Goal: Contribute content: Add original content to the website for others to see

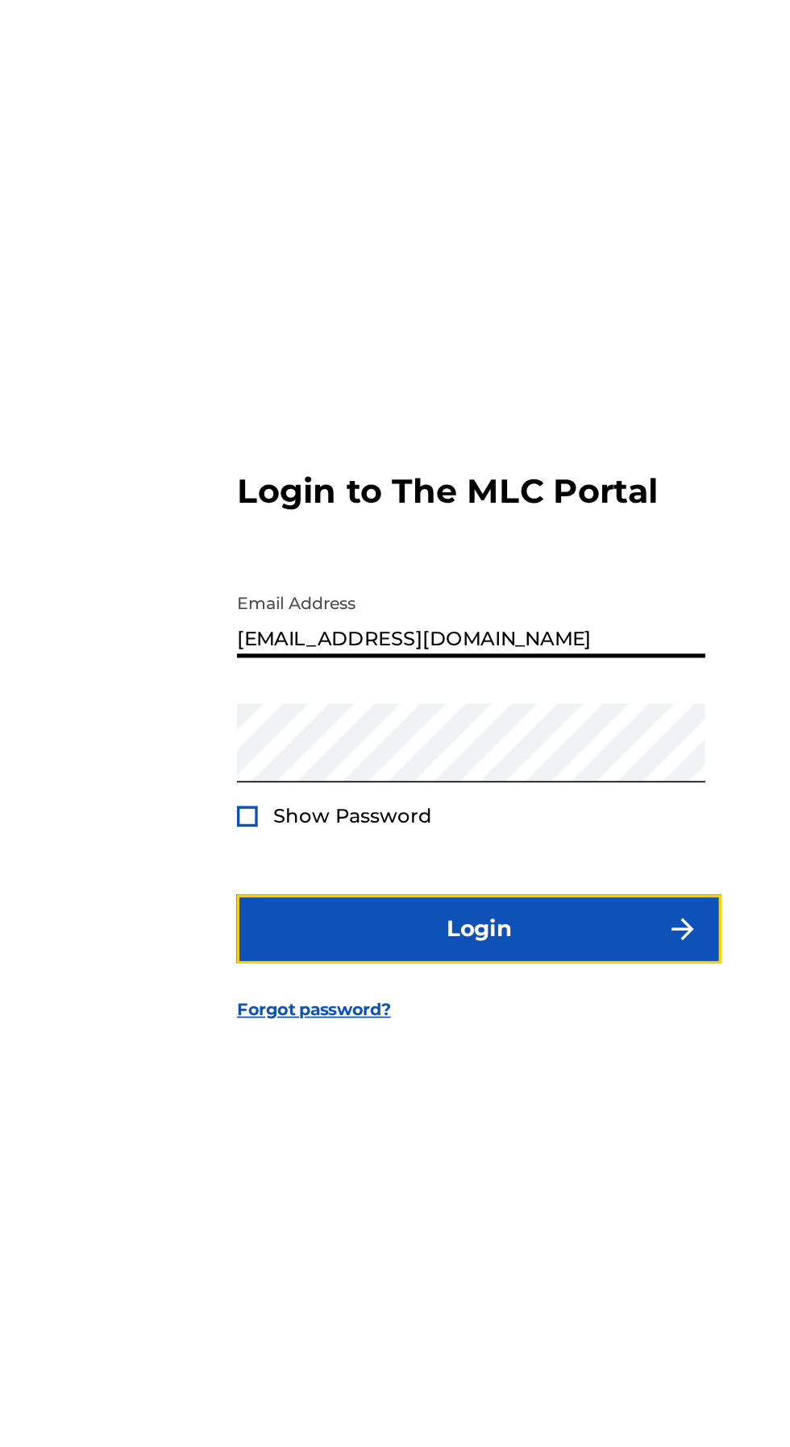
click at [373, 879] on button "Login" at bounding box center [395, 859] width 282 height 40
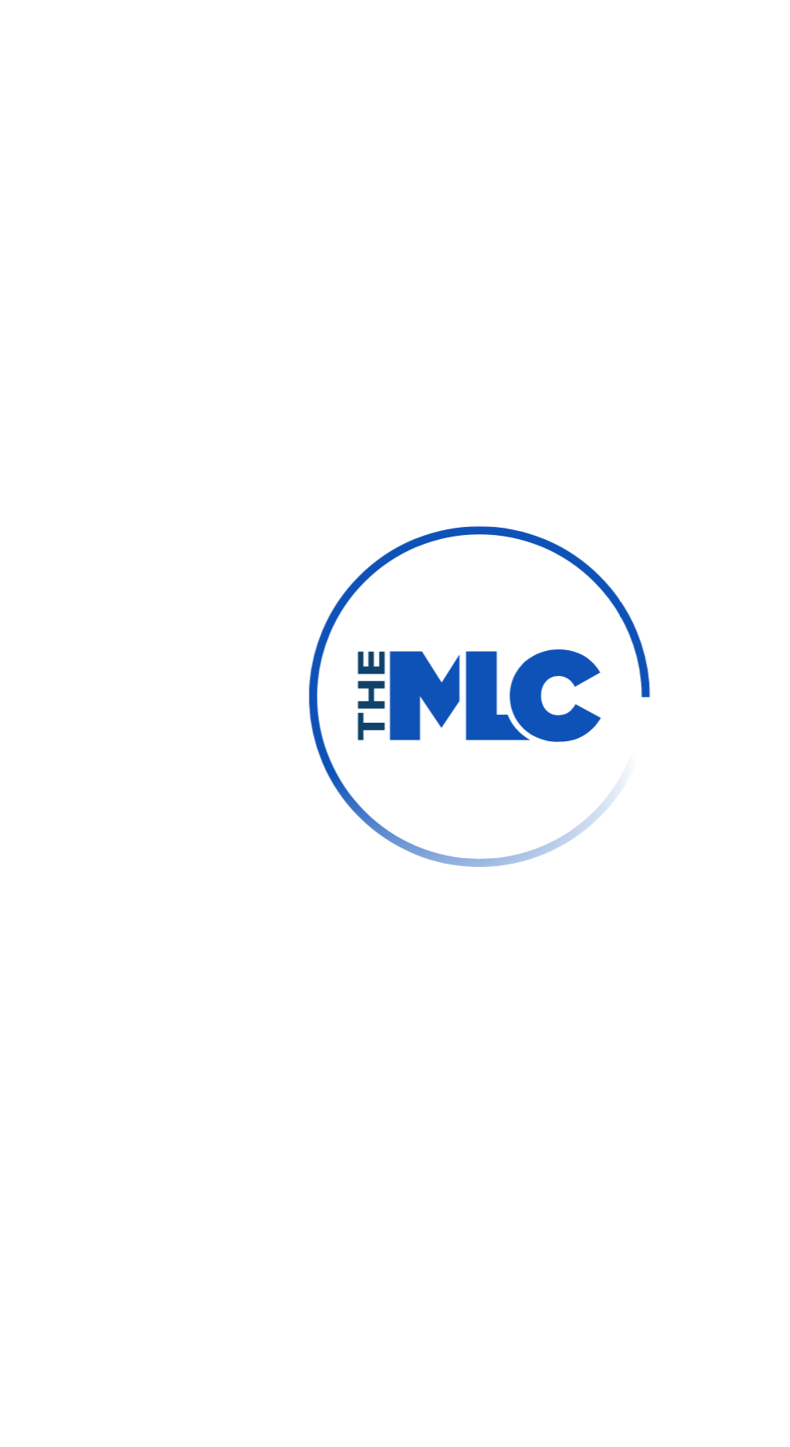
scroll to position [8, 0]
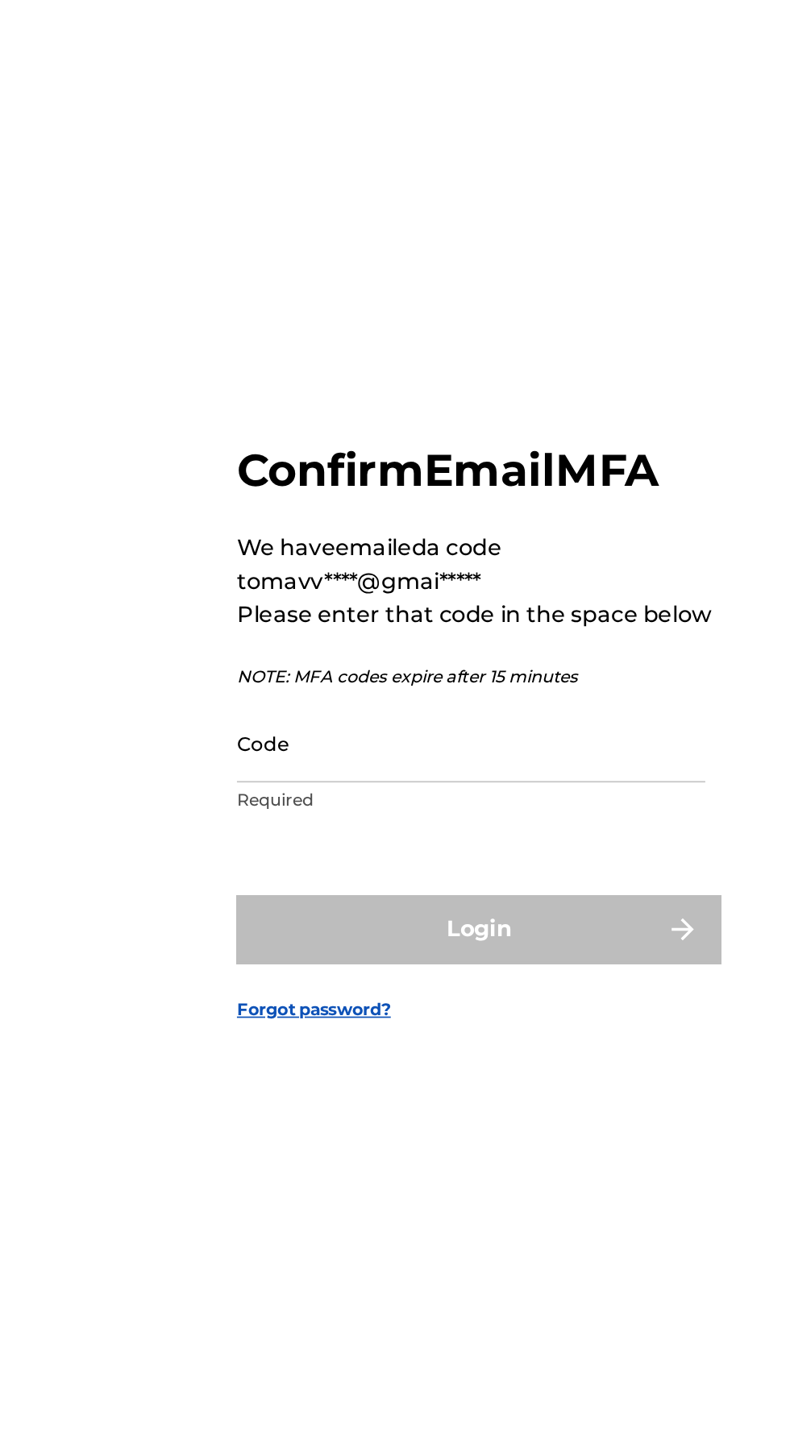
click at [322, 774] on input "Code" at bounding box center [390, 751] width 272 height 46
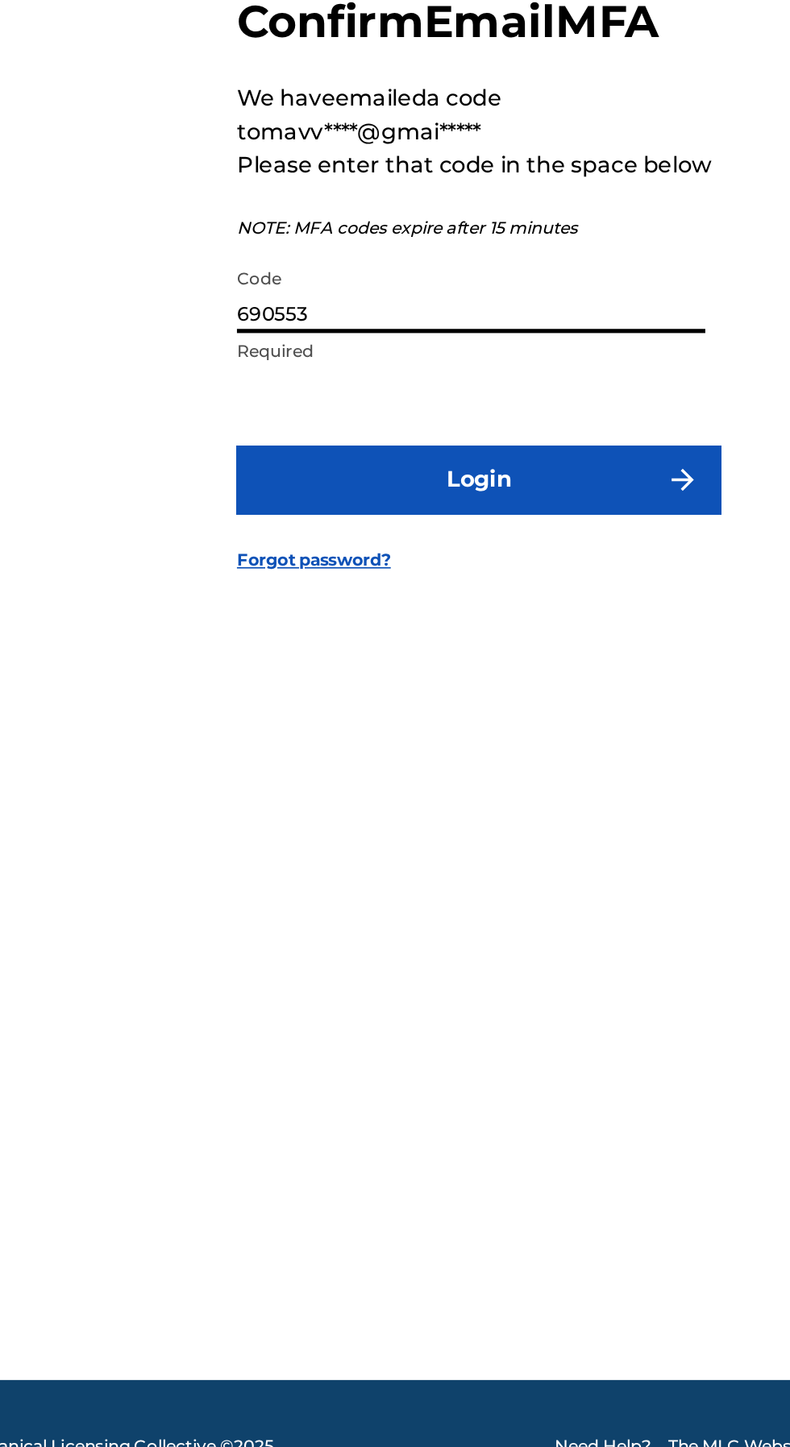
type input "690553"
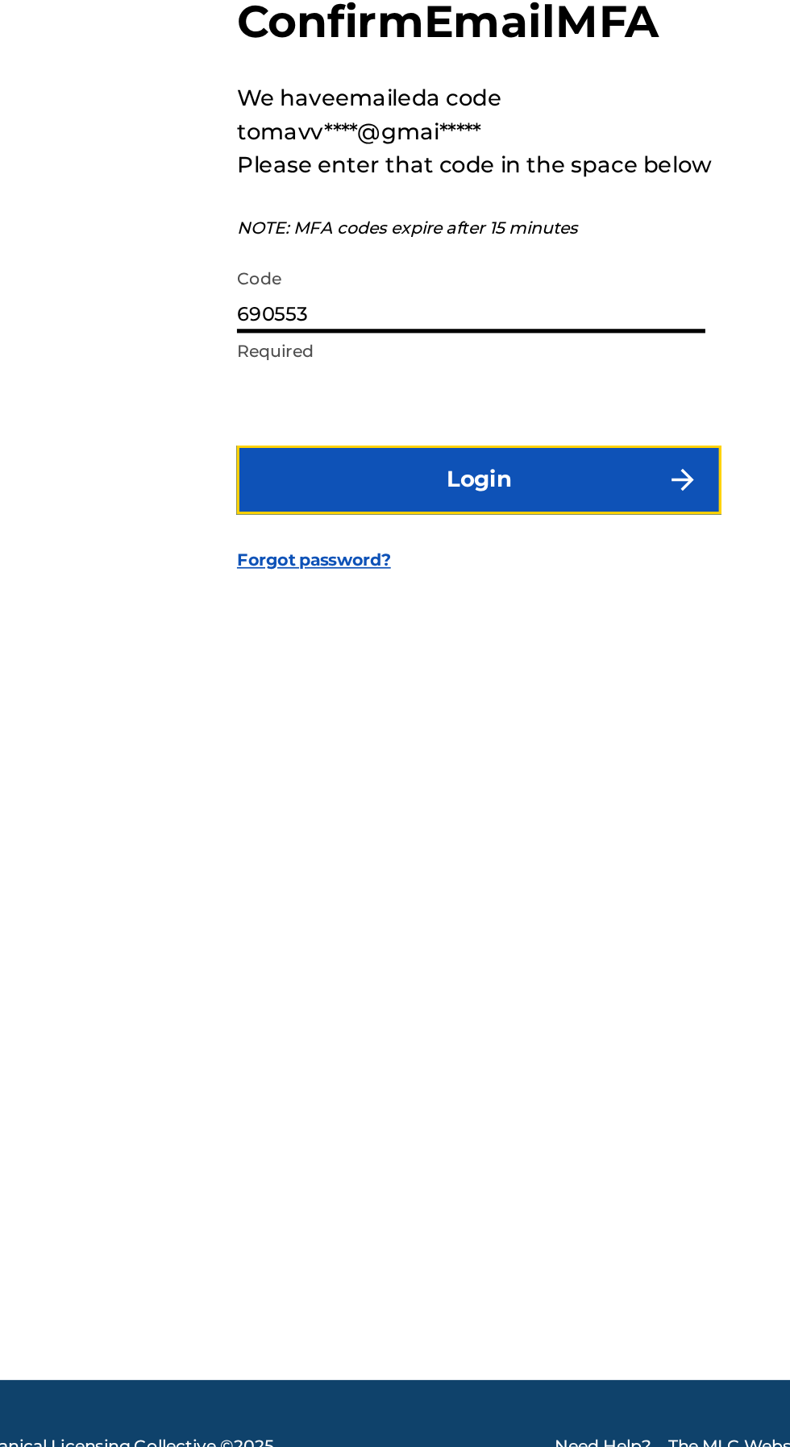
click at [471, 879] on button "Login" at bounding box center [395, 859] width 282 height 40
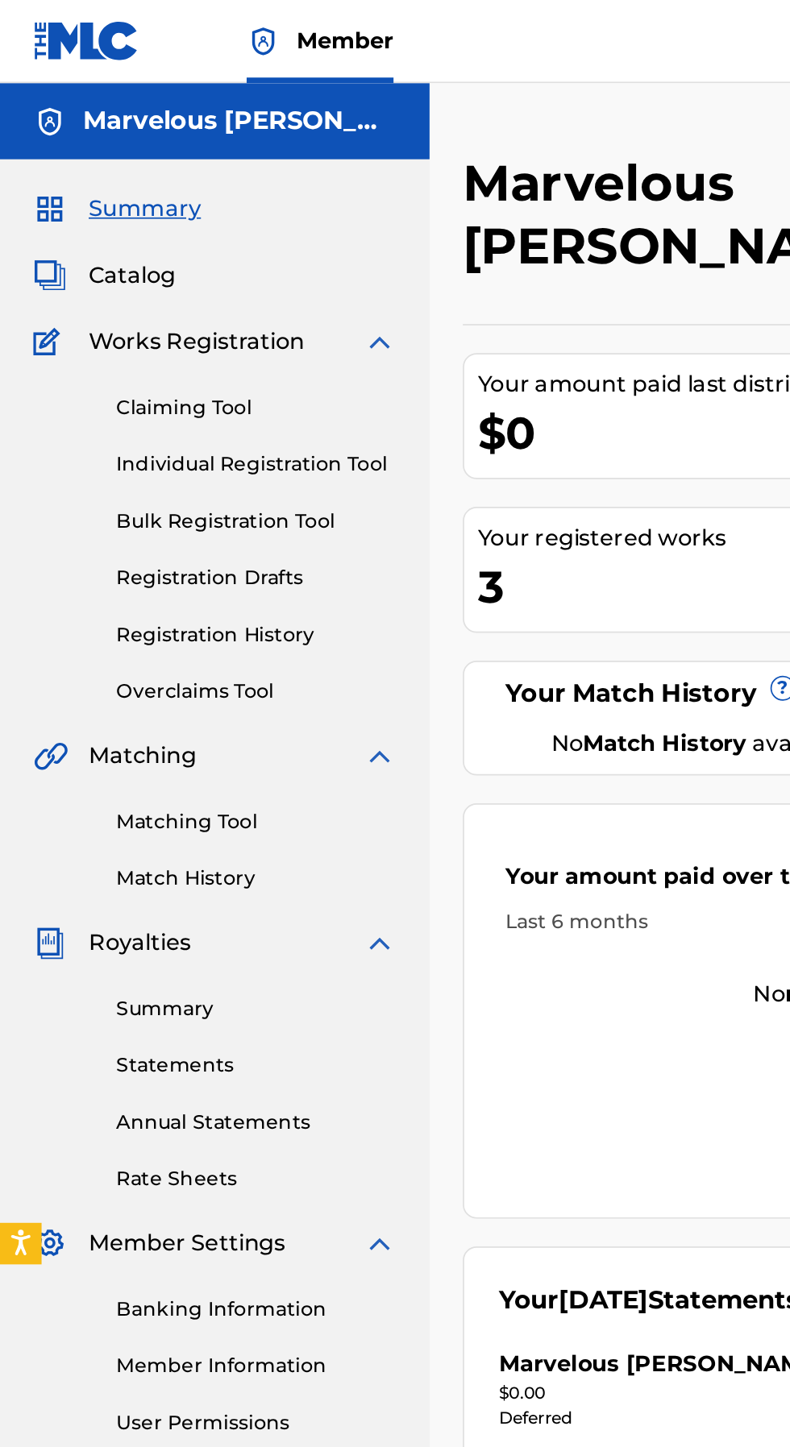
click at [165, 371] on link "Registration History" at bounding box center [149, 369] width 163 height 17
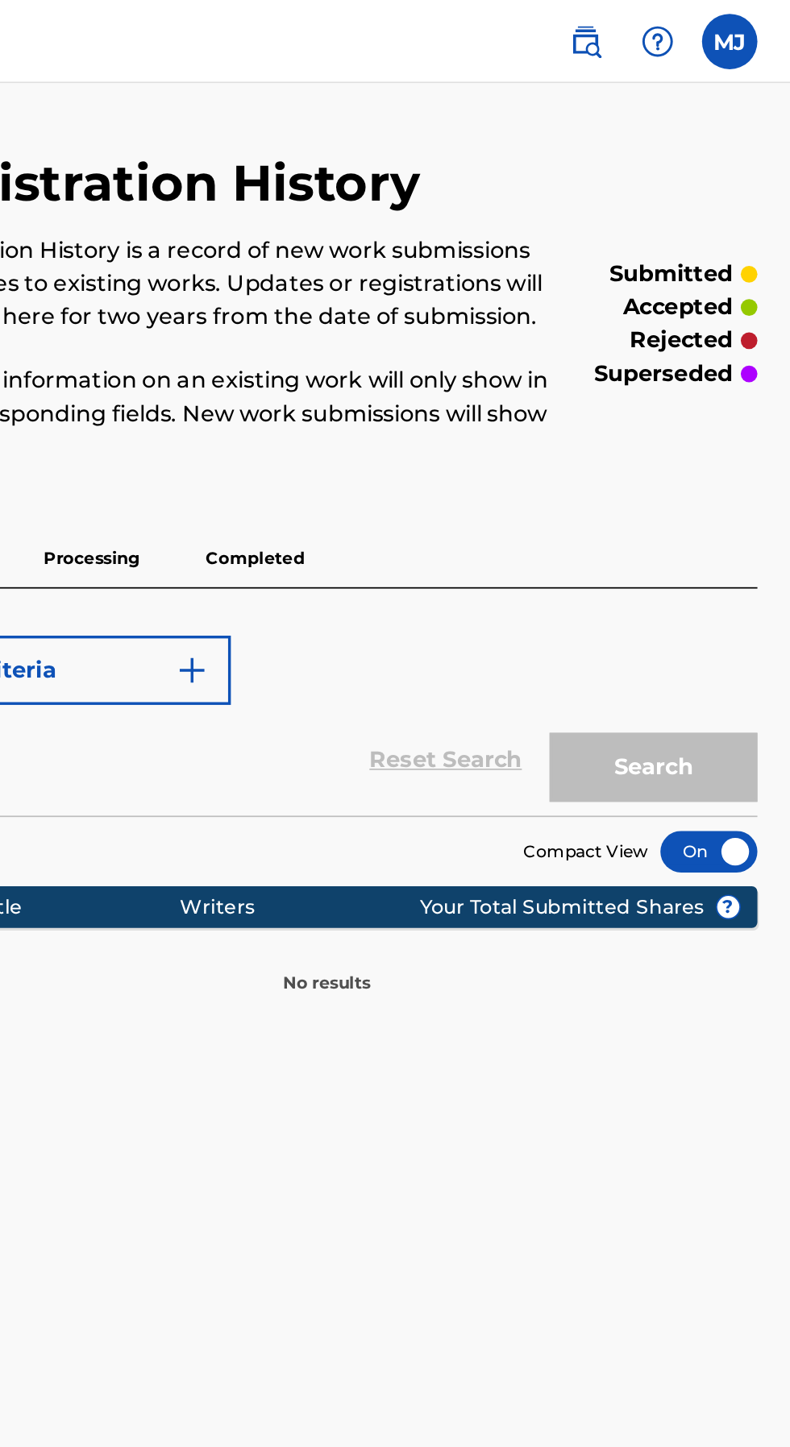
click at [499, 322] on p "Completed" at bounding box center [478, 325] width 67 height 34
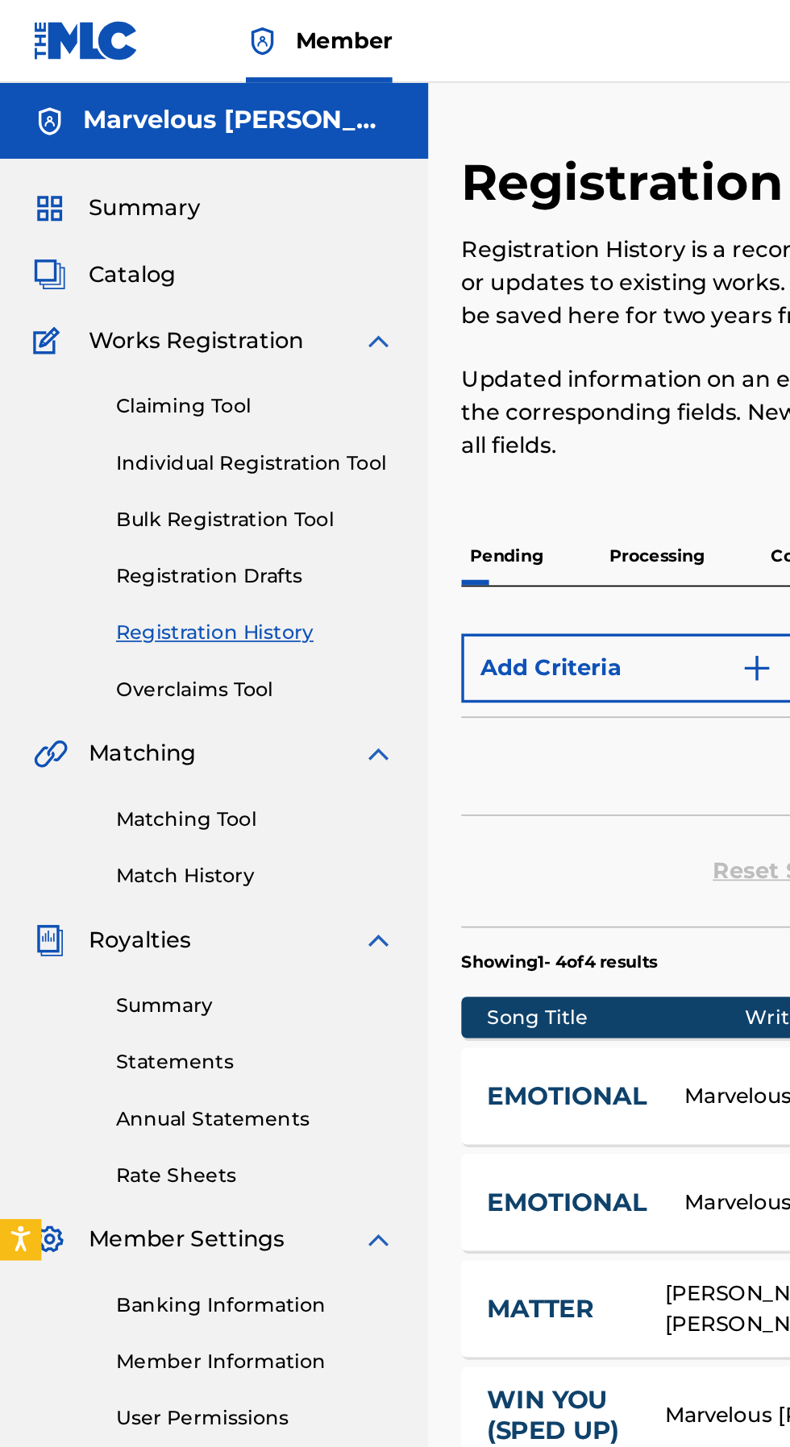
click at [198, 271] on link "Individual Registration Tool" at bounding box center [149, 270] width 163 height 17
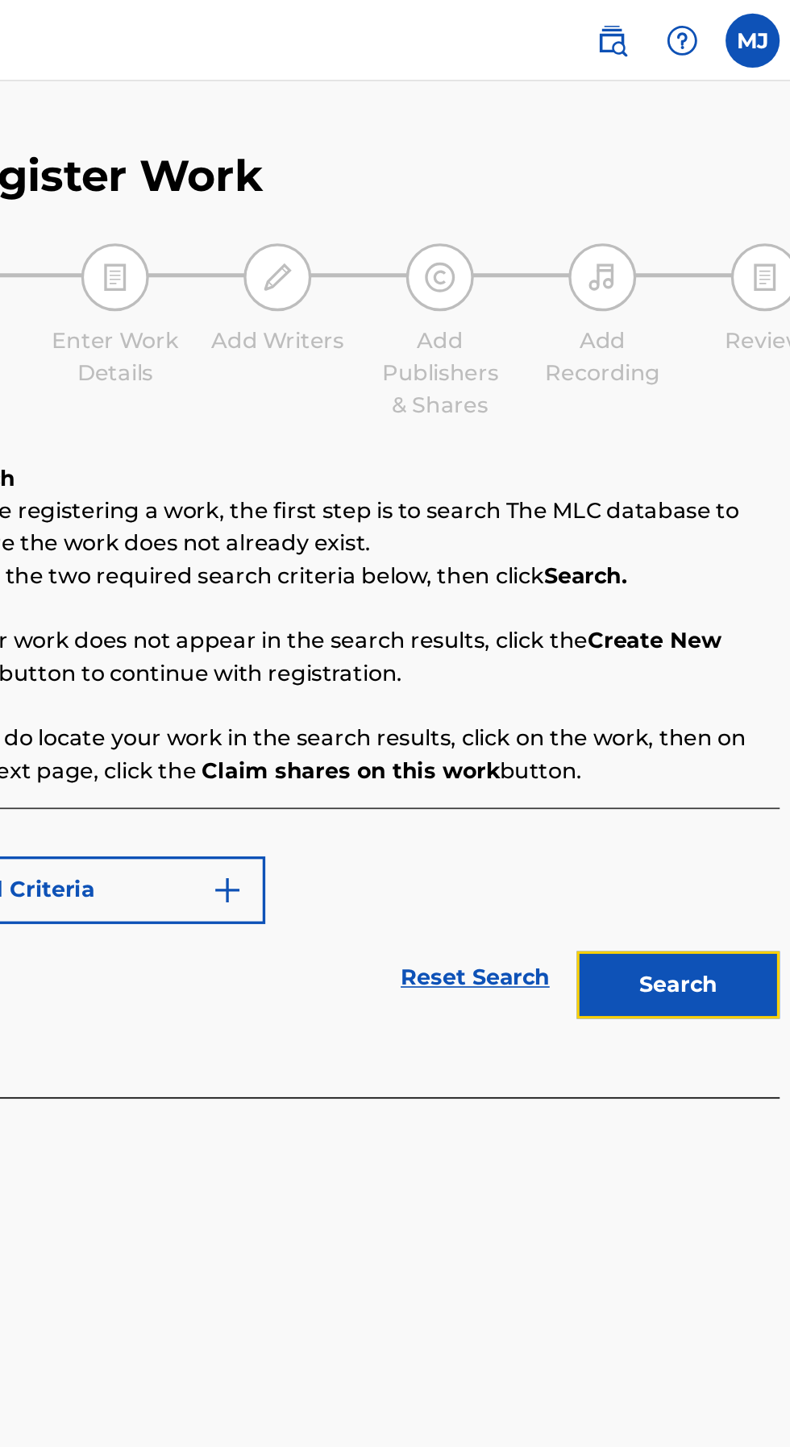
click at [704, 590] on button "Search" at bounding box center [710, 587] width 121 height 40
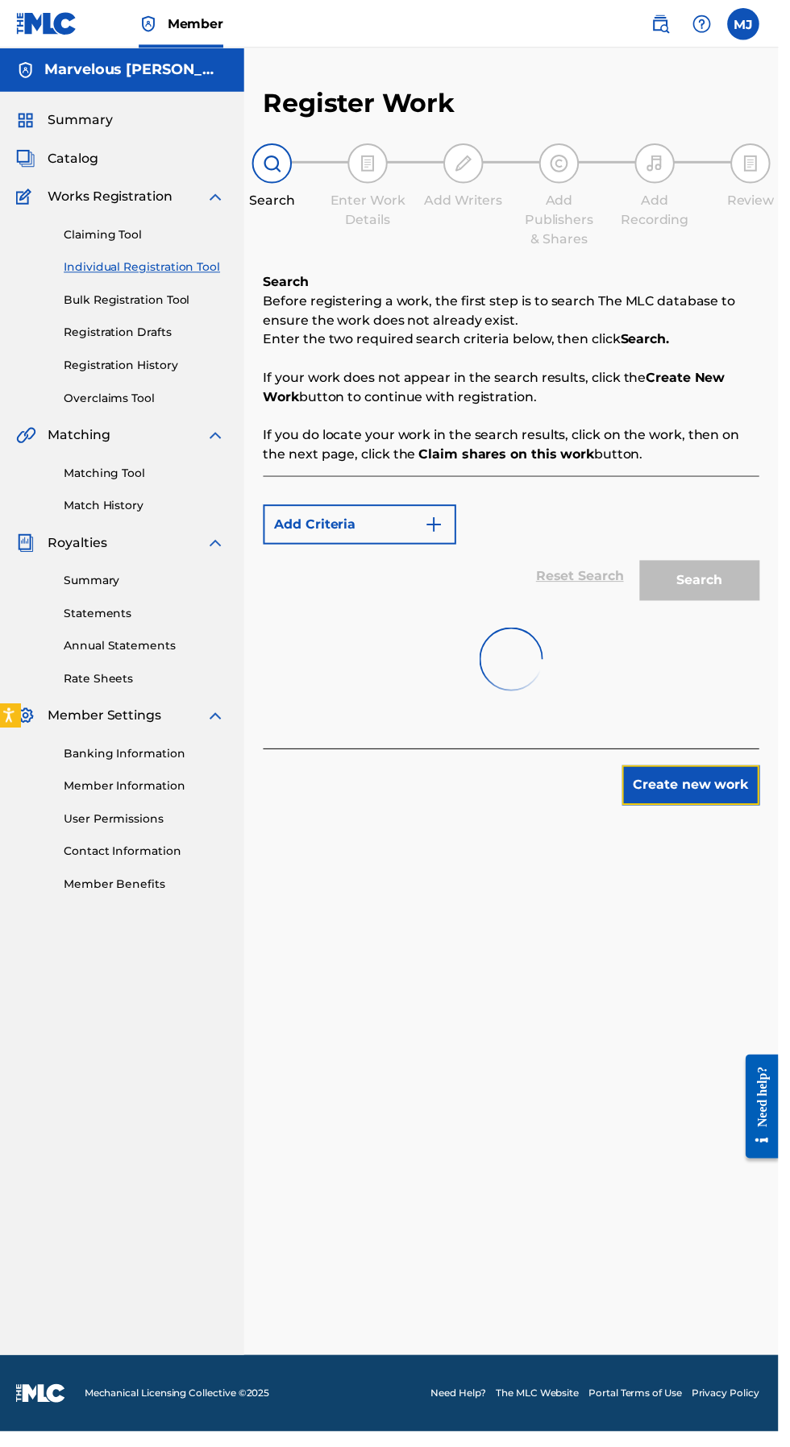
click at [709, 787] on button "Create new work" at bounding box center [701, 794] width 139 height 40
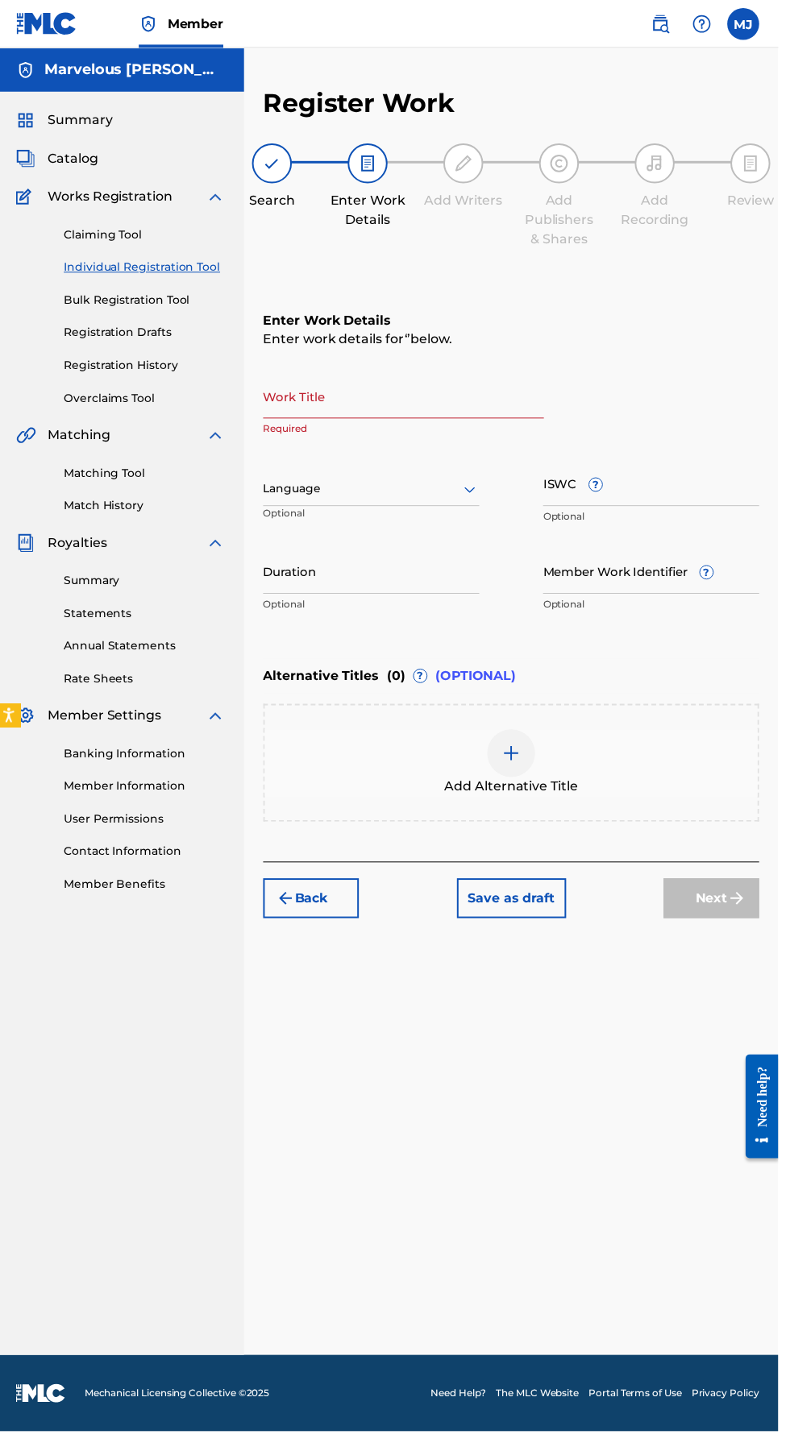
click at [357, 409] on input "Work Title" at bounding box center [411, 400] width 284 height 46
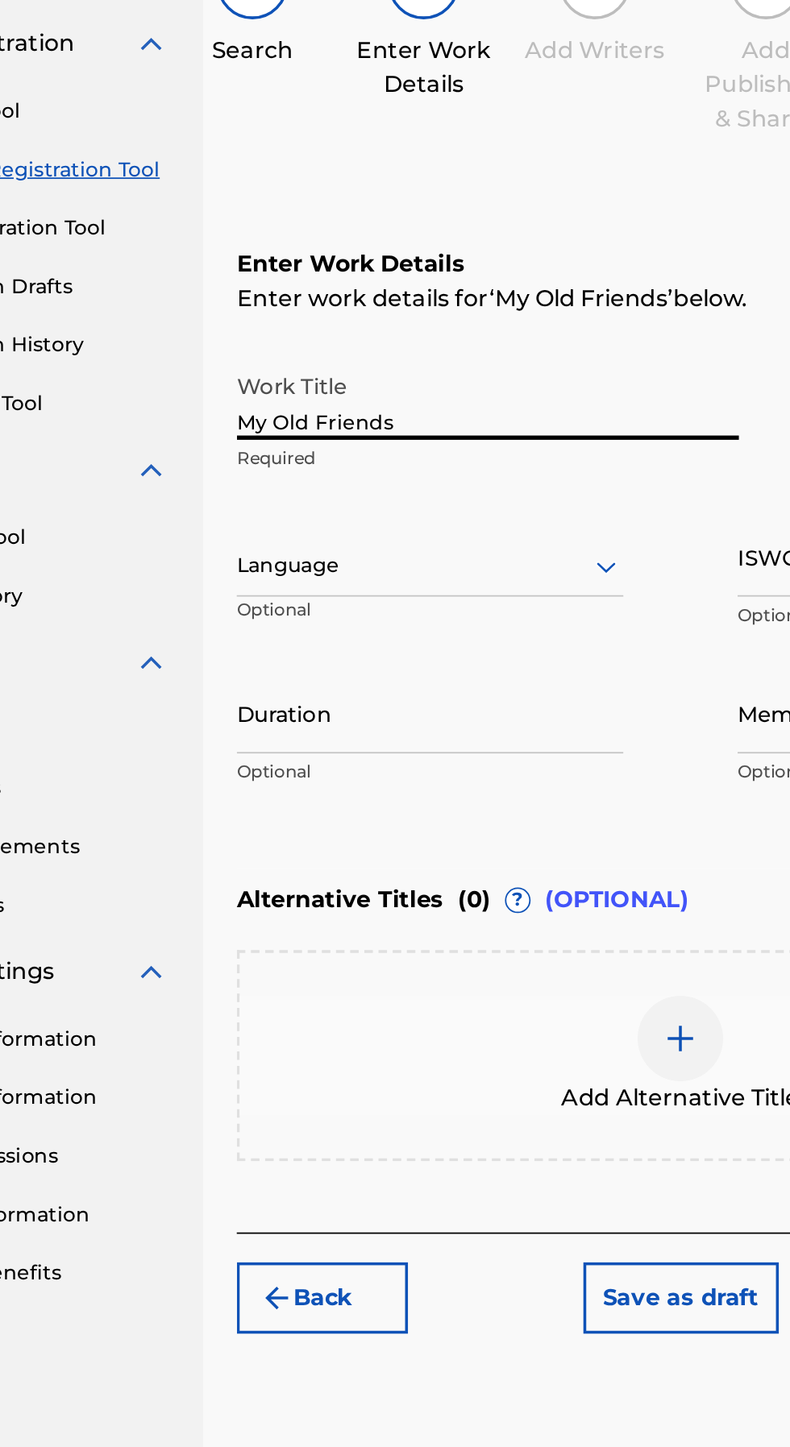
type input "My Old Friends"
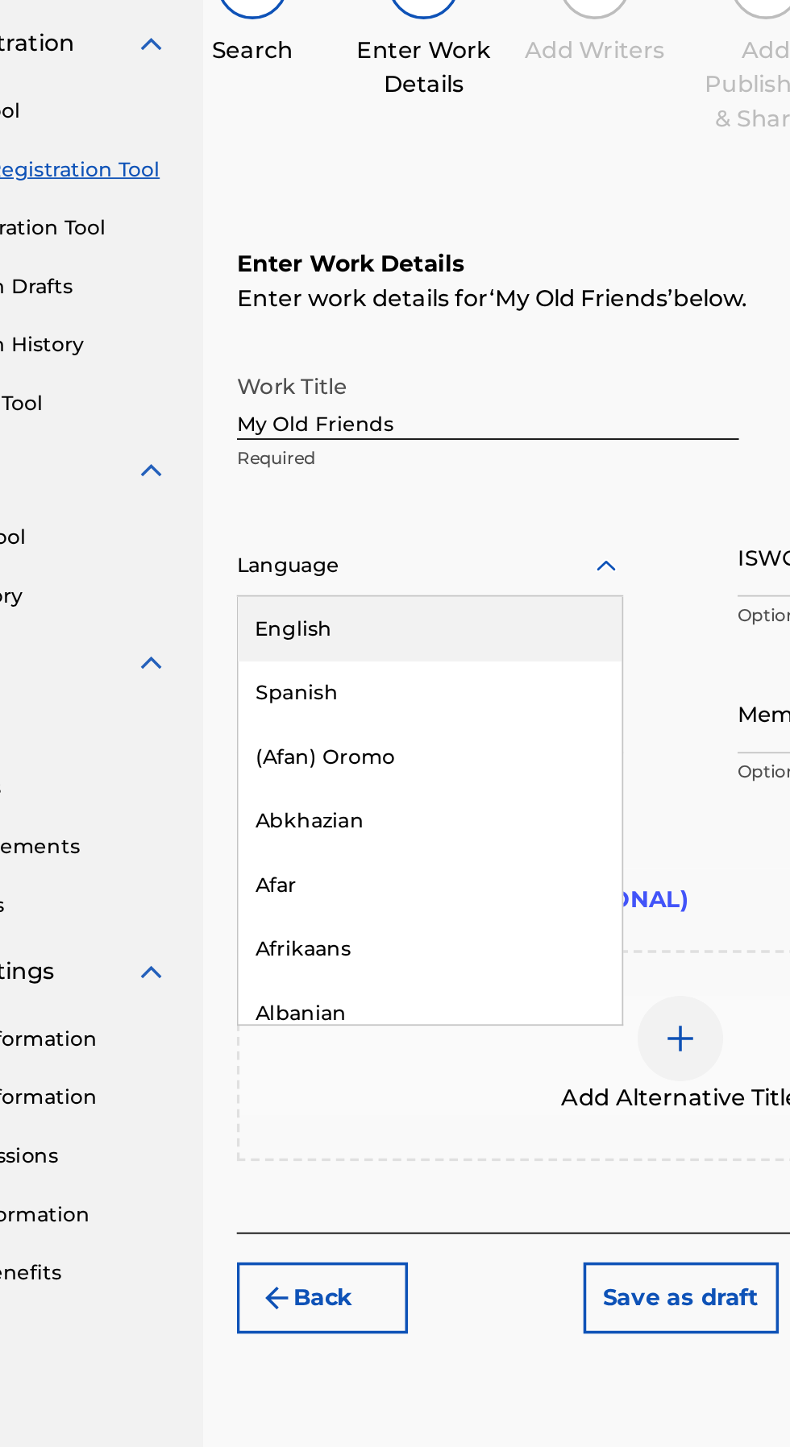
click at [432, 527] on div "English" at bounding box center [378, 530] width 217 height 36
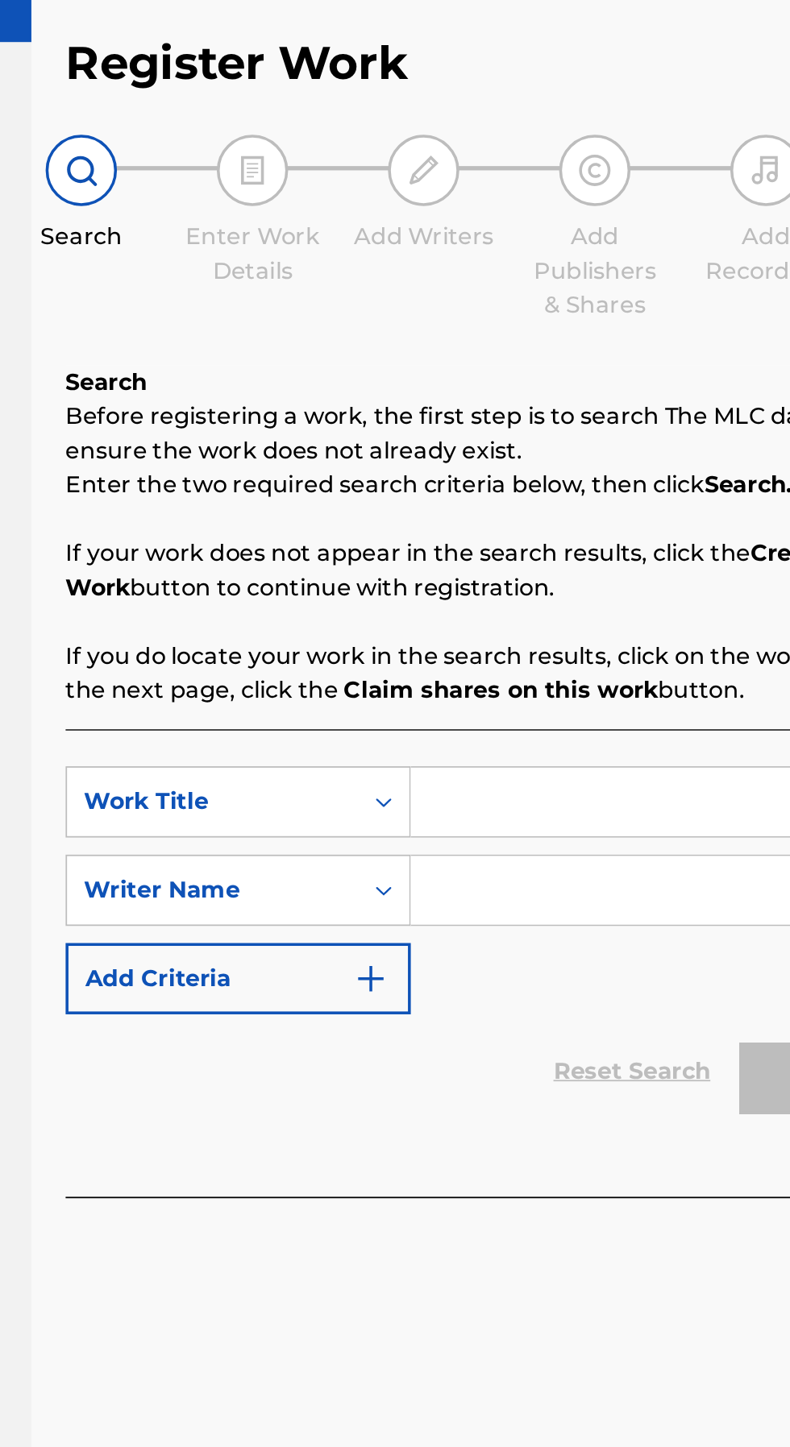
scroll to position [100, 0]
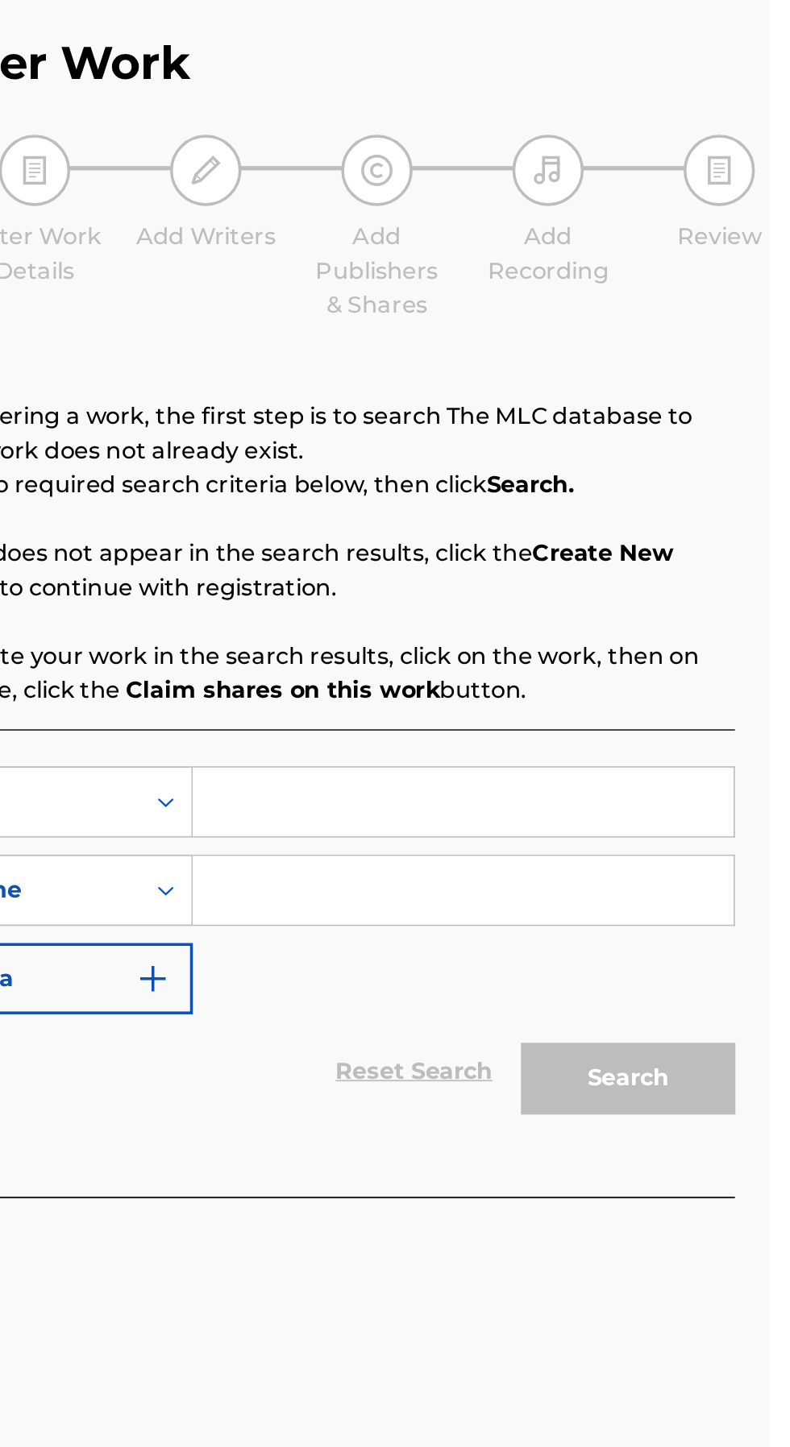
click at [685, 503] on input "Search Form" at bounding box center [616, 522] width 305 height 39
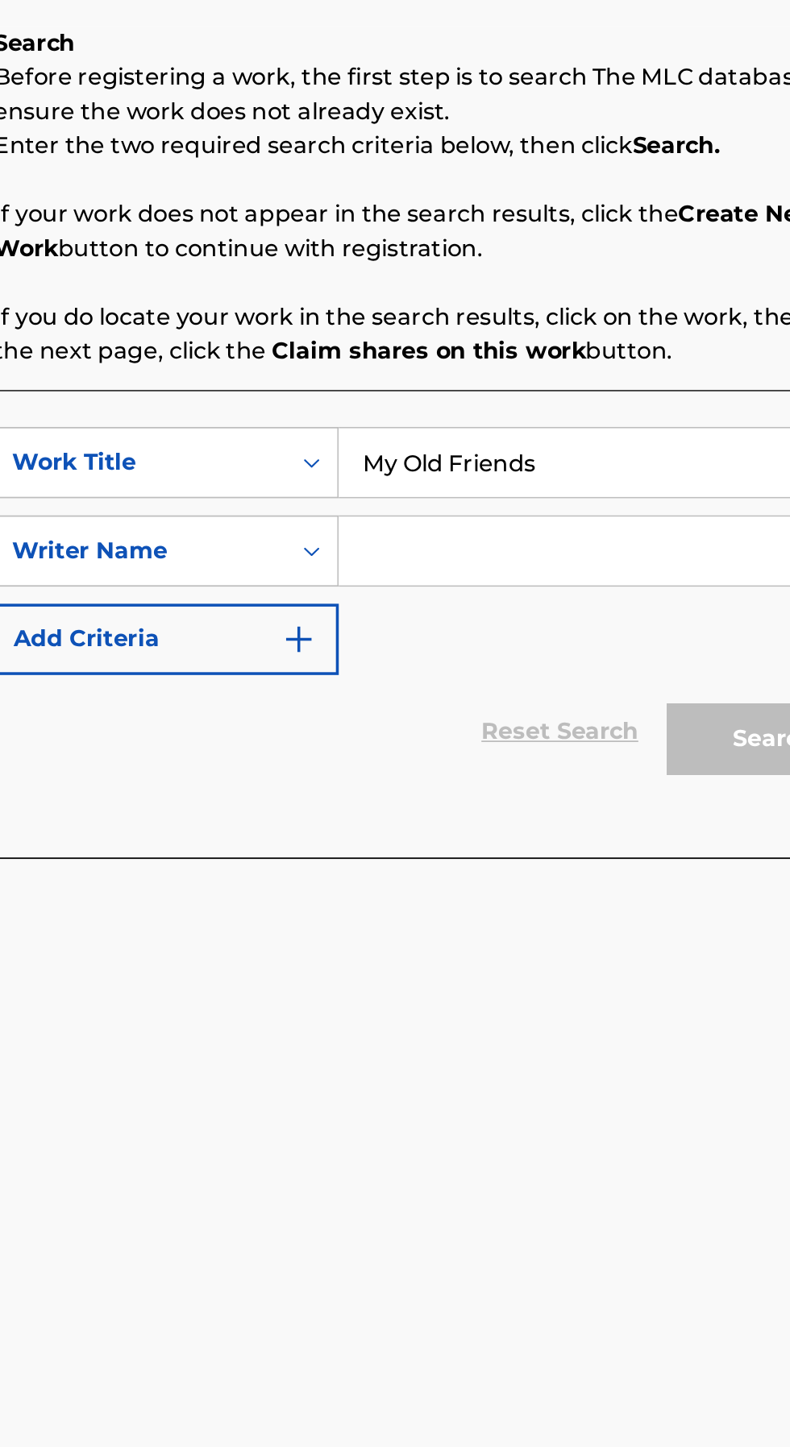
type input "My Old Friends"
click at [614, 553] on input "Search Form" at bounding box center [616, 572] width 305 height 39
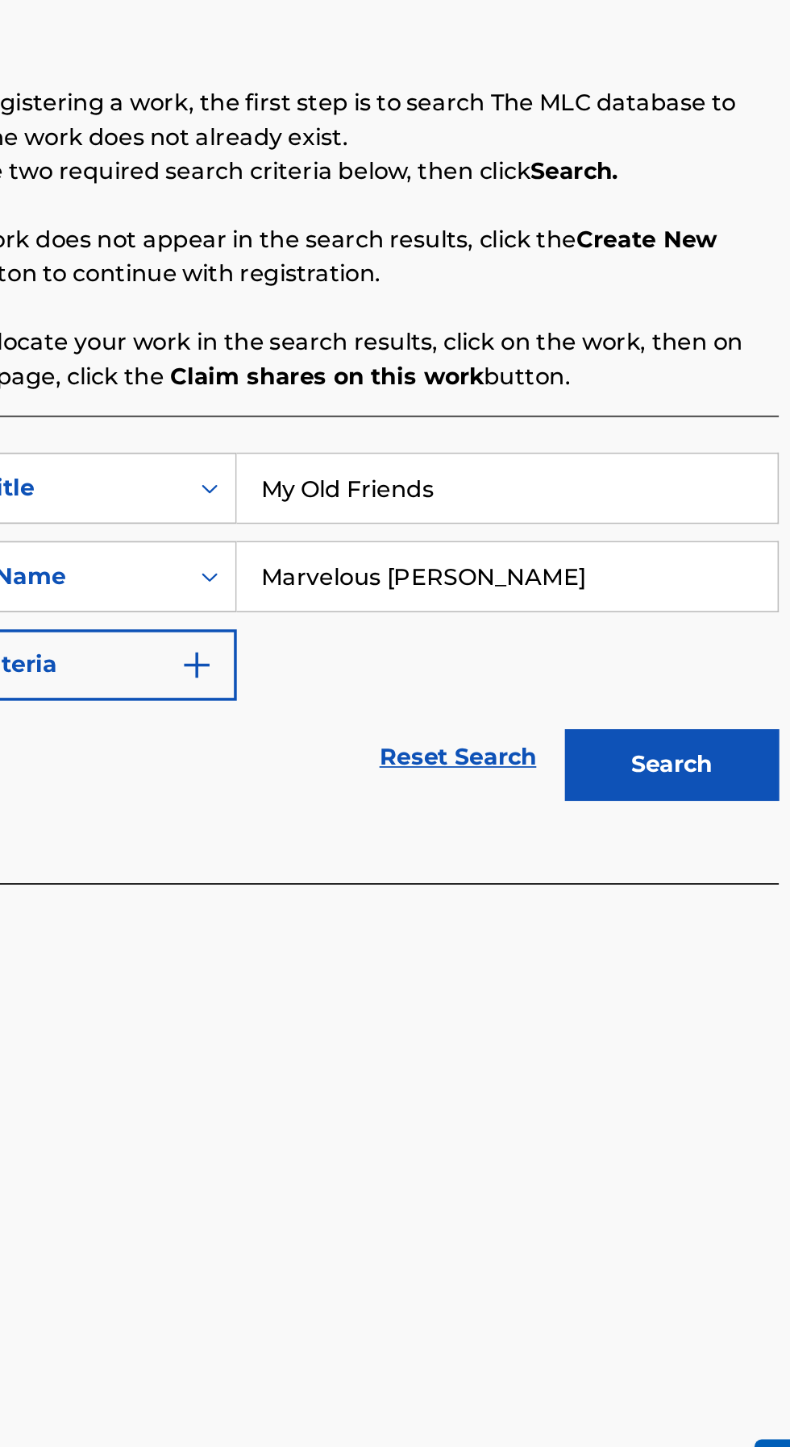
type input "Marvelous [PERSON_NAME]"
click at [752, 658] on button "Search" at bounding box center [710, 678] width 121 height 40
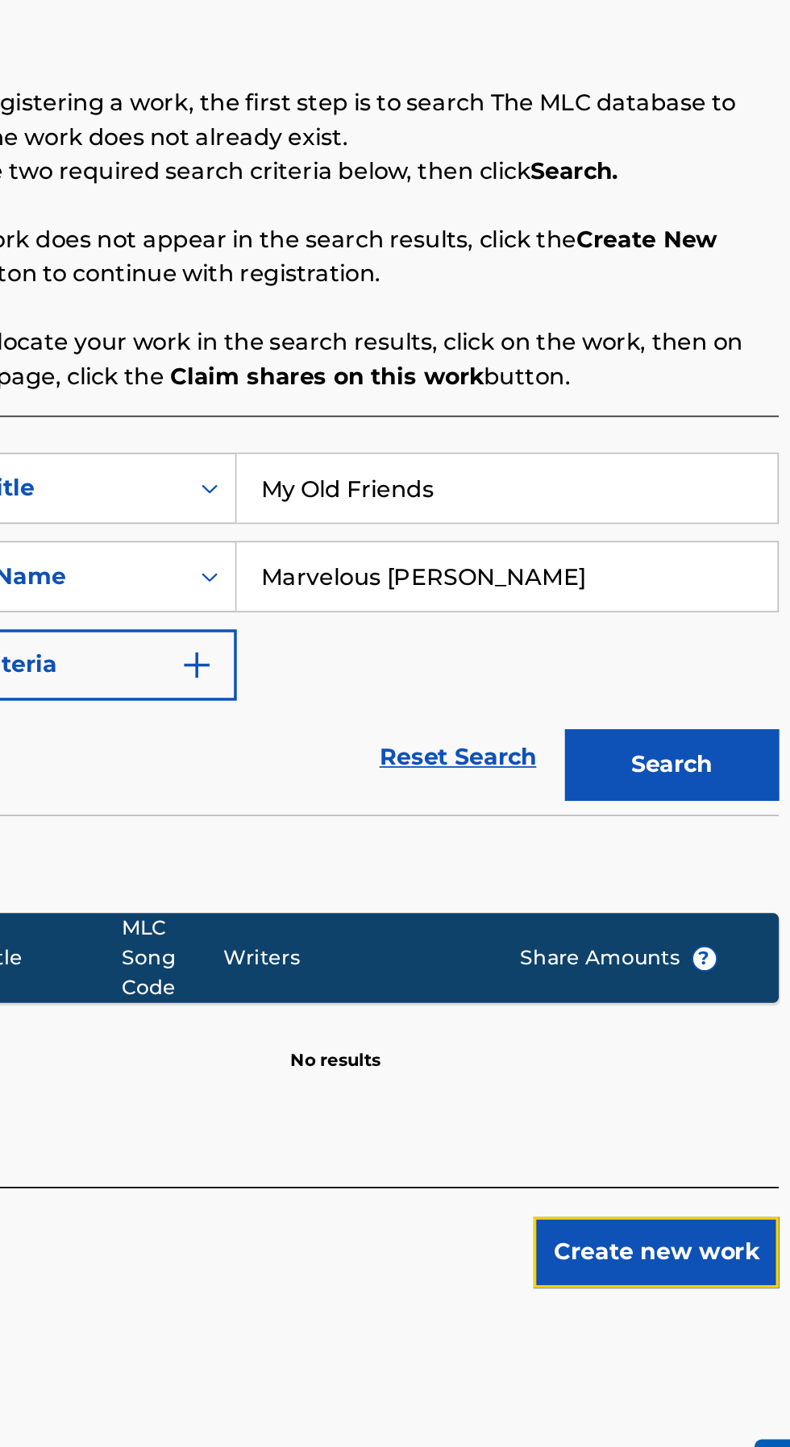
click at [686, 934] on button "Create new work" at bounding box center [701, 954] width 139 height 40
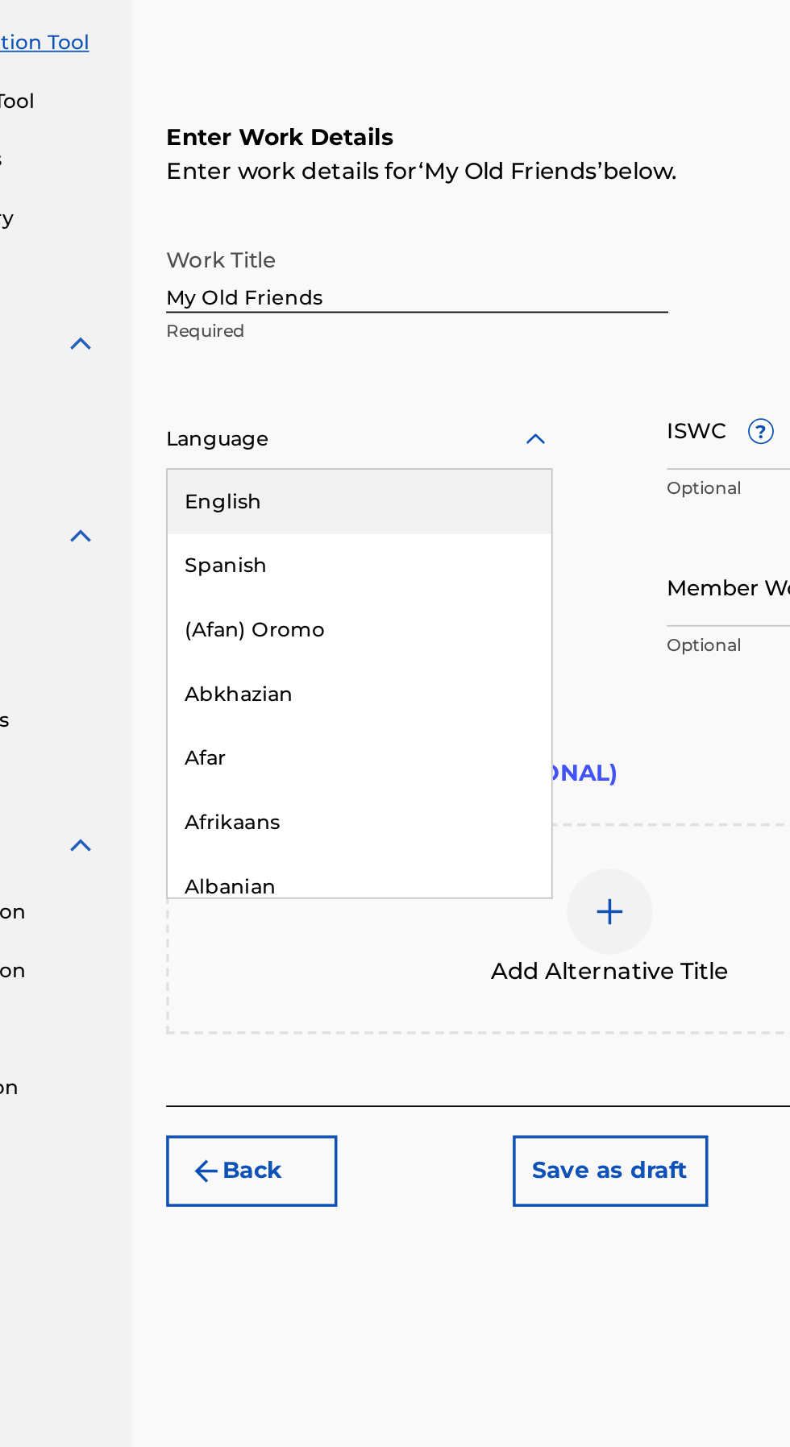
click at [431, 512] on div "English" at bounding box center [378, 530] width 217 height 36
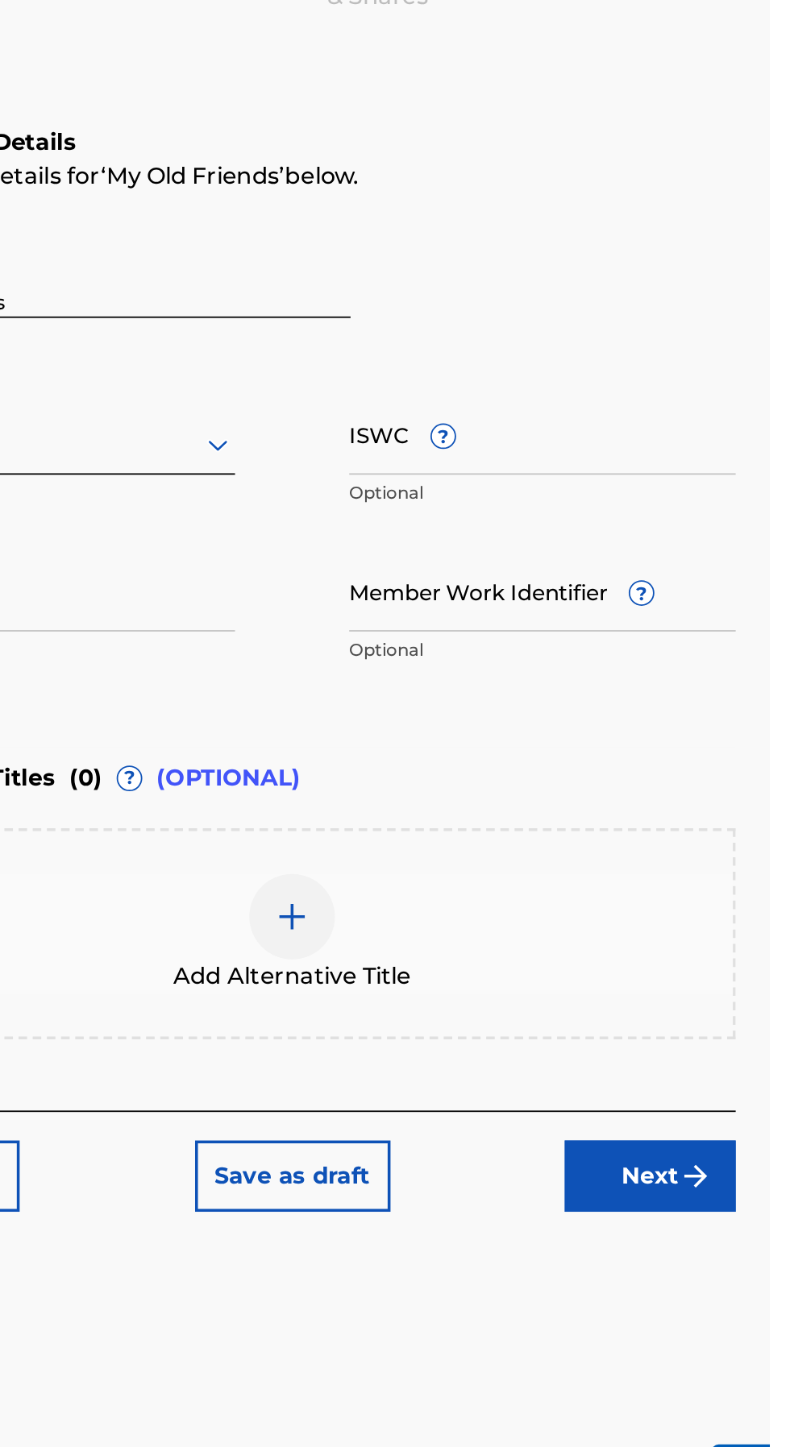
scroll to position [95, 0]
click at [737, 888] on button "Next" at bounding box center [722, 908] width 97 height 40
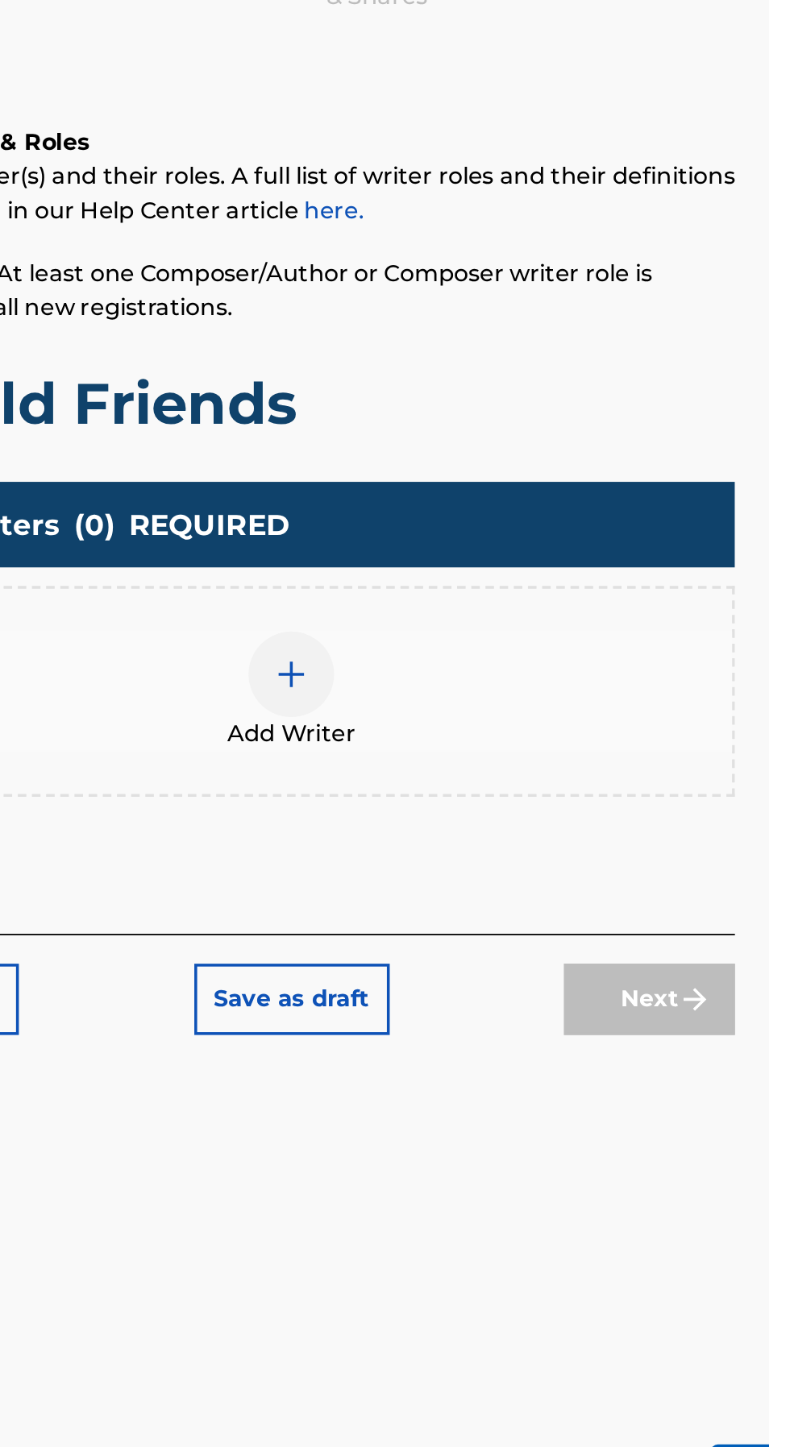
scroll to position [73, 0]
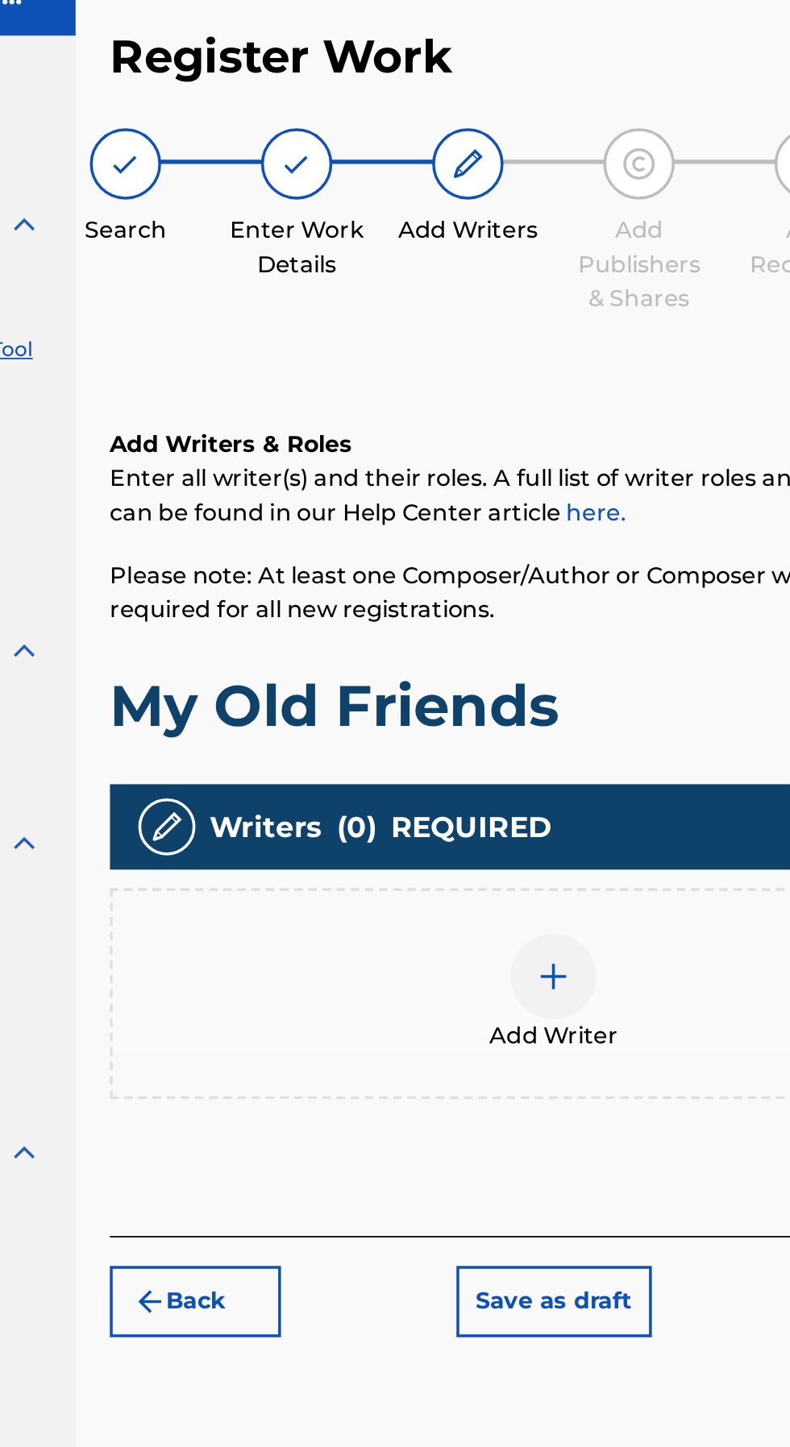
click at [517, 615] on img at bounding box center [519, 624] width 19 height 19
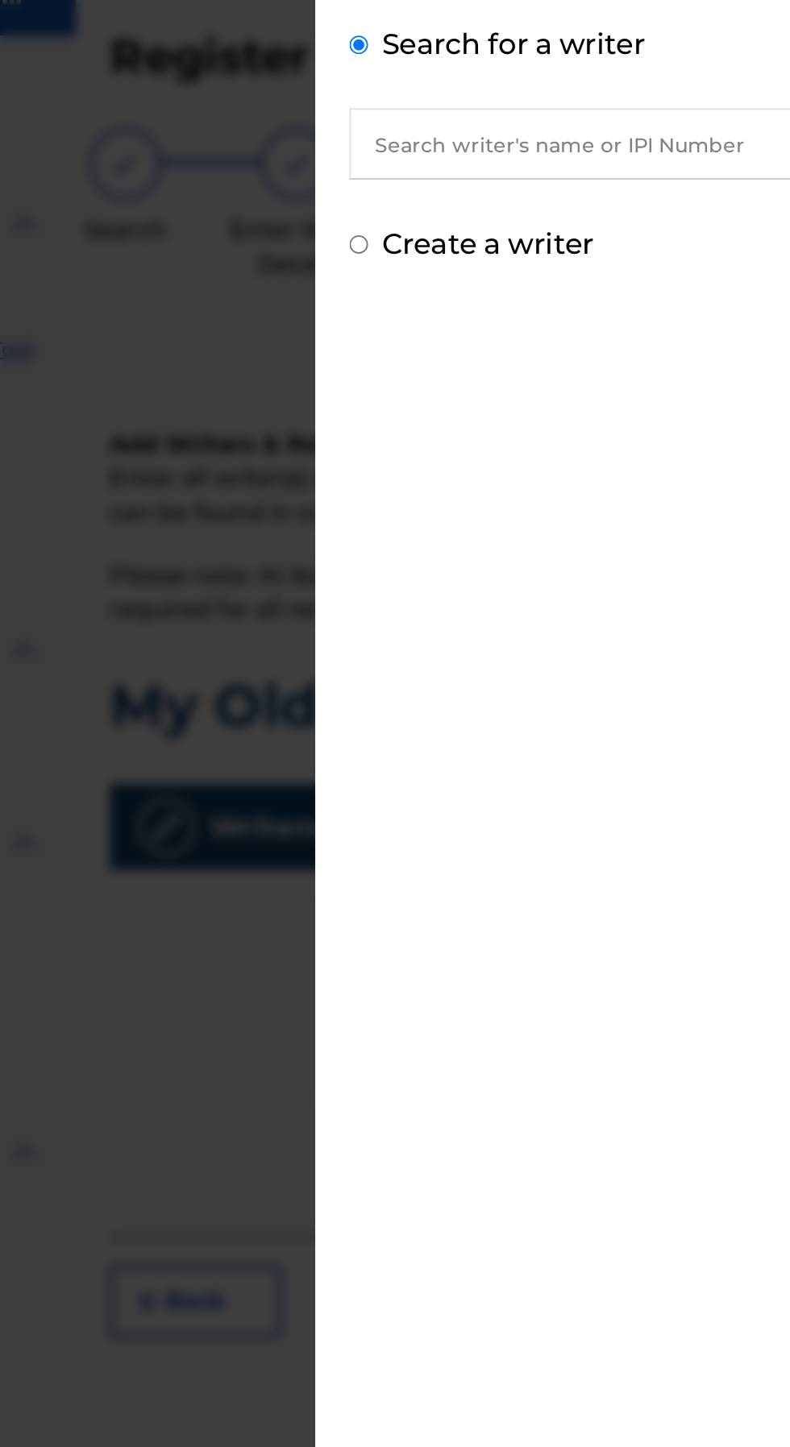
click at [530, 155] on input "text" at bounding box center [572, 154] width 334 height 40
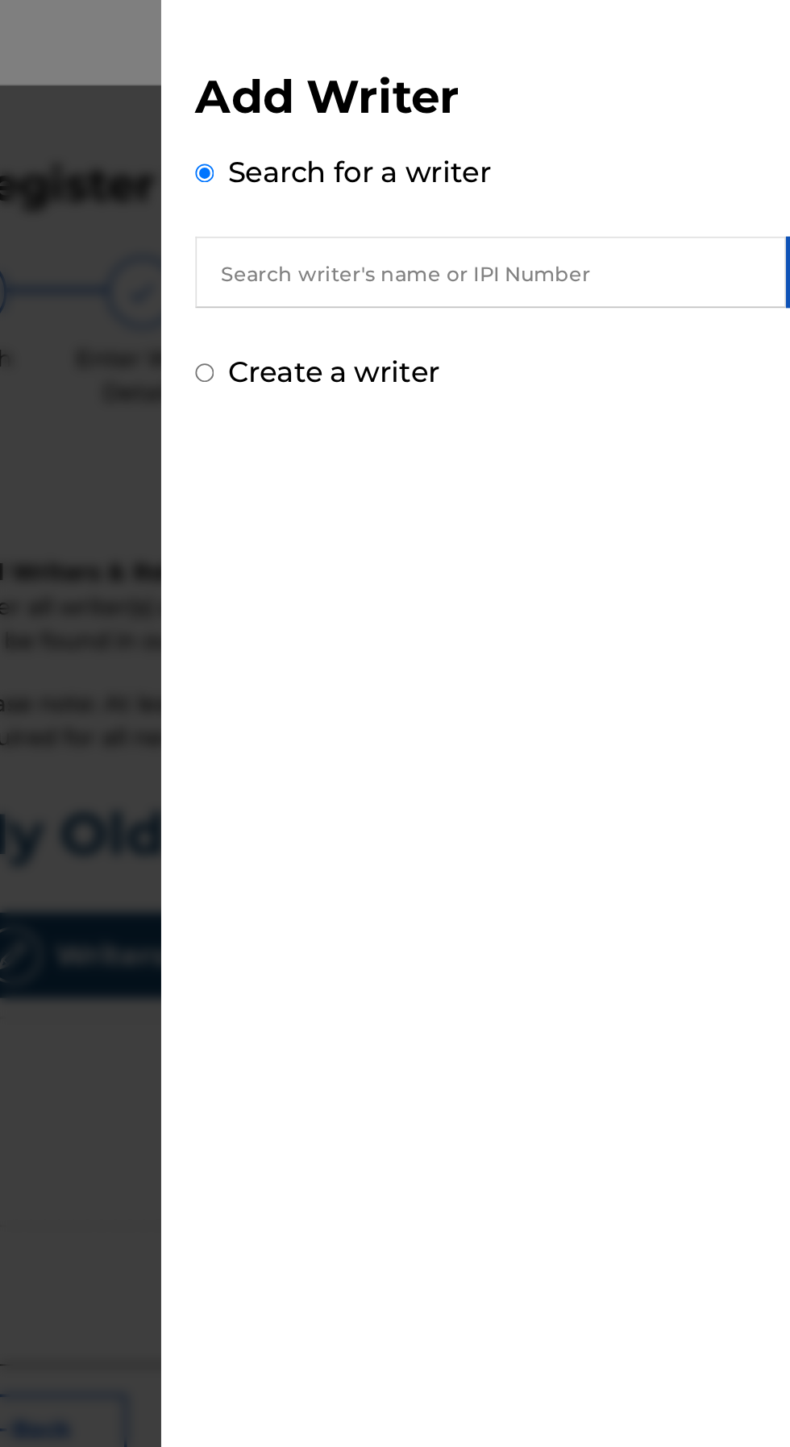
scroll to position [1, 0]
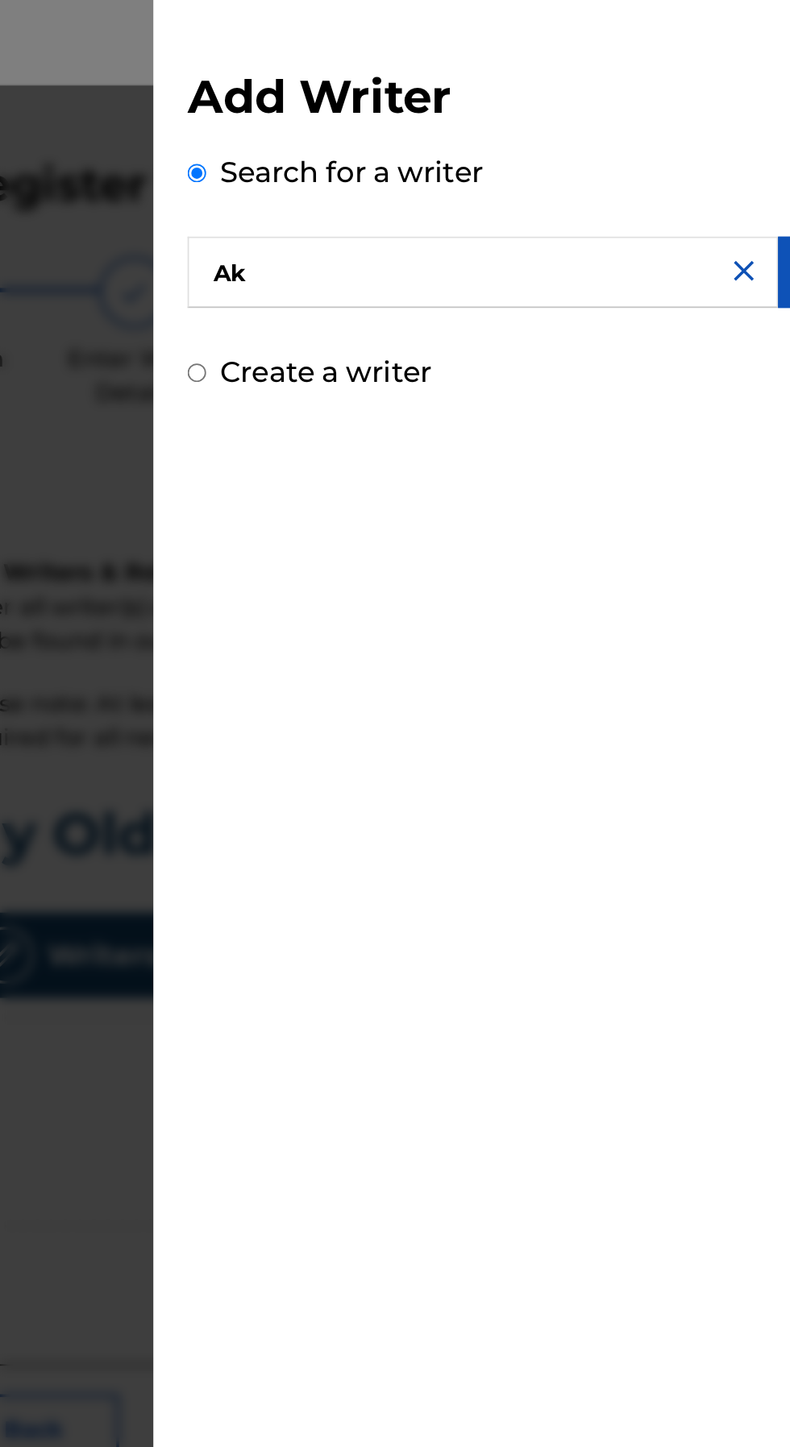
type input "A"
type input "P"
click at [637, 217] on div "Create a writer" at bounding box center [592, 210] width 374 height 24
click at [608, 157] on input "text" at bounding box center [572, 154] width 334 height 40
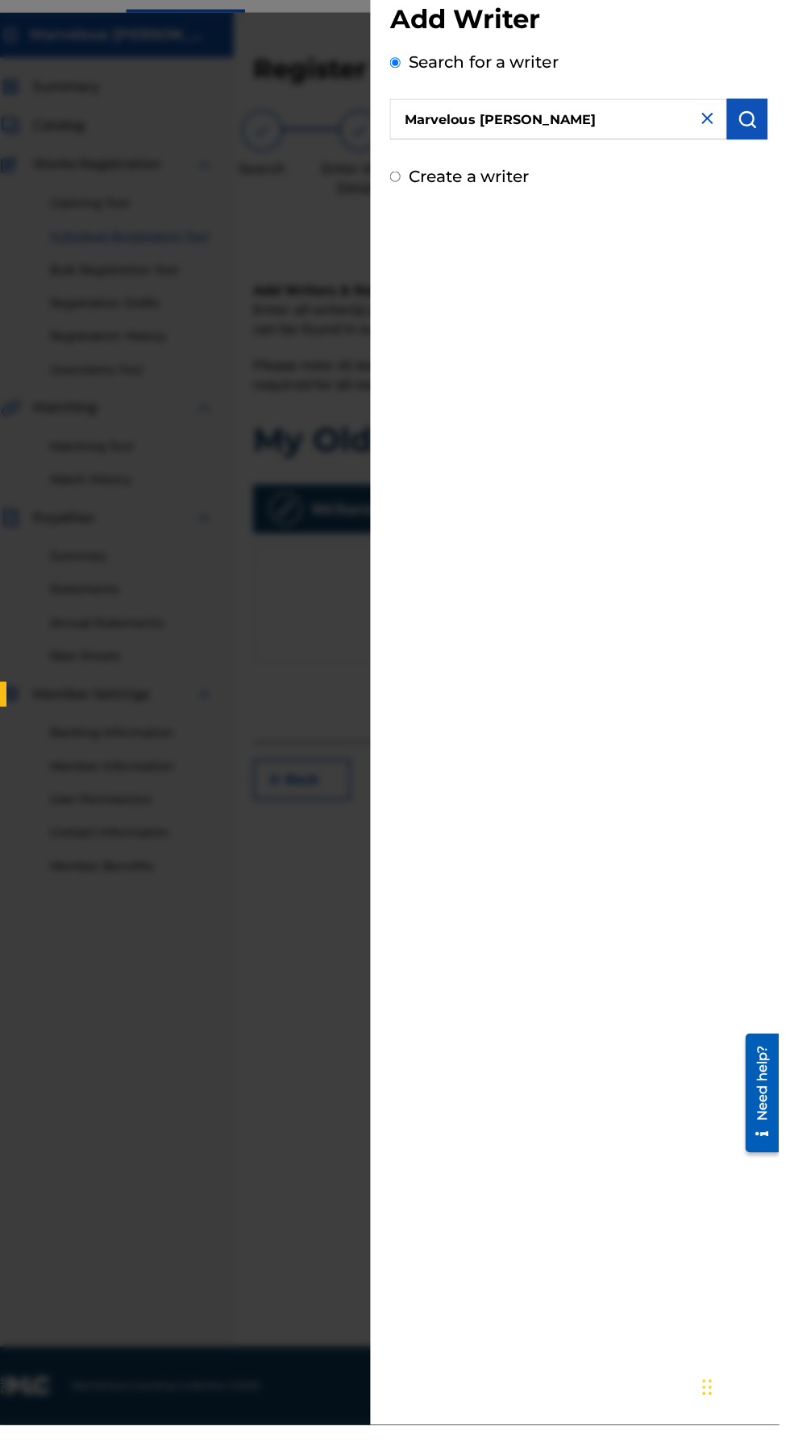
scroll to position [100, 0]
type input "Marvelous [PERSON_NAME]"
click at [768, 160] on img "submit" at bounding box center [758, 153] width 19 height 19
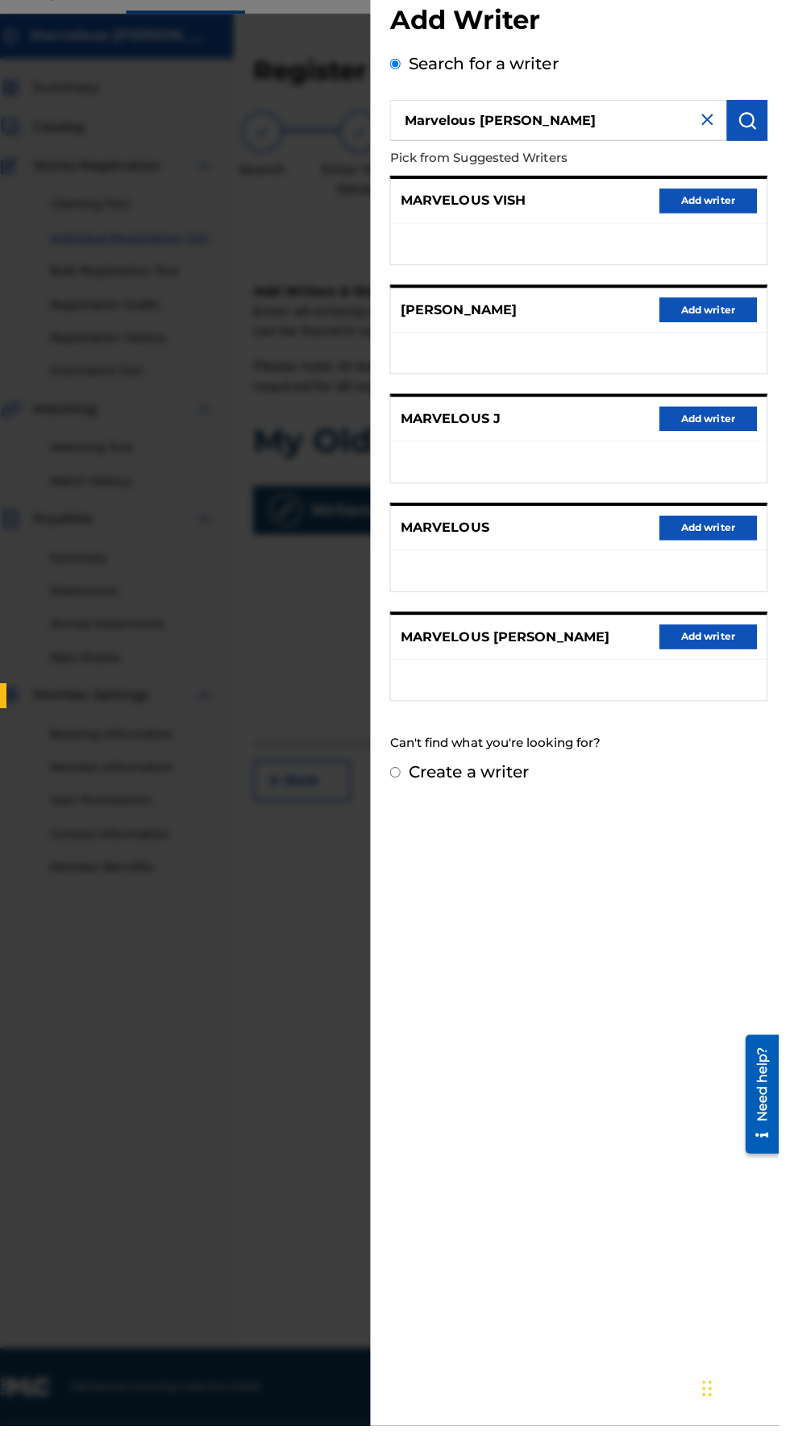
click at [725, 152] on img at bounding box center [718, 152] width 19 height 19
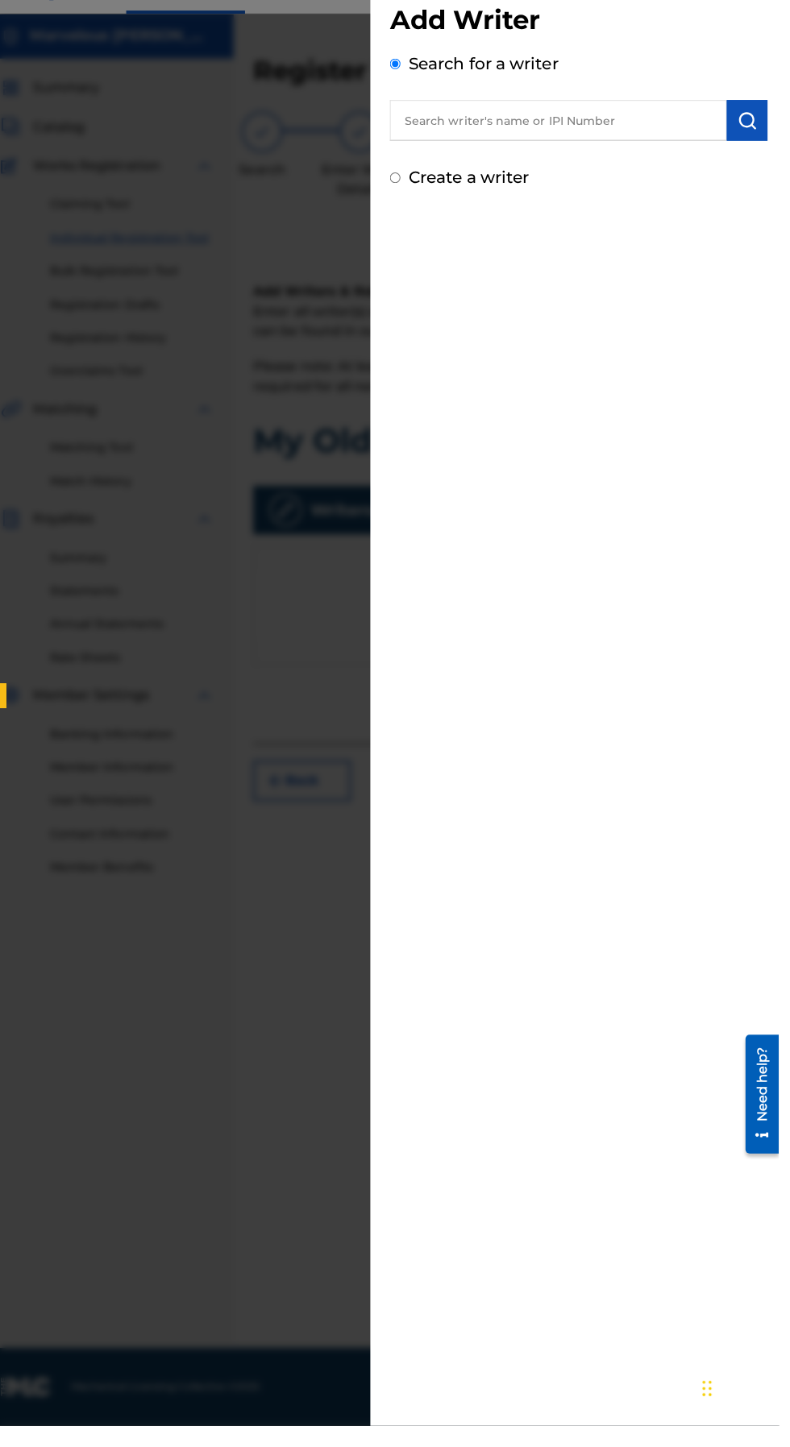
click at [449, 207] on label "Create a writer" at bounding box center [482, 210] width 119 height 19
radio input "true"
click at [415, 207] on input "Create a writer" at bounding box center [410, 211] width 10 height 10
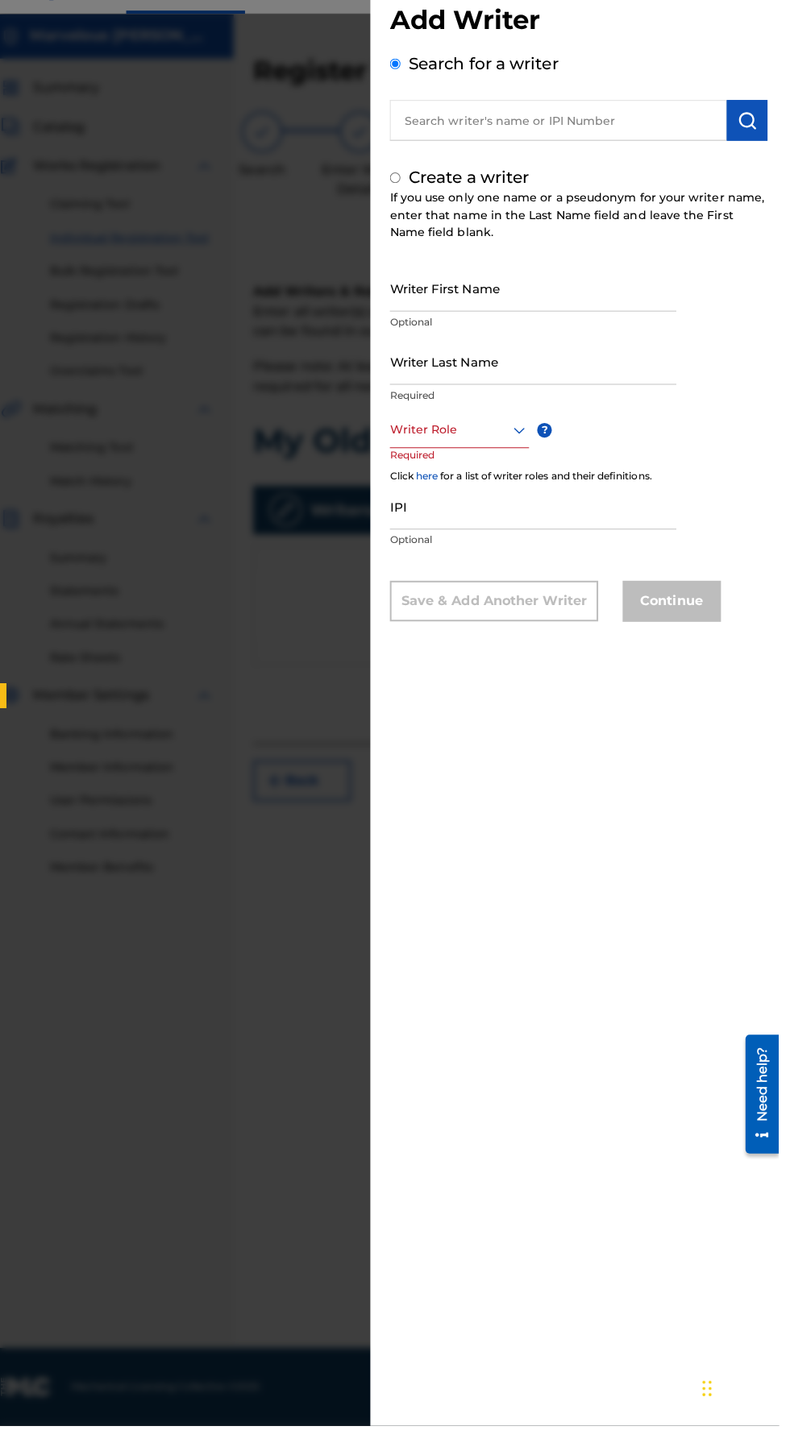
radio input "false"
radio input "true"
click at [575, 338] on input "Writer First Name" at bounding box center [547, 320] width 284 height 46
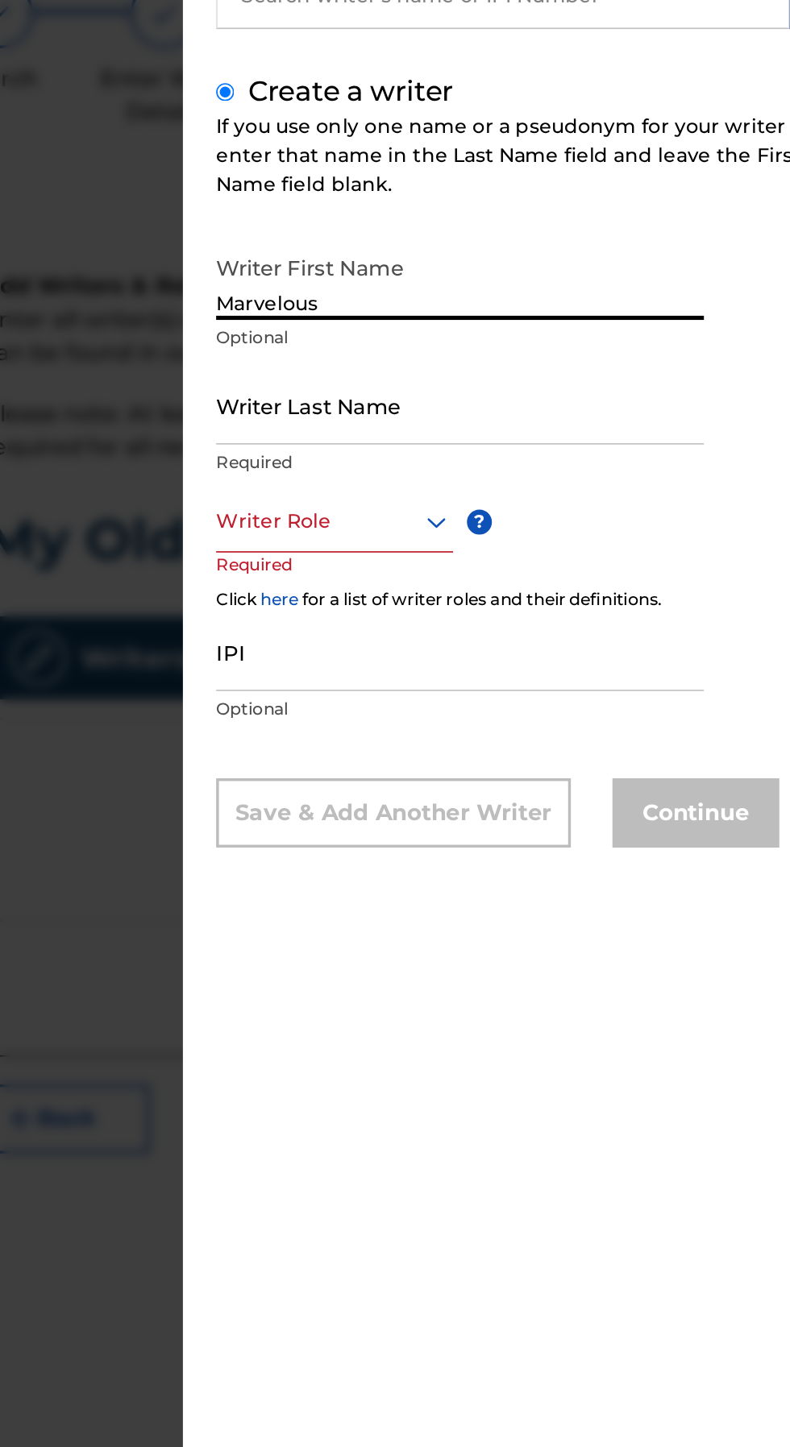
type input "Marvelous"
click at [598, 408] on input "Writer Last Name" at bounding box center [547, 393] width 284 height 46
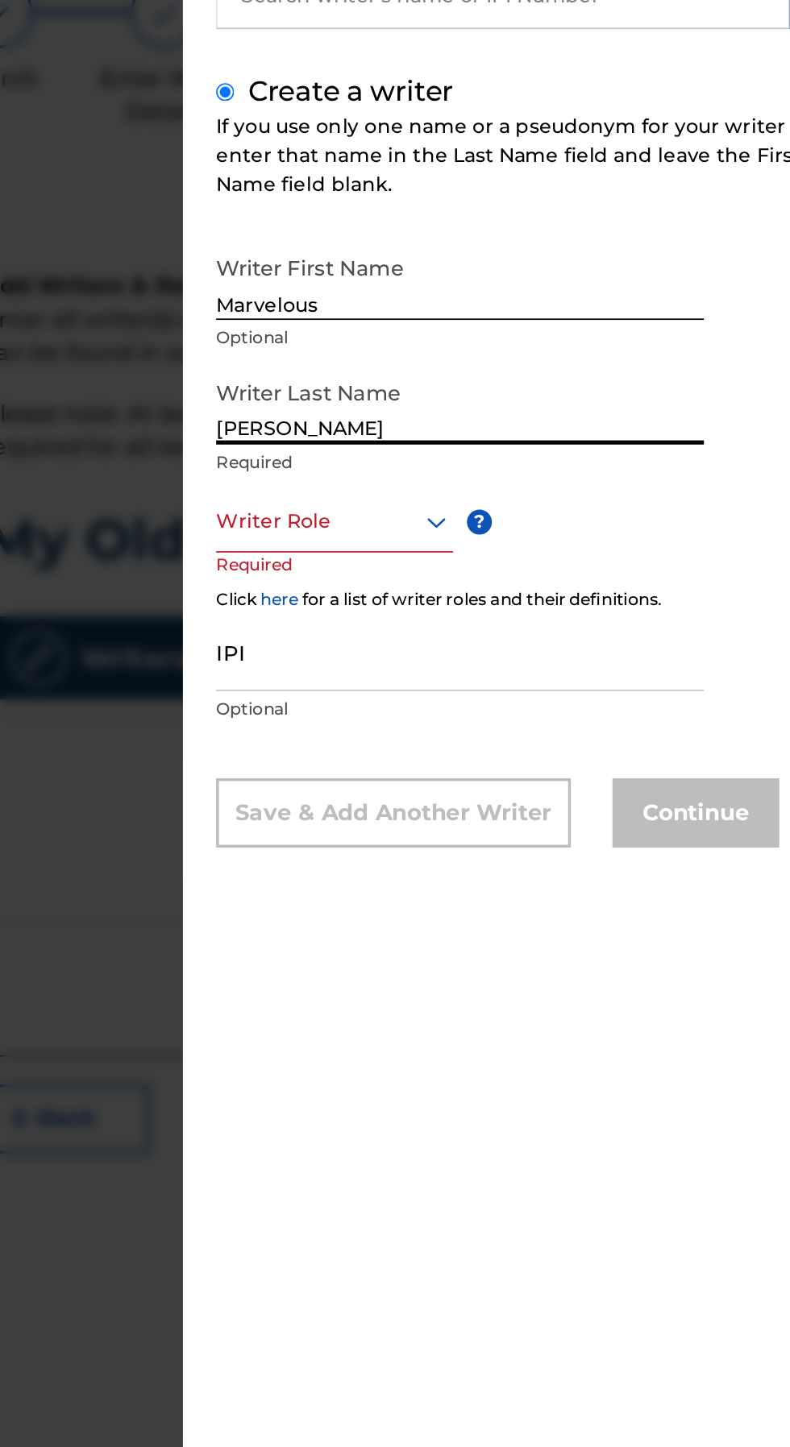
type input "[PERSON_NAME]"
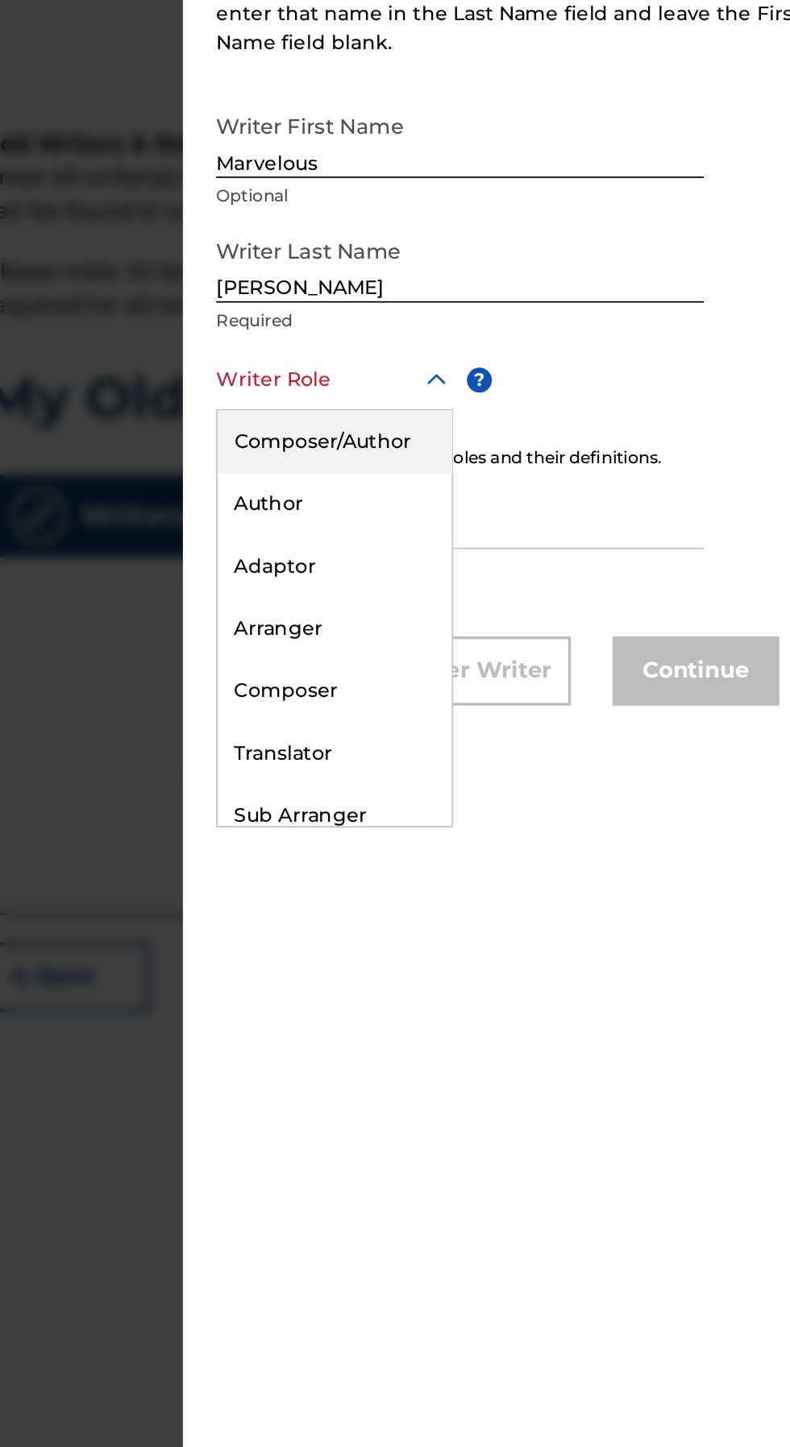
click at [523, 501] on div "Composer/Author" at bounding box center [473, 497] width 136 height 36
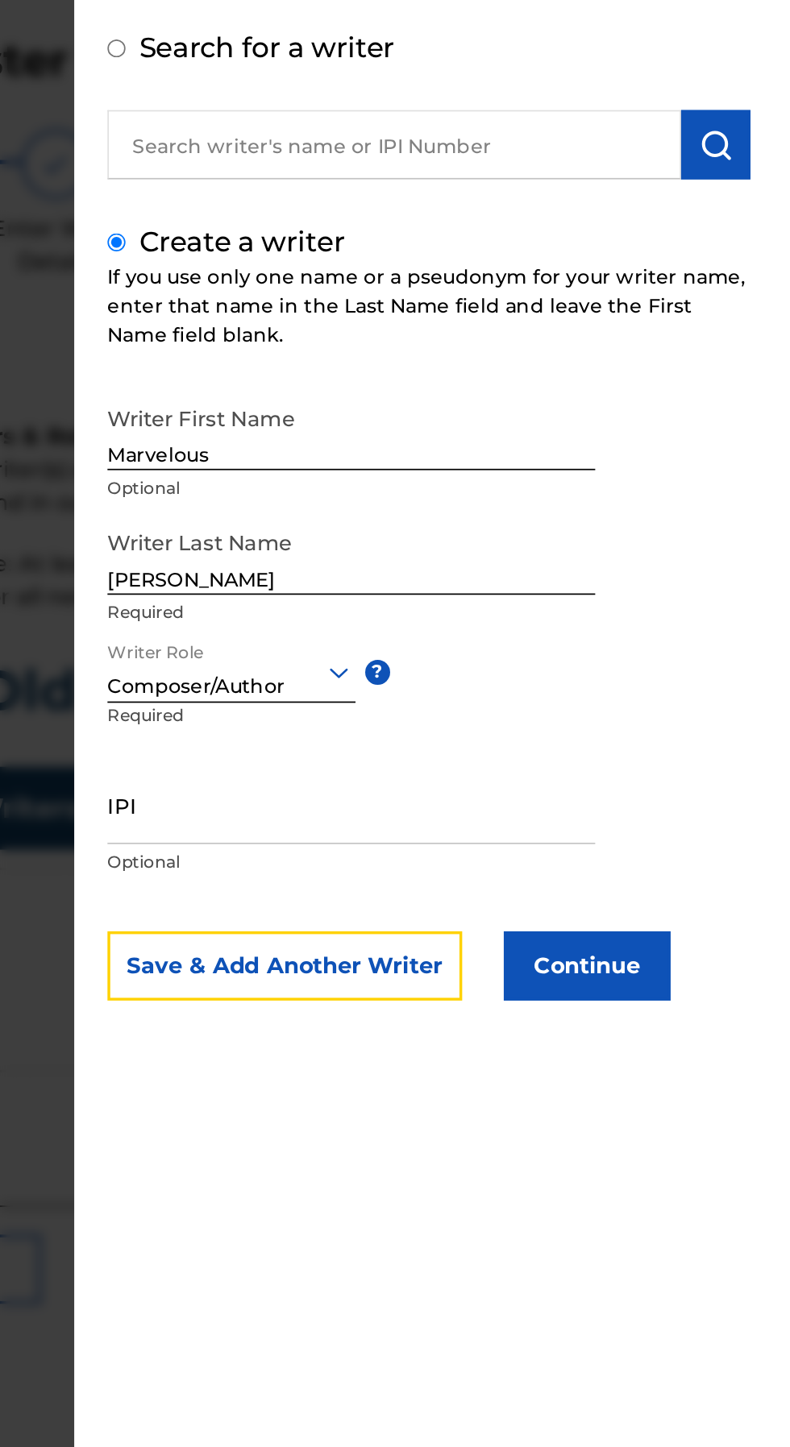
click at [585, 637] on button "Save & Add Another Writer" at bounding box center [508, 632] width 206 height 40
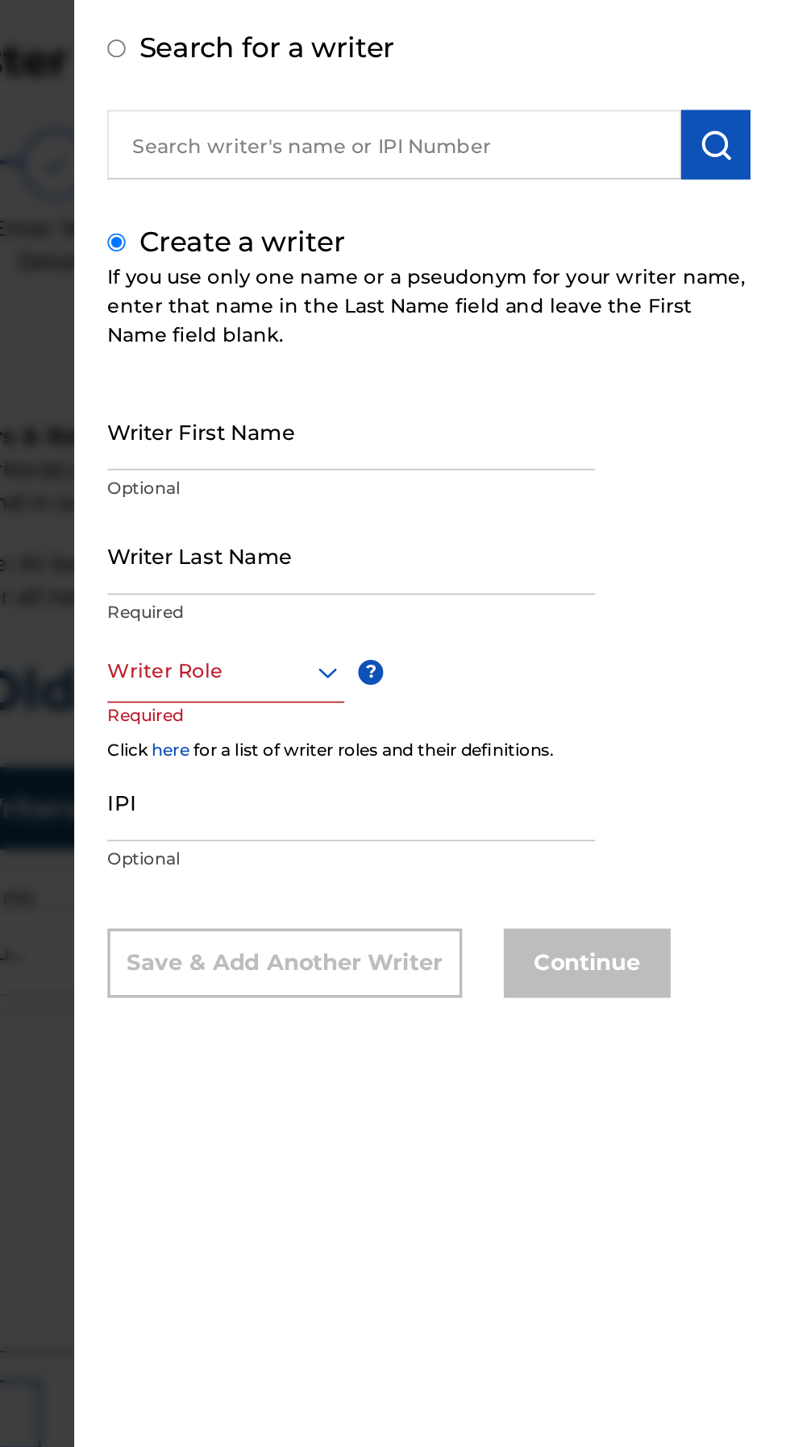
click at [662, 322] on input "Writer First Name" at bounding box center [547, 320] width 284 height 46
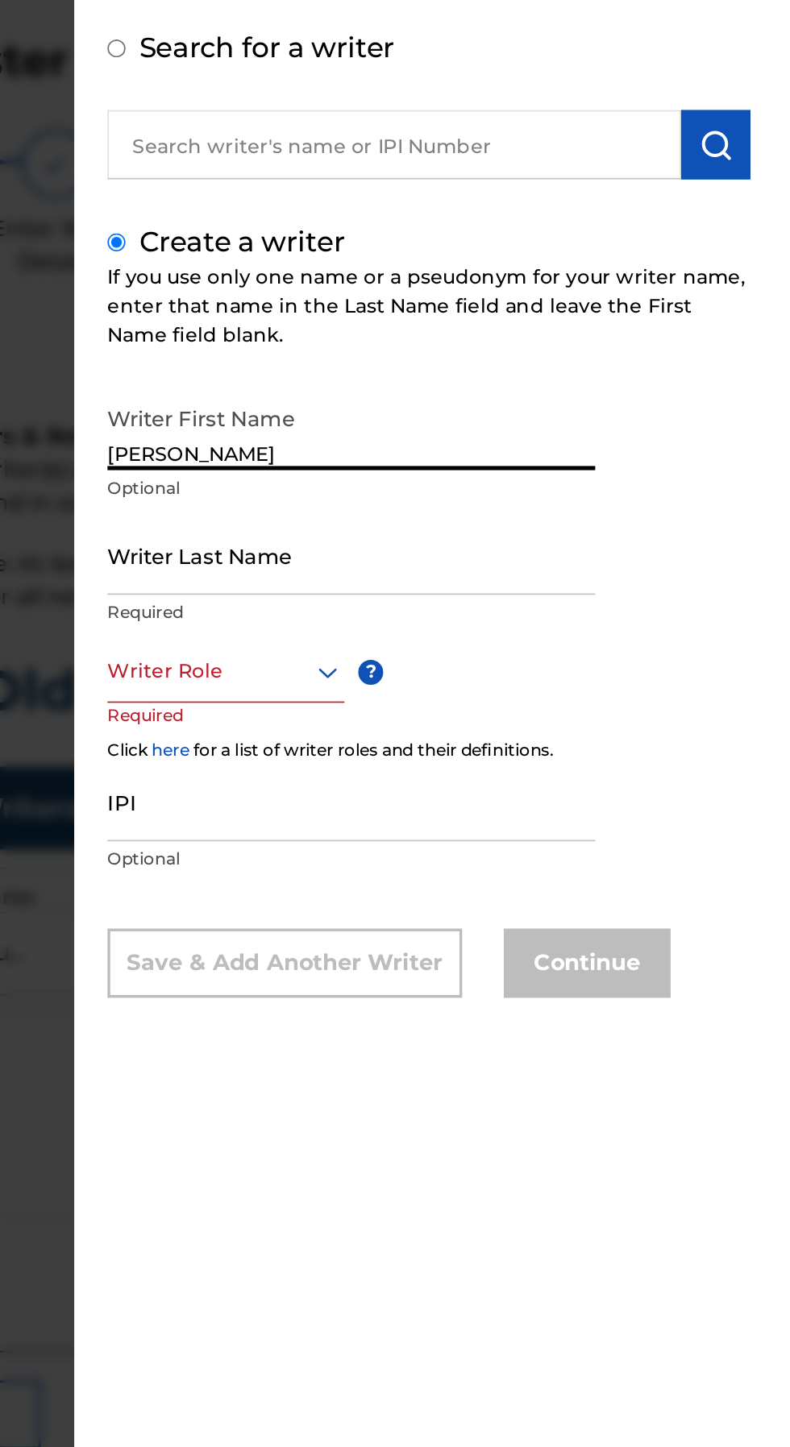
type input "Paul"
click at [638, 410] on input "Writer Last Name" at bounding box center [547, 393] width 284 height 46
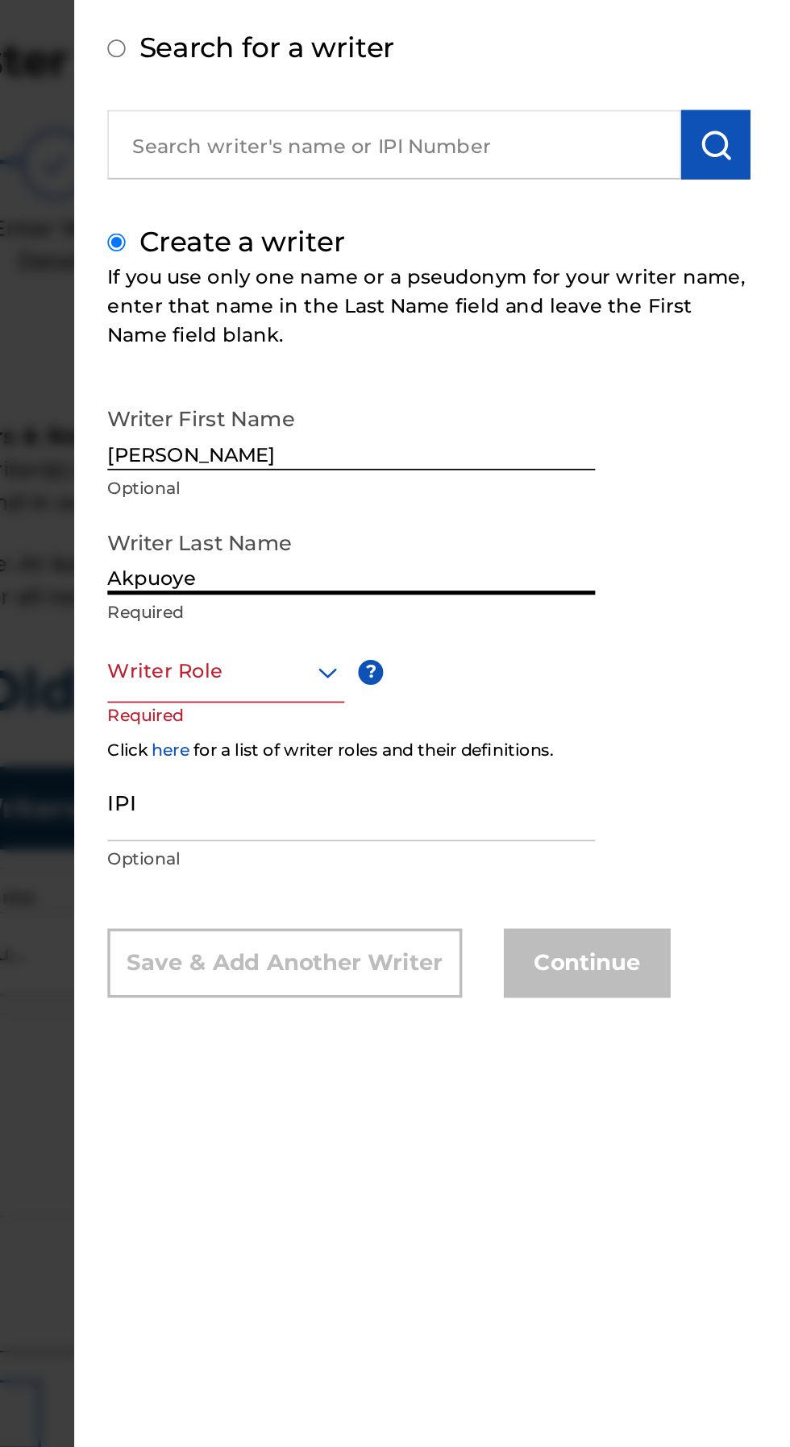
type input "Akpuoye"
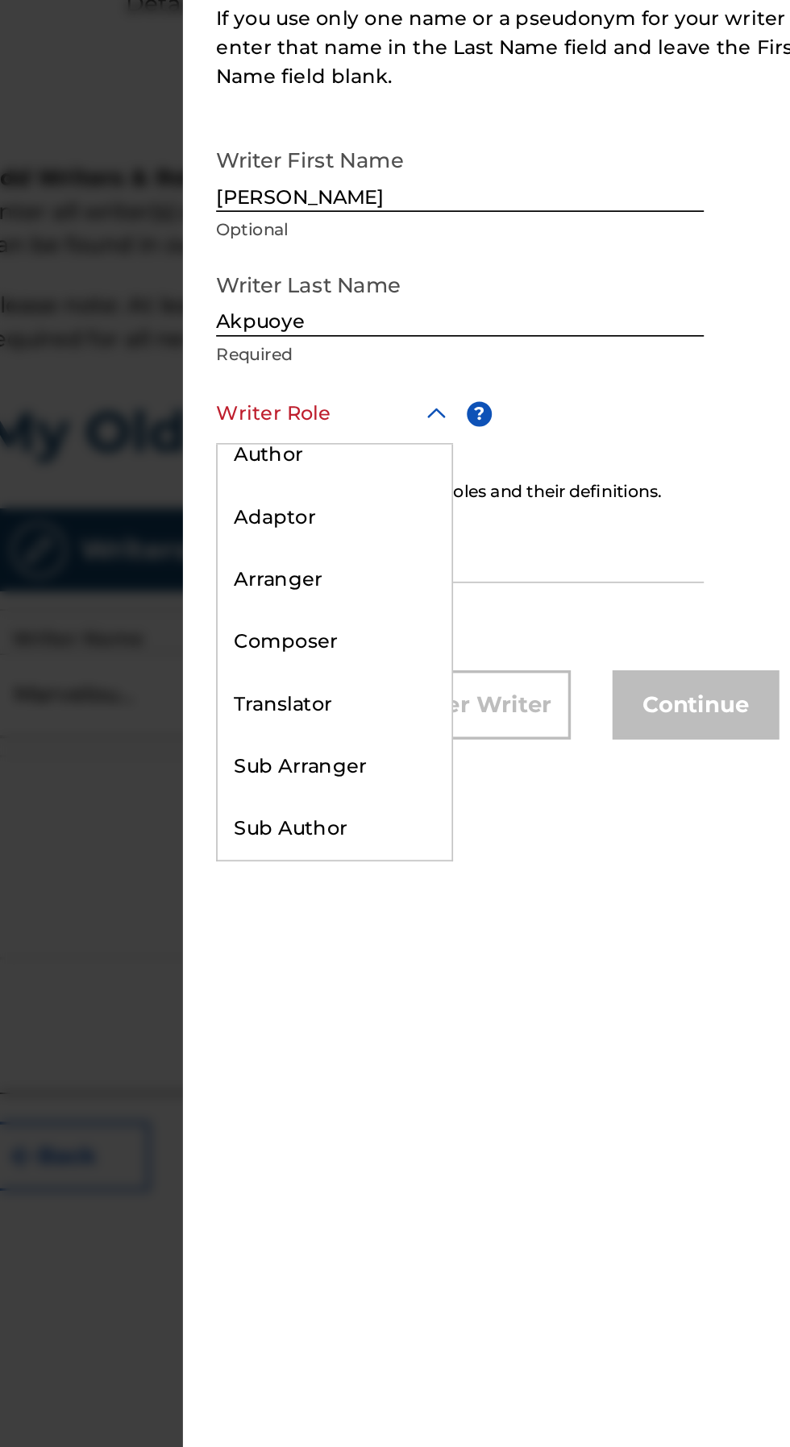
scroll to position [0, 0]
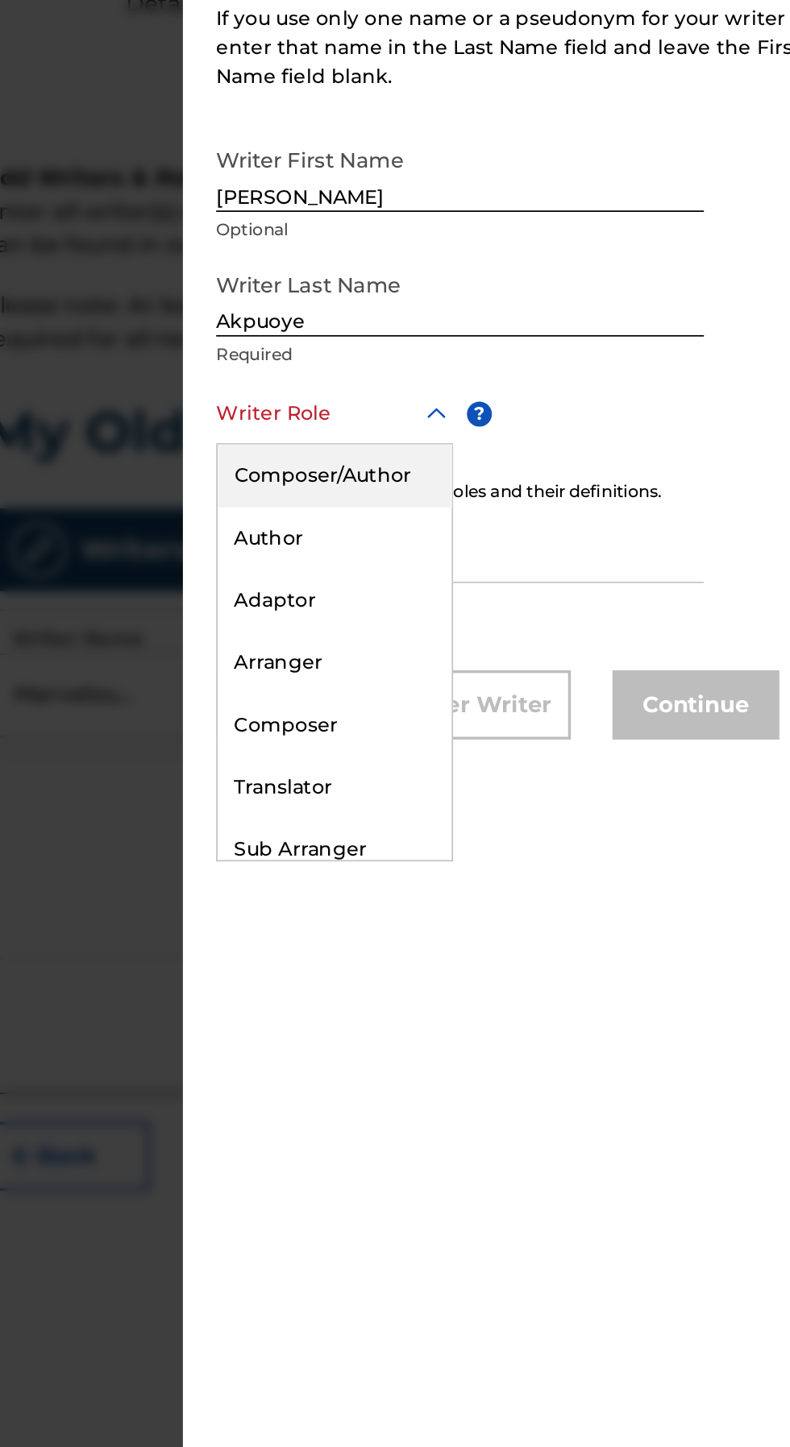
click at [485, 649] on div "Composer" at bounding box center [473, 642] width 136 height 36
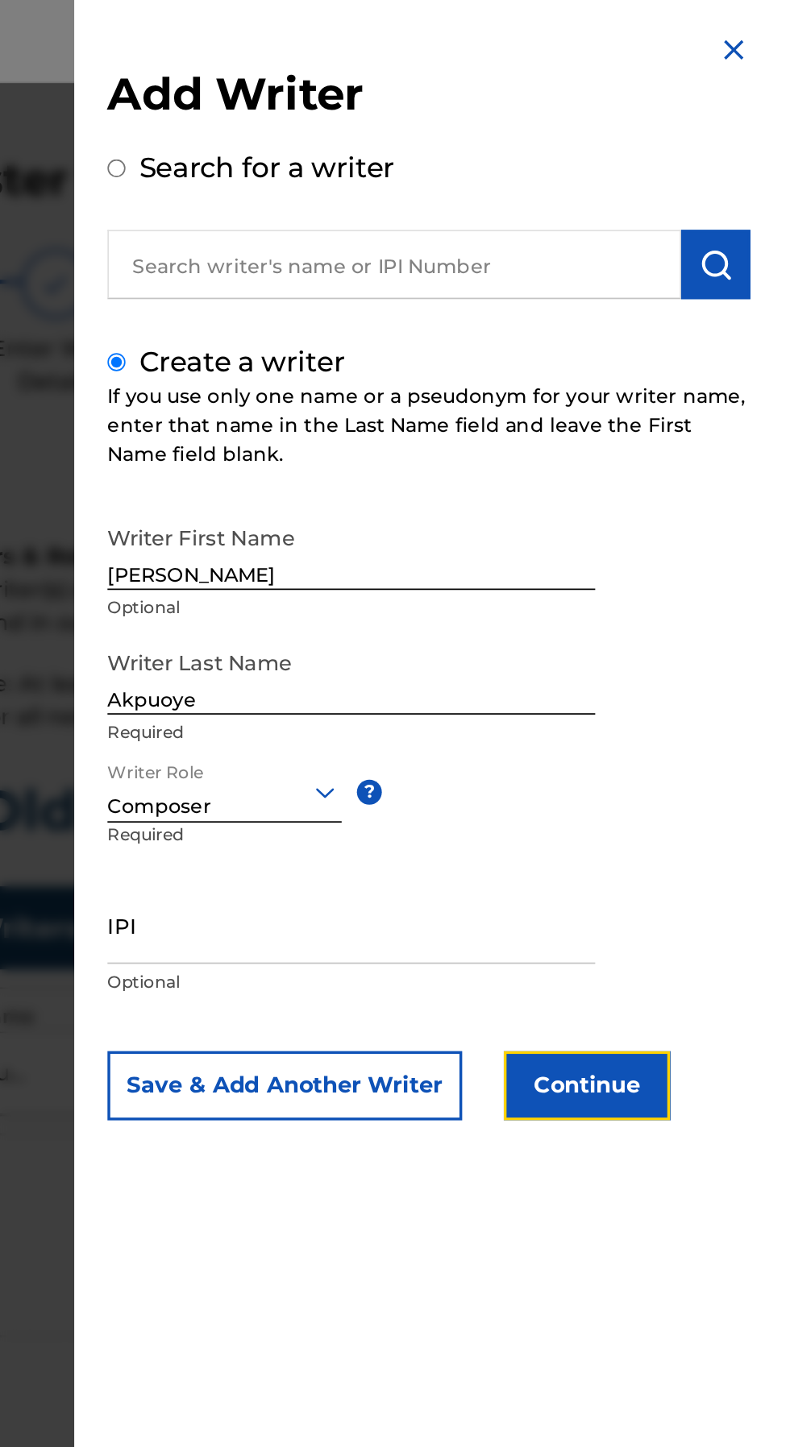
click at [692, 642] on button "Continue" at bounding box center [683, 632] width 97 height 40
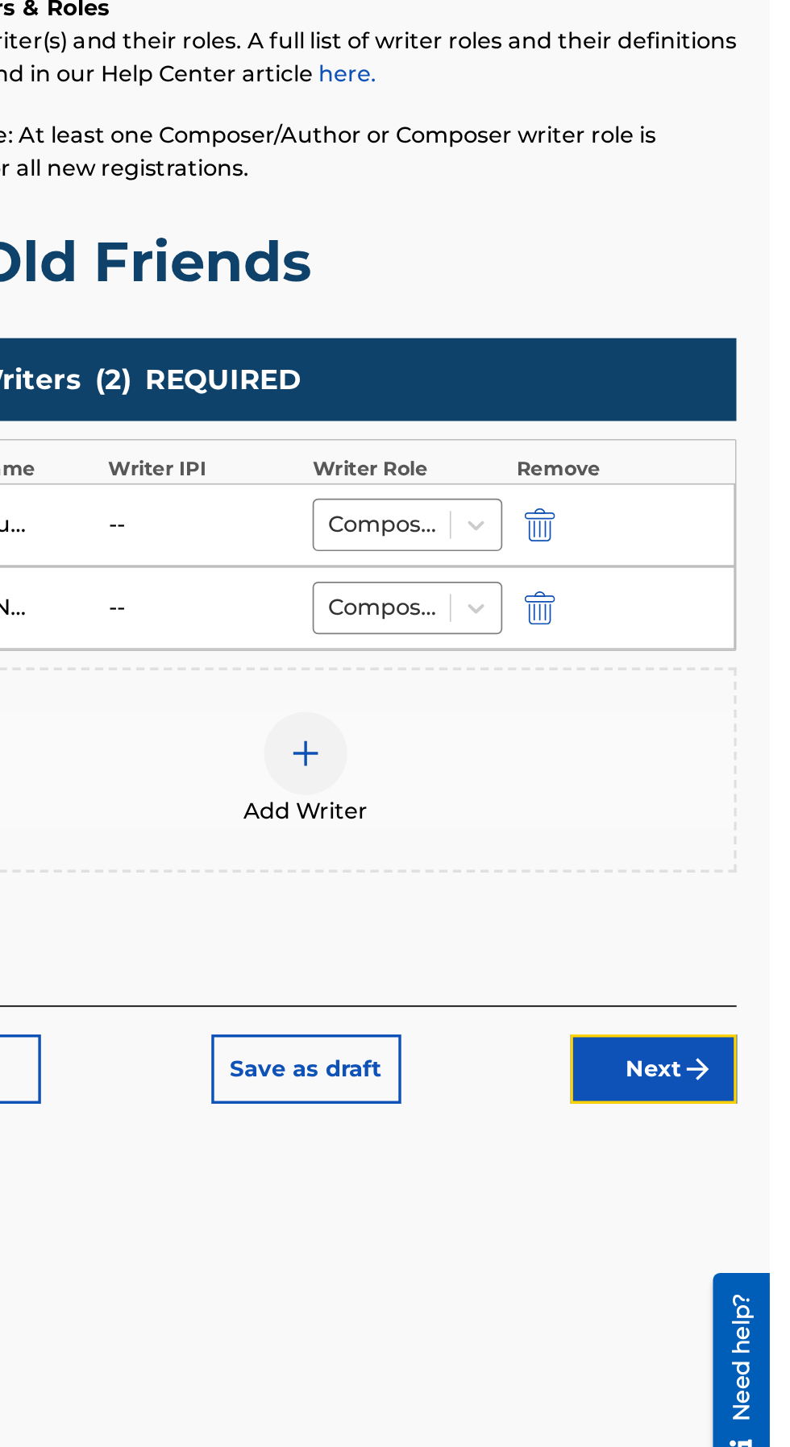
click at [730, 940] on button "Next" at bounding box center [722, 941] width 97 height 40
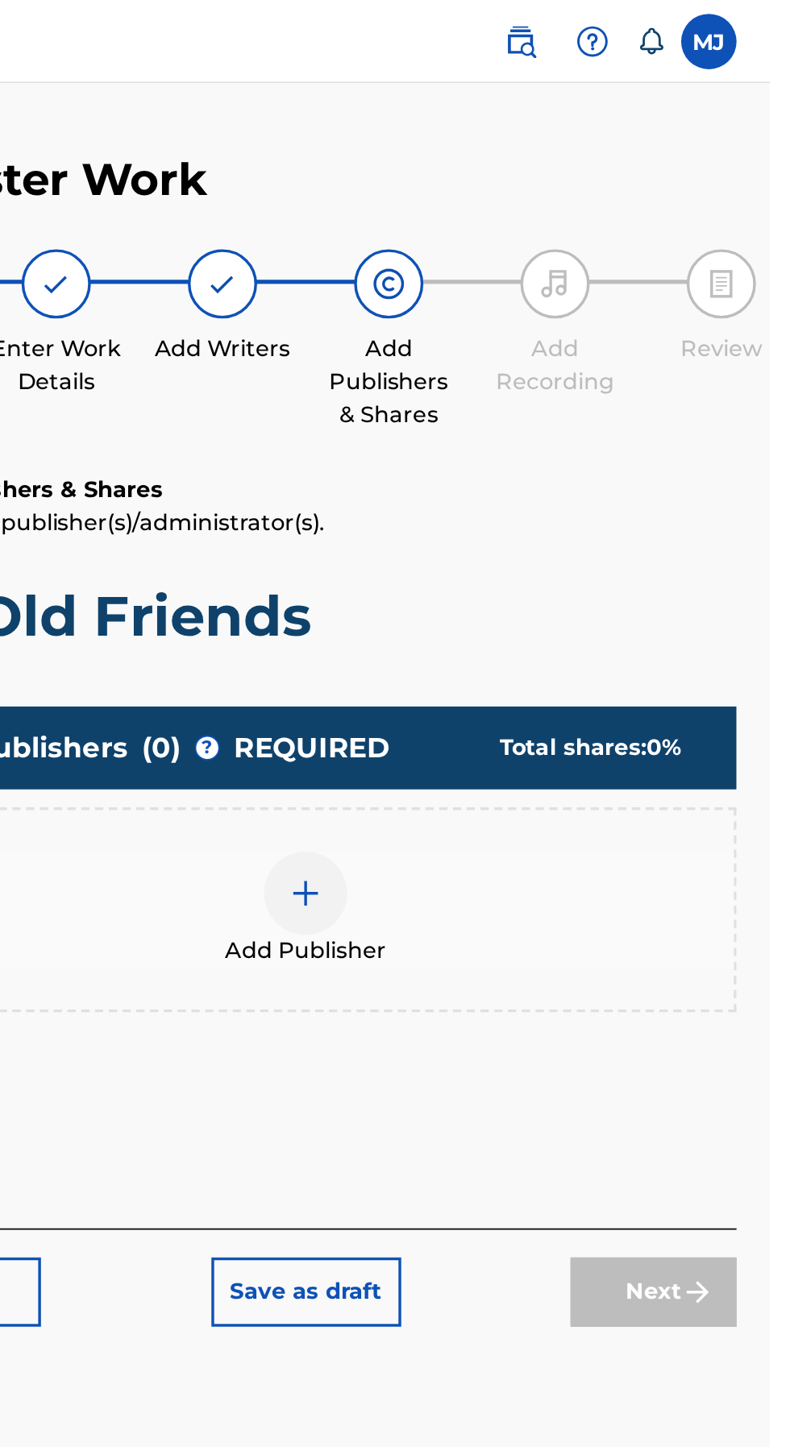
scroll to position [35, 0]
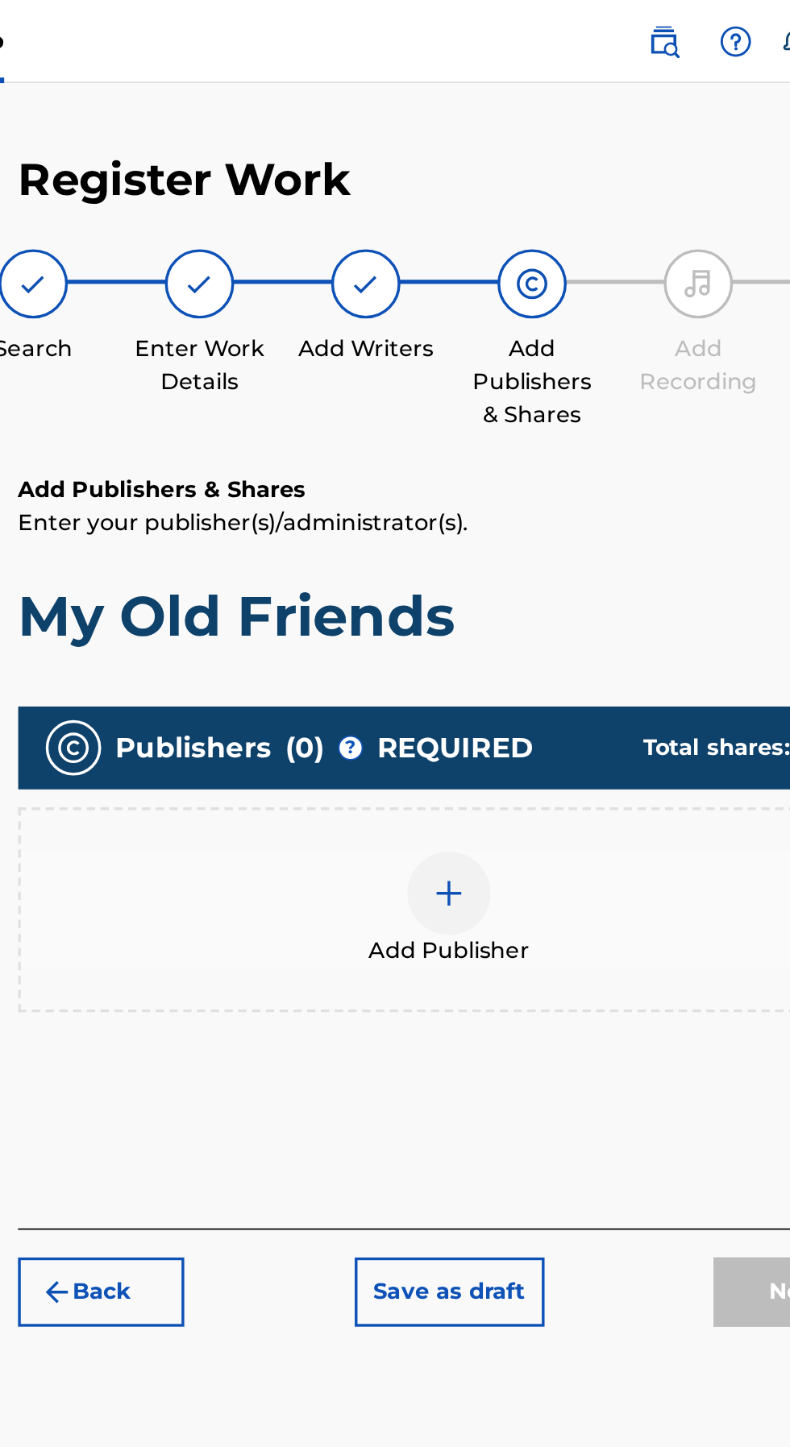
click at [525, 510] on img at bounding box center [519, 519] width 19 height 19
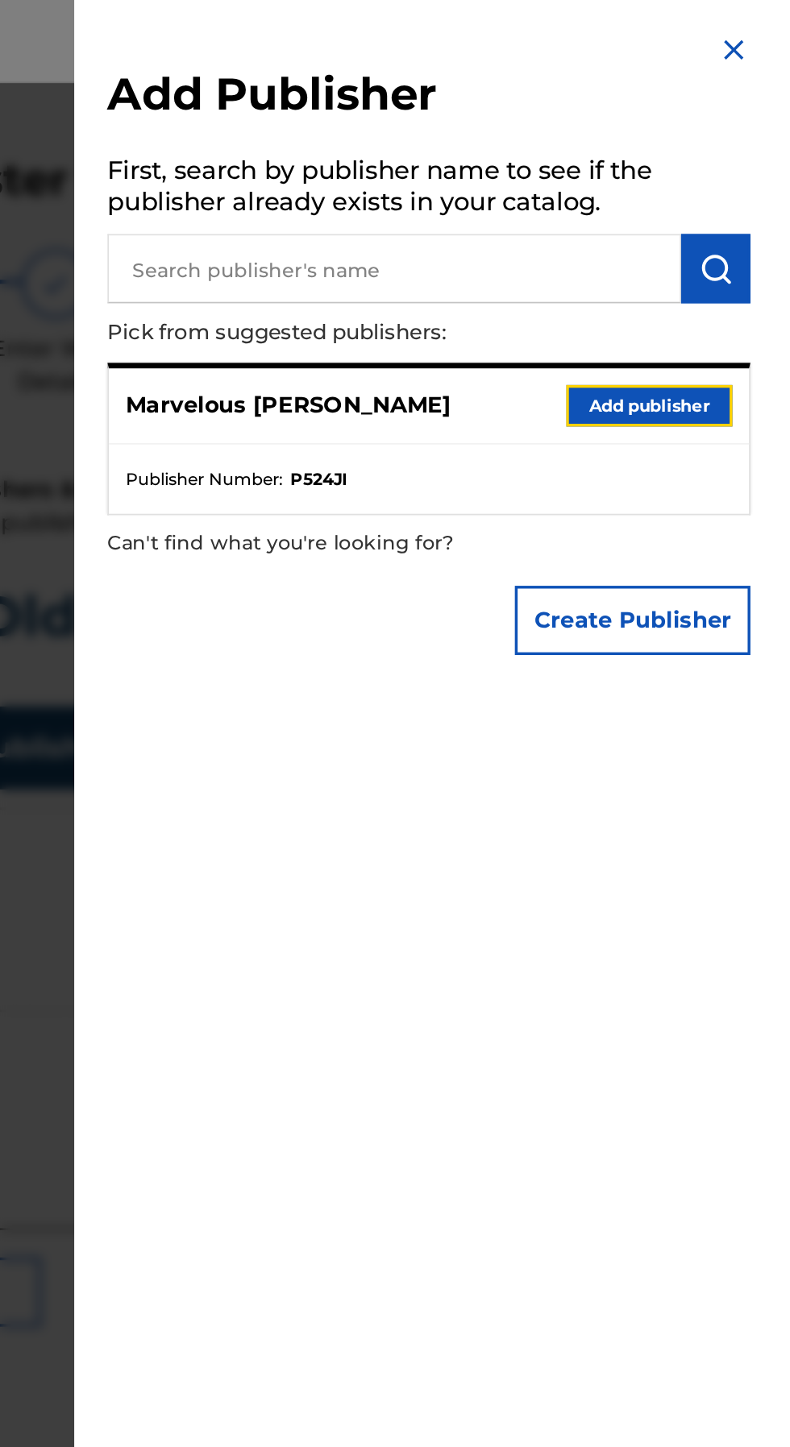
click at [747, 234] on button "Add publisher" at bounding box center [719, 236] width 97 height 24
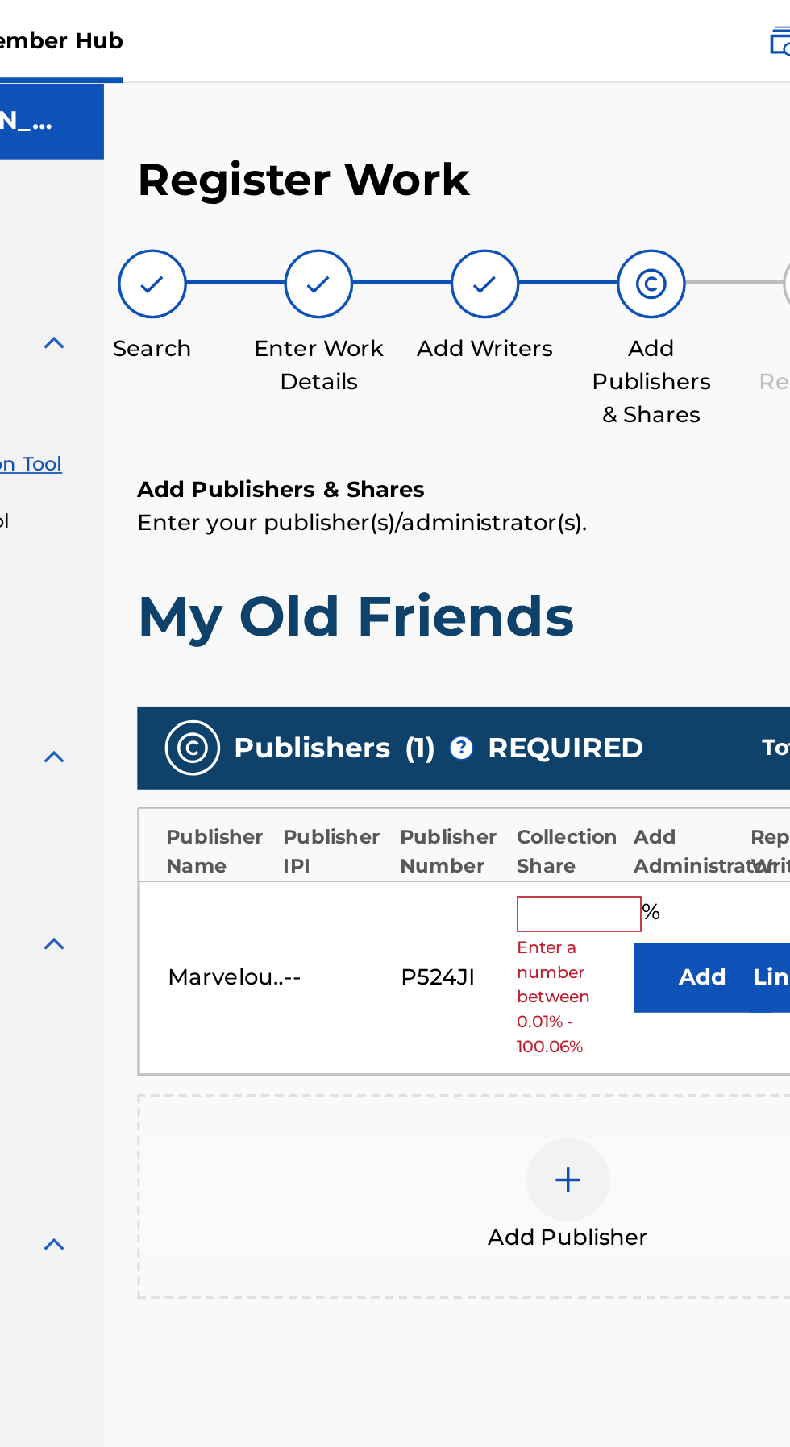
click at [527, 521] on input "text" at bounding box center [526, 531] width 73 height 21
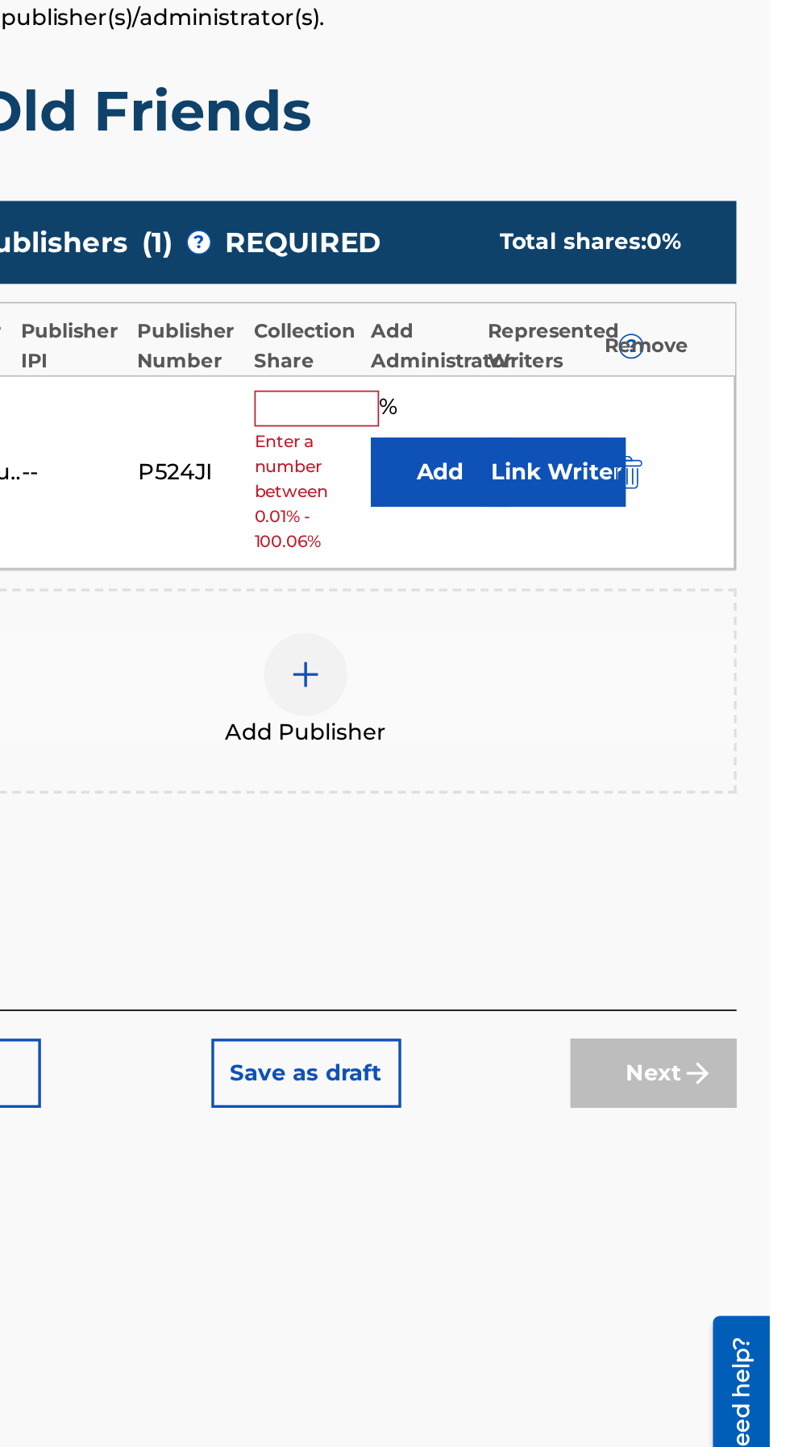
type input "50"
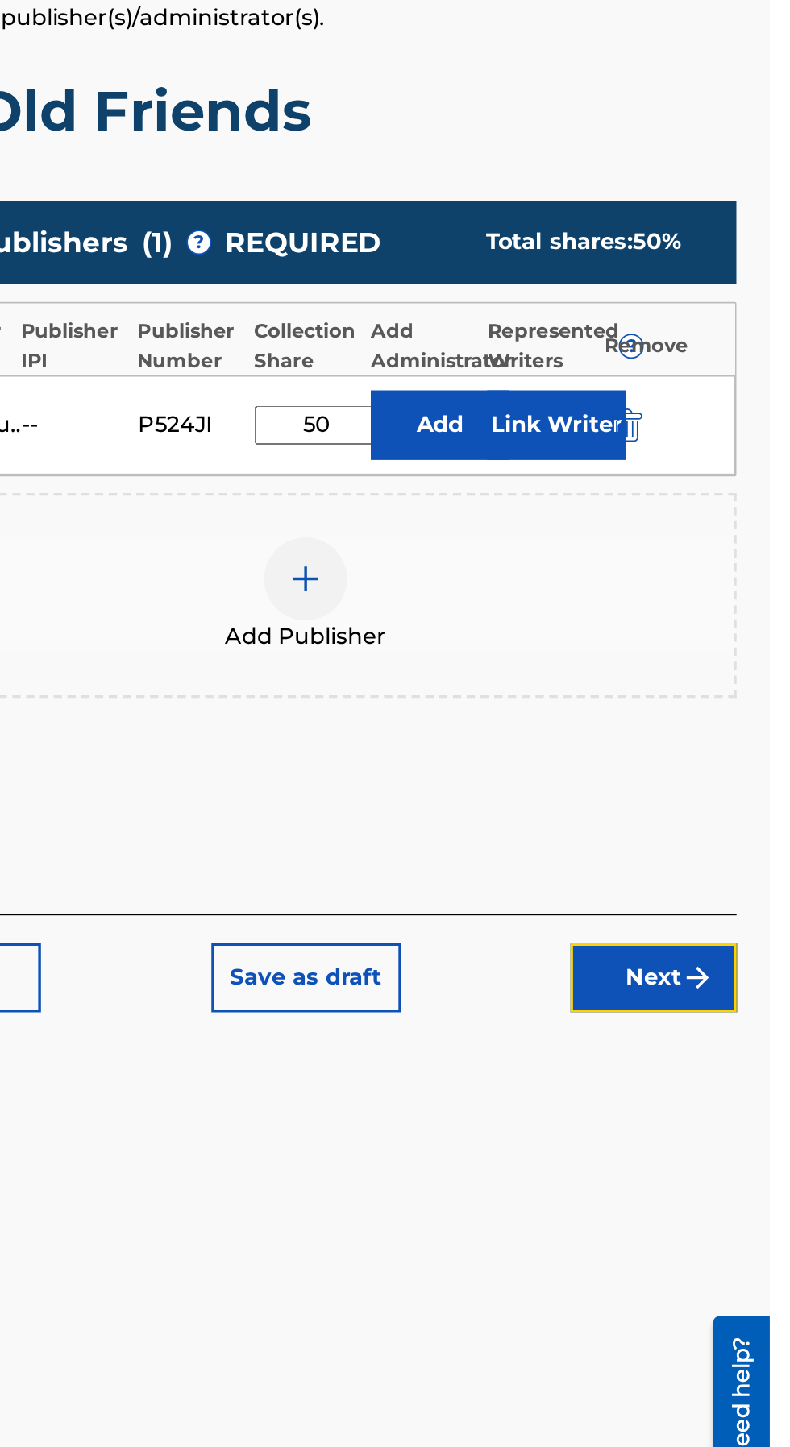
click at [726, 843] on button "Next" at bounding box center [722, 863] width 97 height 40
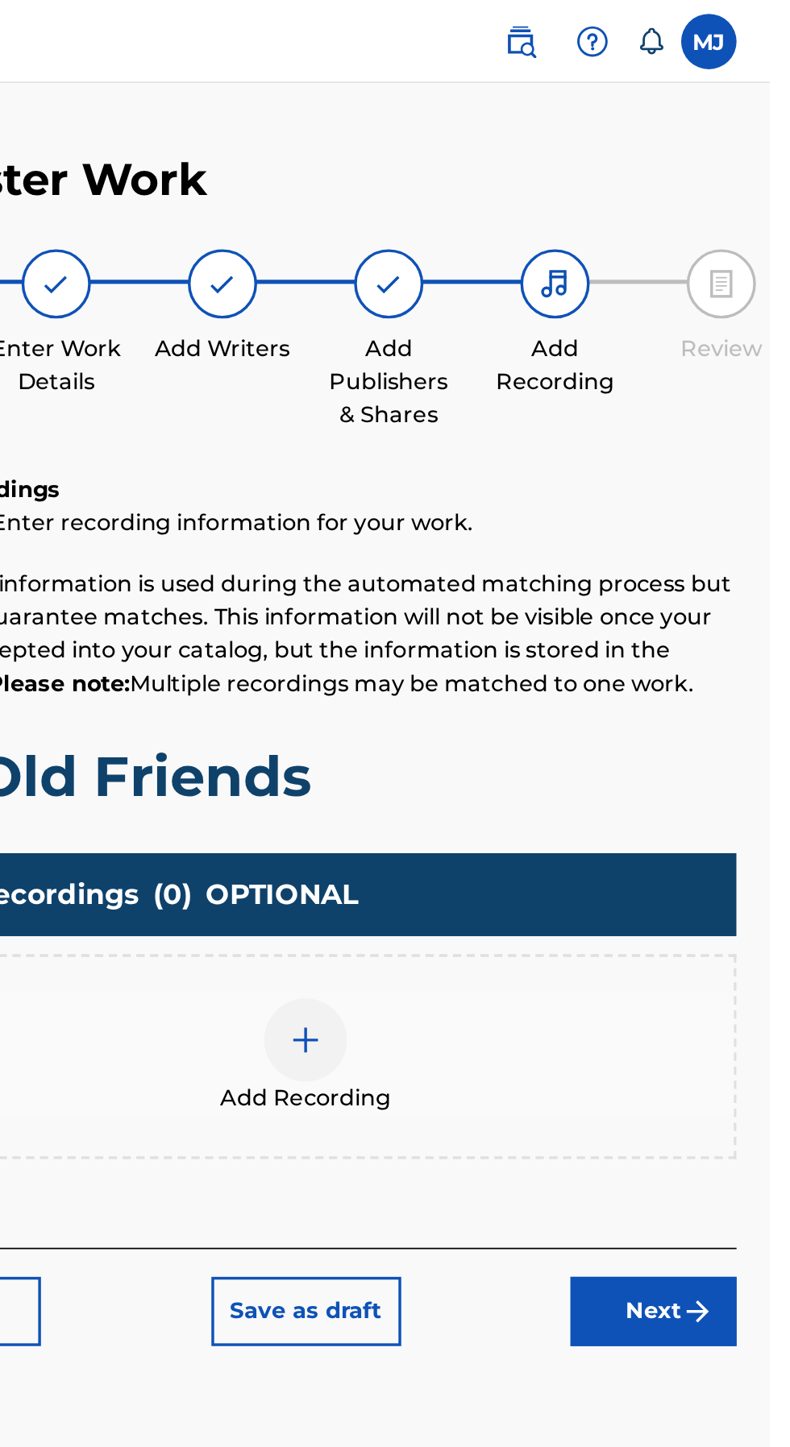
scroll to position [52, 0]
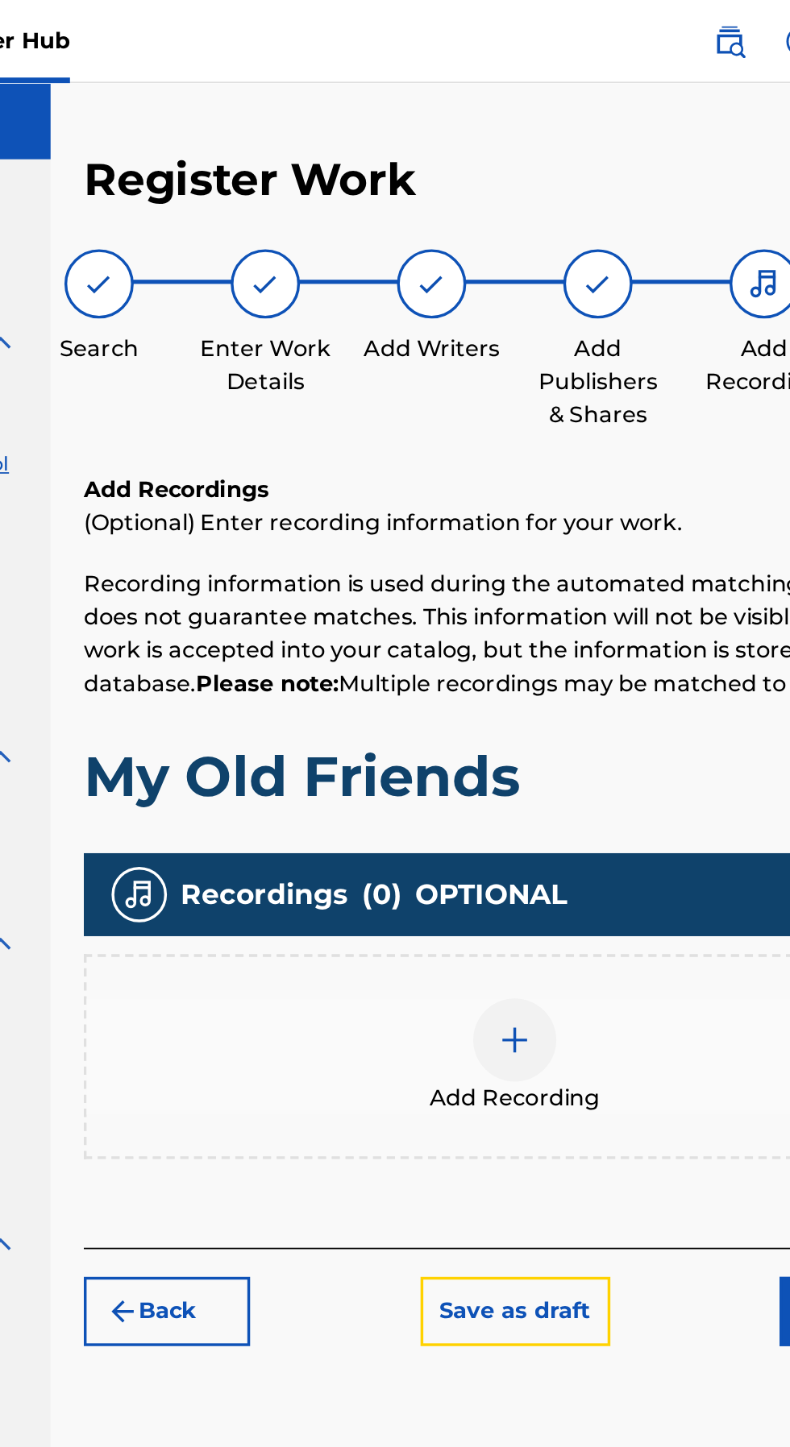
click at [515, 743] on button "Save as draft" at bounding box center [520, 763] width 110 height 40
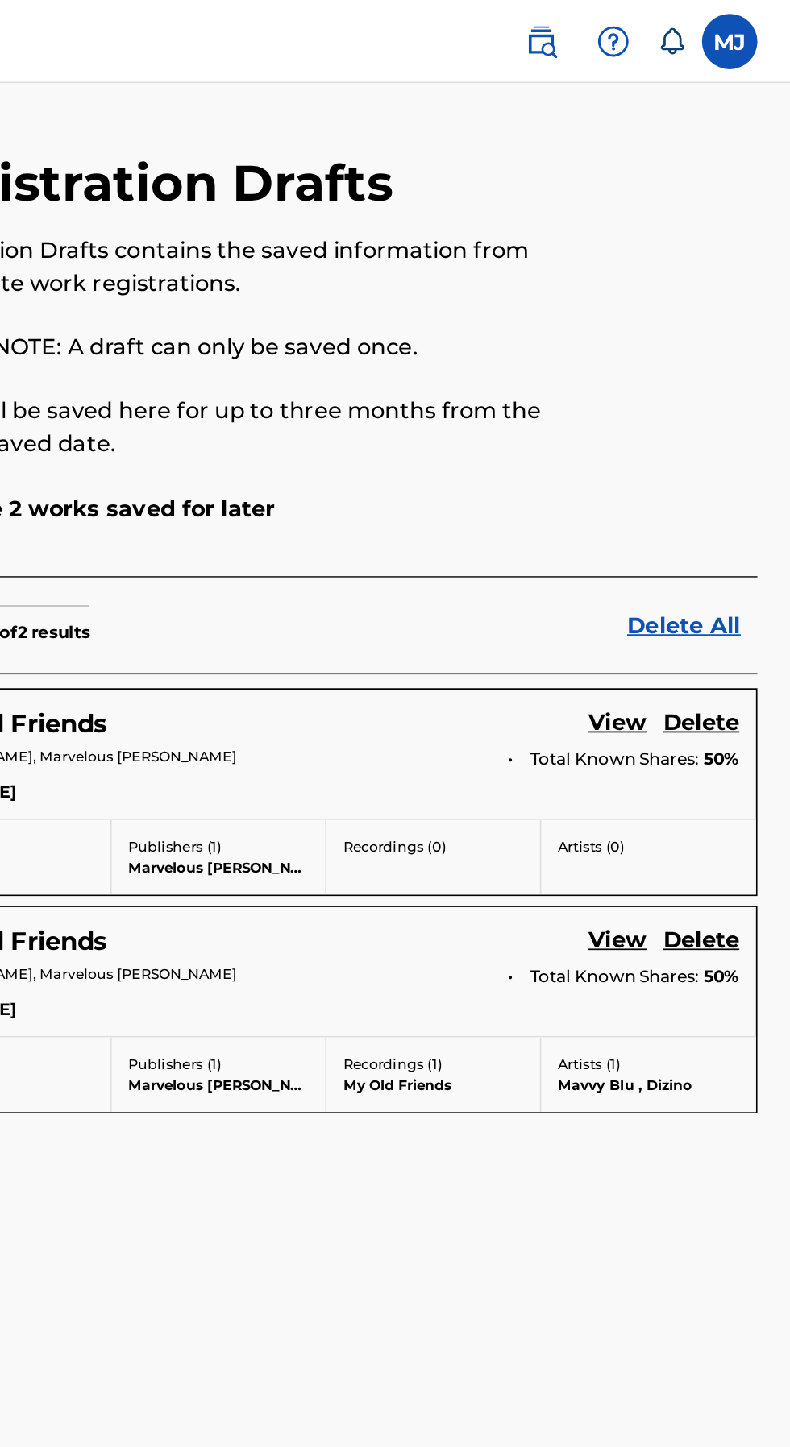
click at [691, 546] on link "View" at bounding box center [689, 549] width 34 height 22
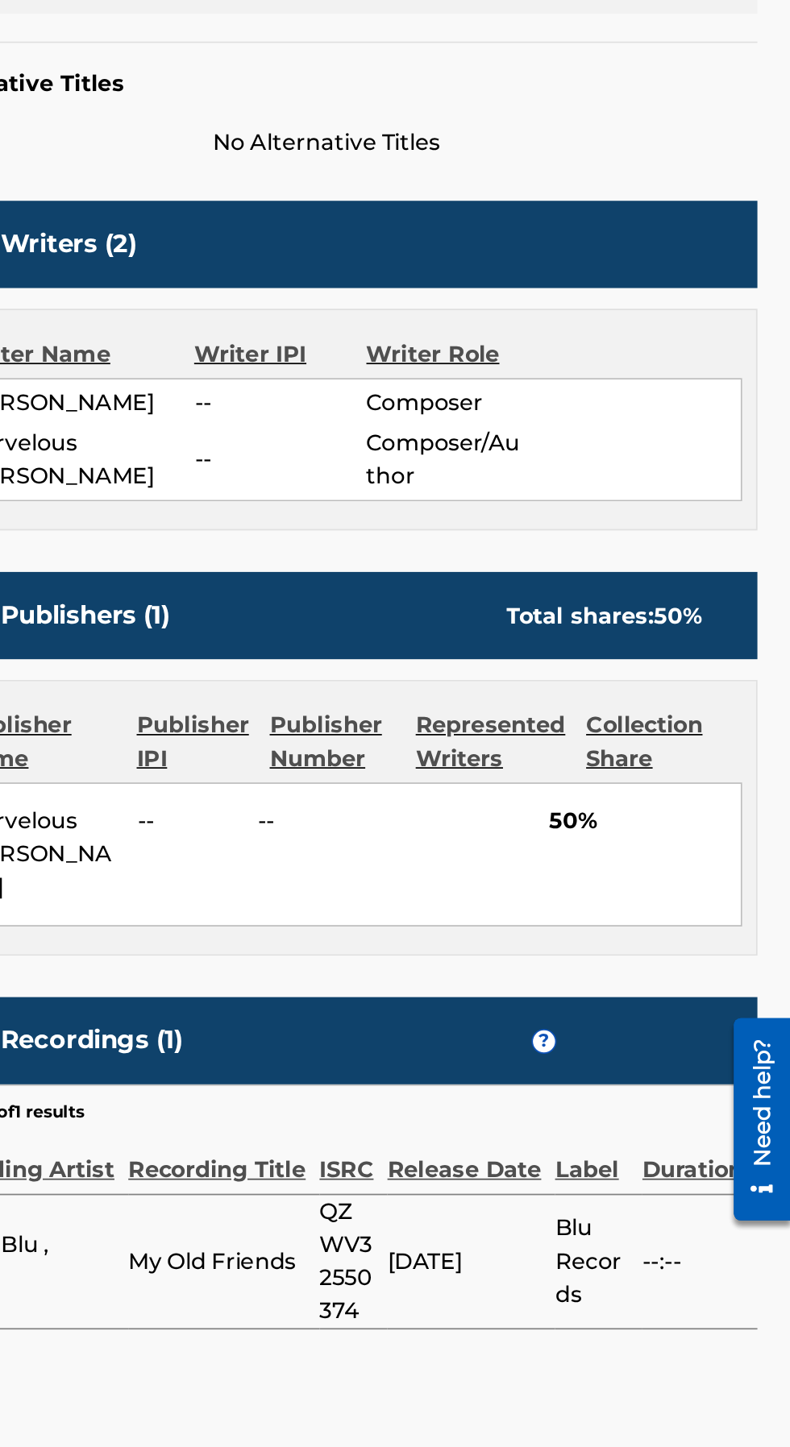
scroll to position [122, 0]
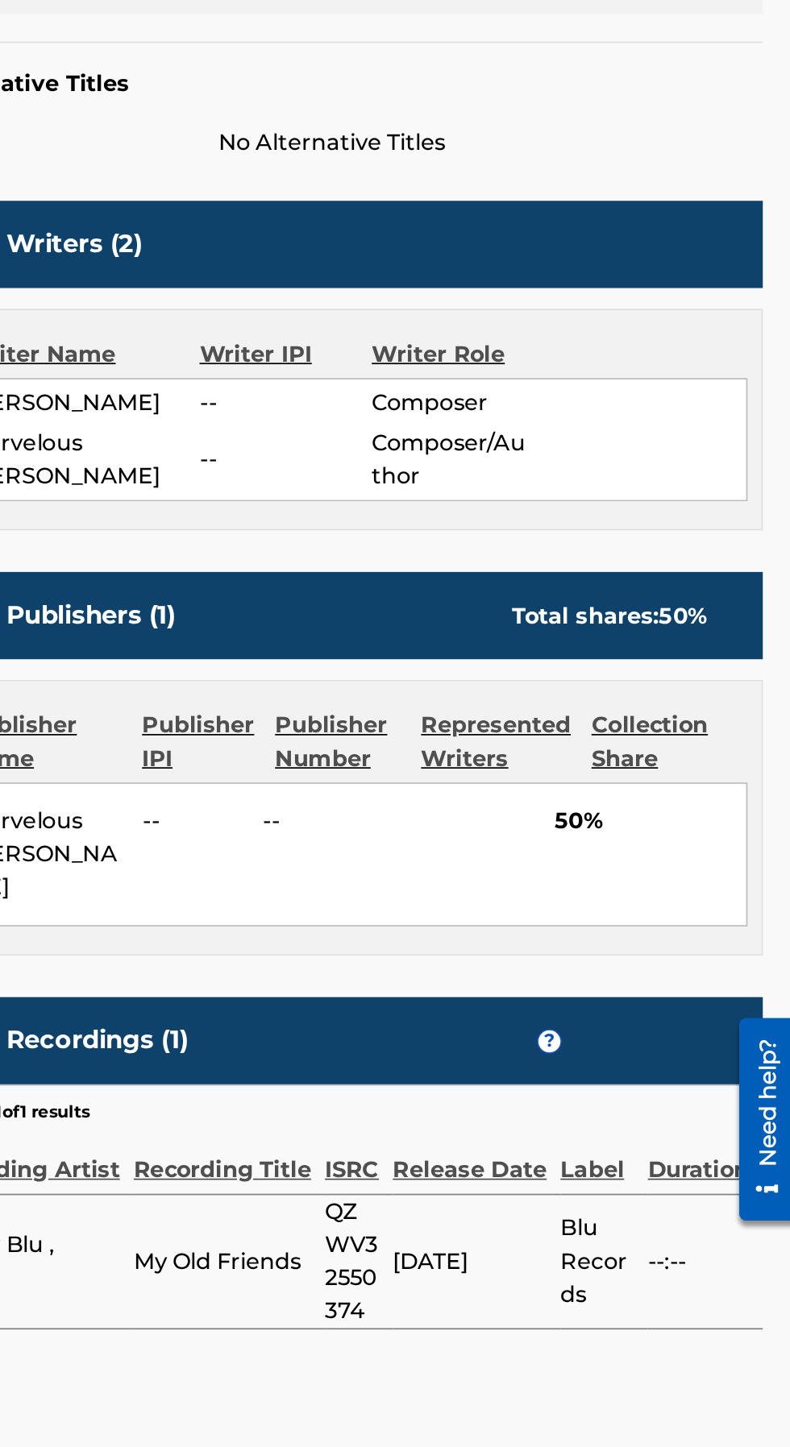
click at [594, 923] on div "Marvelous [PERSON_NAME] -- -- 50%" at bounding box center [520, 965] width 484 height 84
click at [573, 923] on div "Marvelous [PERSON_NAME] -- -- 50%" at bounding box center [520, 965] width 484 height 84
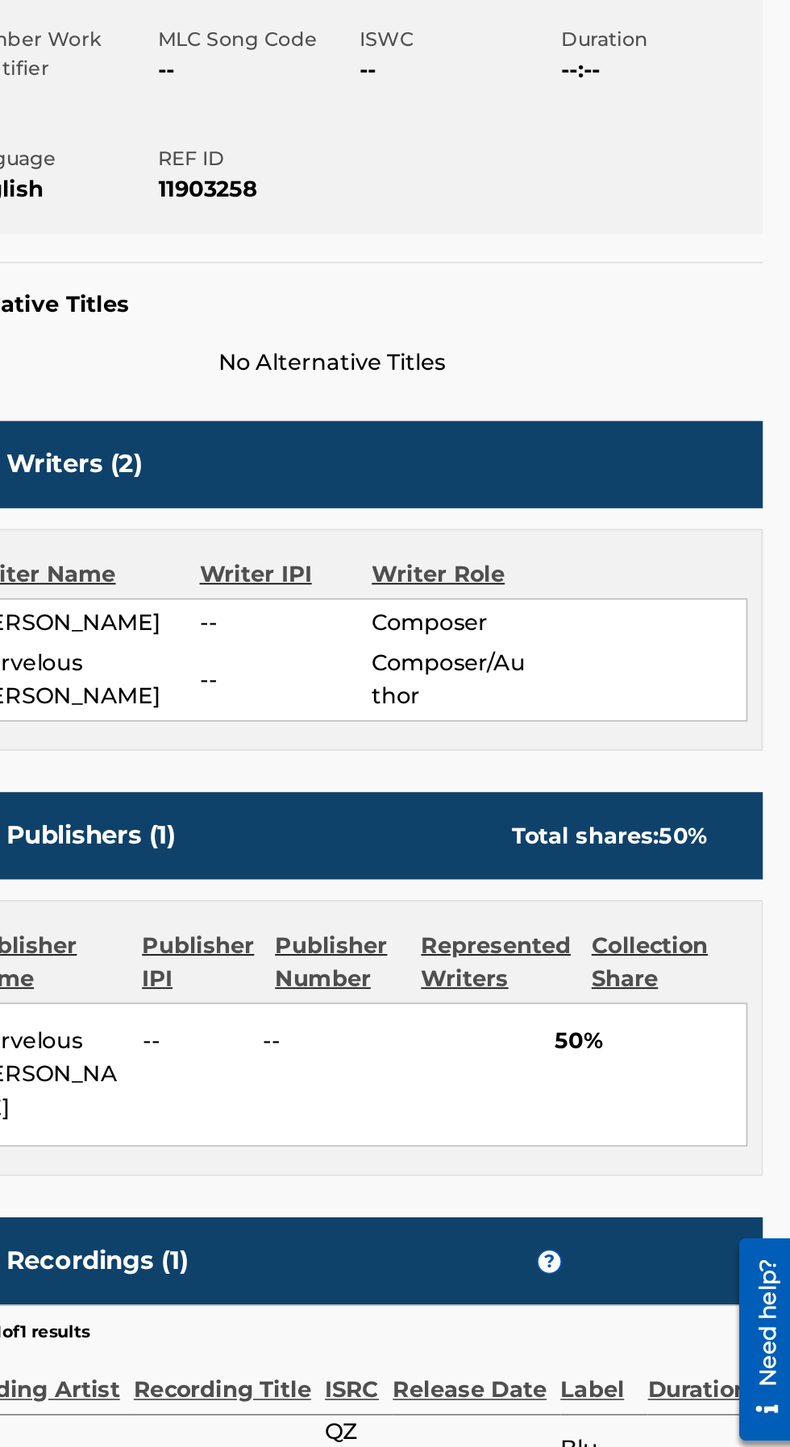
scroll to position [0, 0]
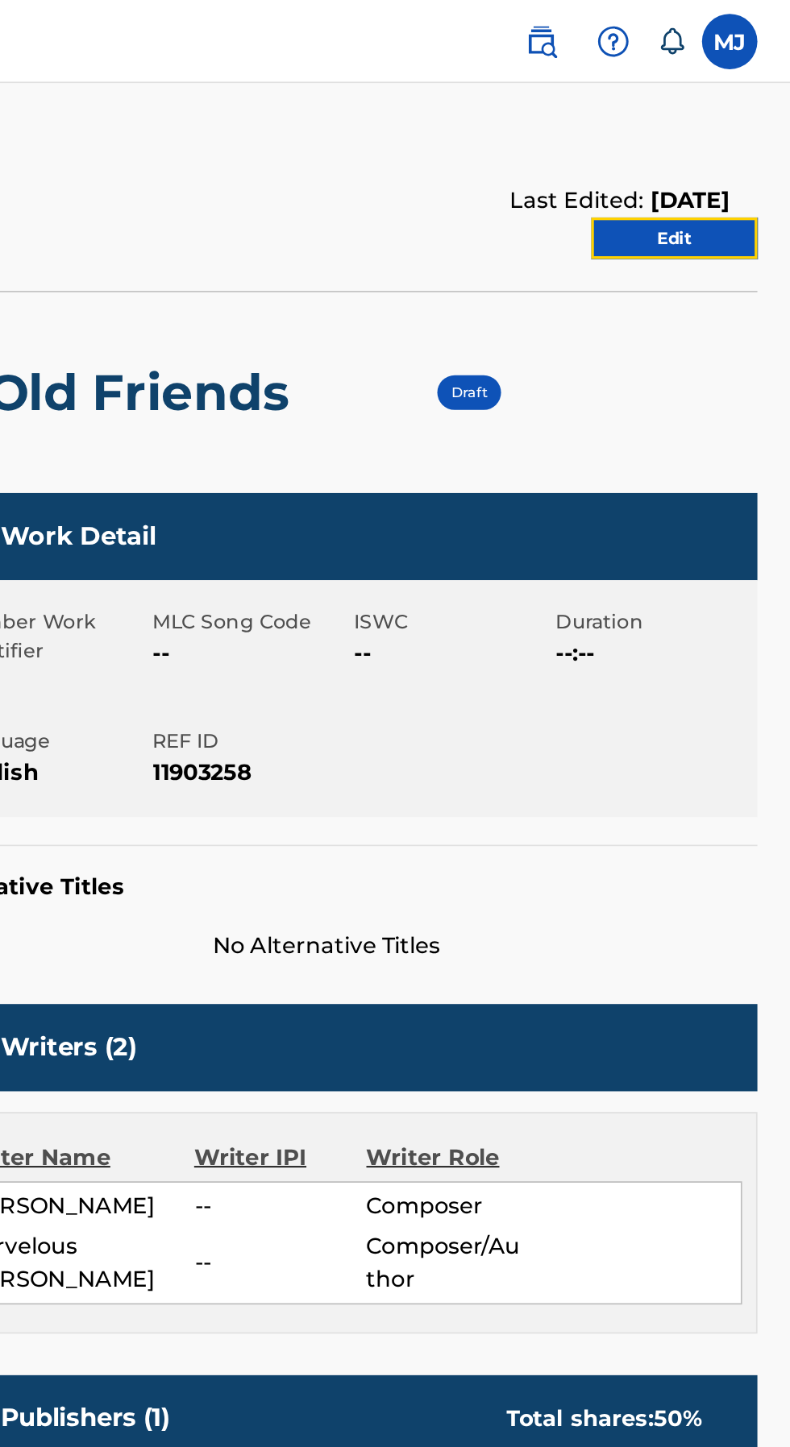
click at [741, 138] on link "Edit" at bounding box center [722, 139] width 97 height 24
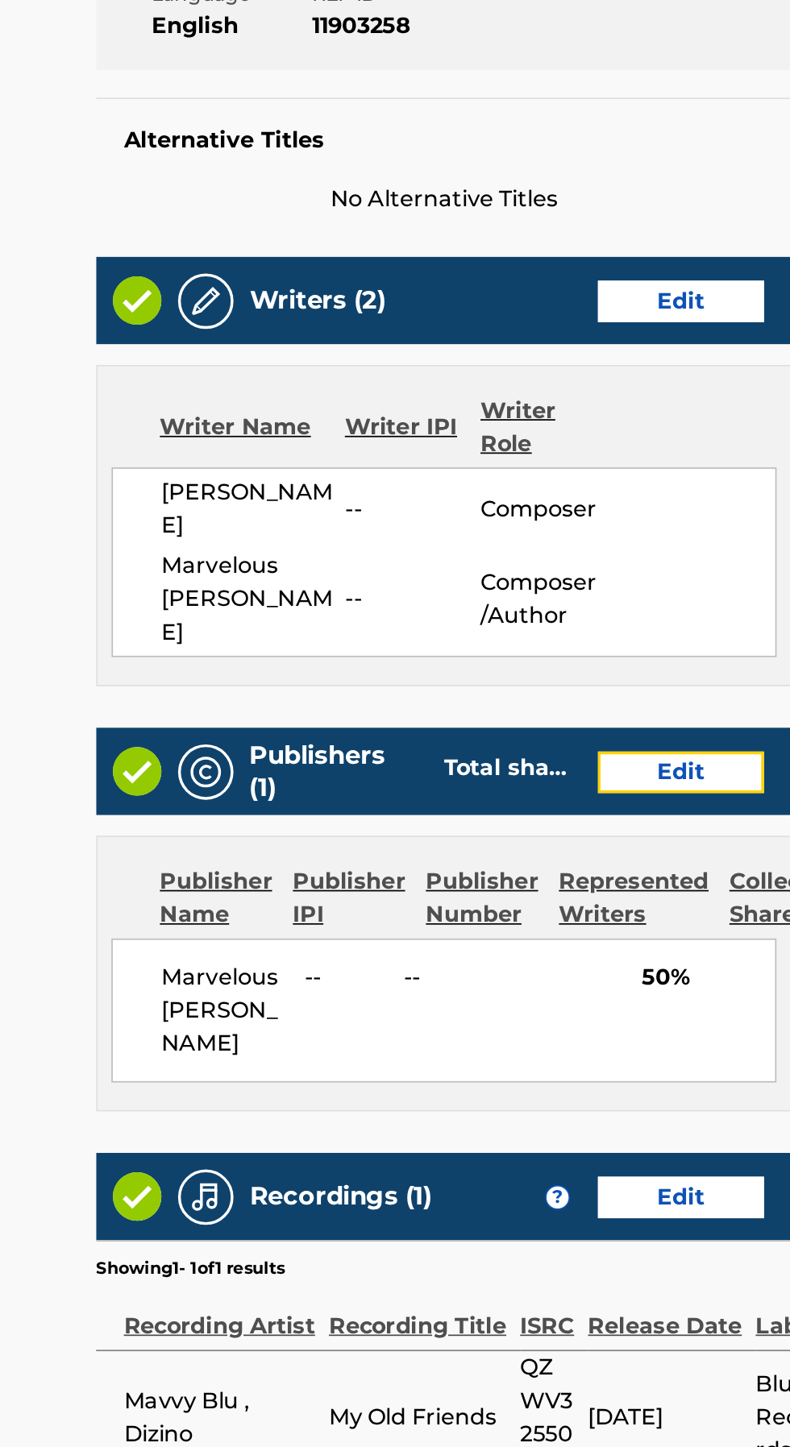
click at [672, 815] on link "Edit" at bounding box center [657, 827] width 97 height 24
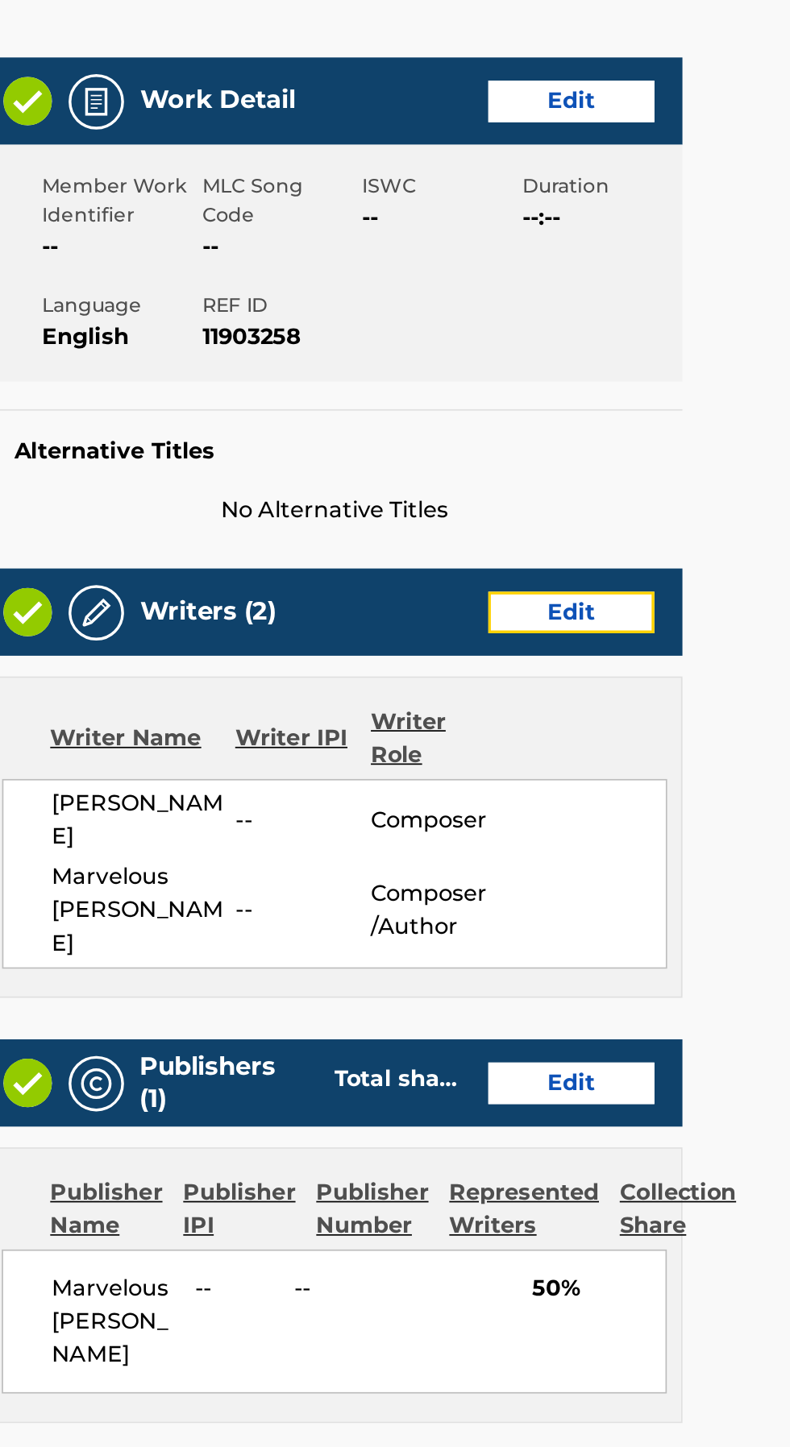
click at [692, 542] on link "Edit" at bounding box center [657, 553] width 97 height 24
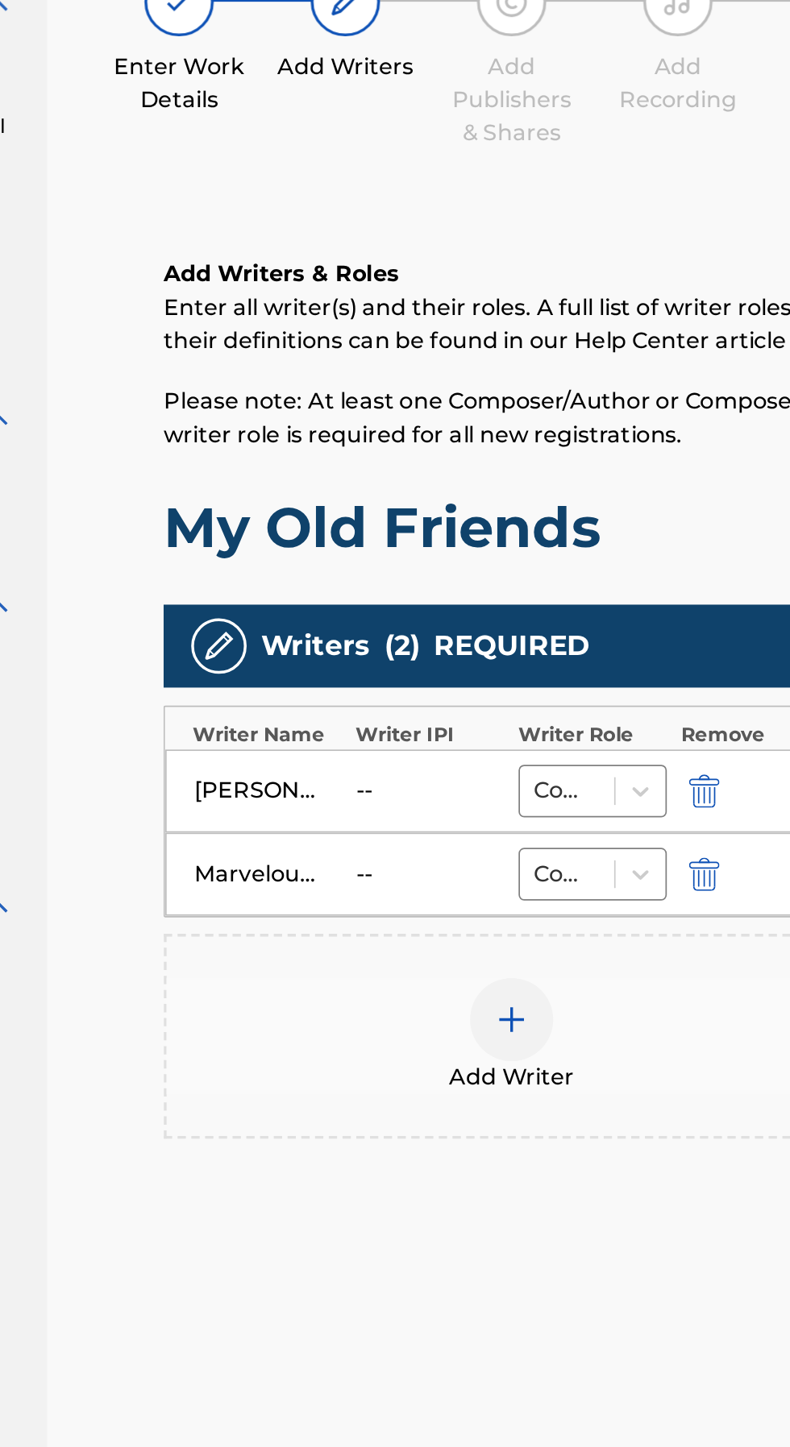
click at [455, 698] on div "--" at bounding box center [466, 705] width 73 height 19
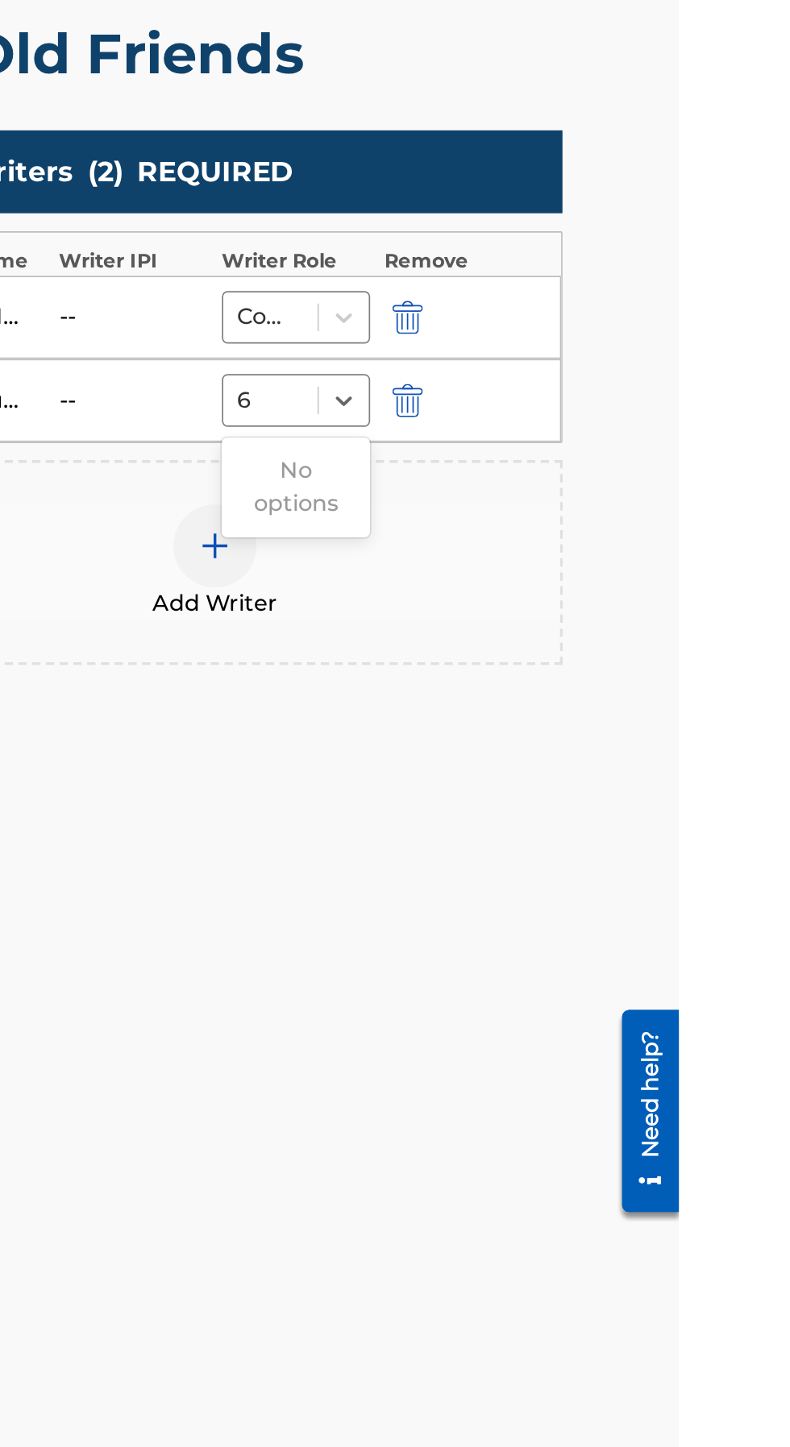
type input "6"
click at [668, 771] on div "Add Writer" at bounding box center [519, 800] width 401 height 68
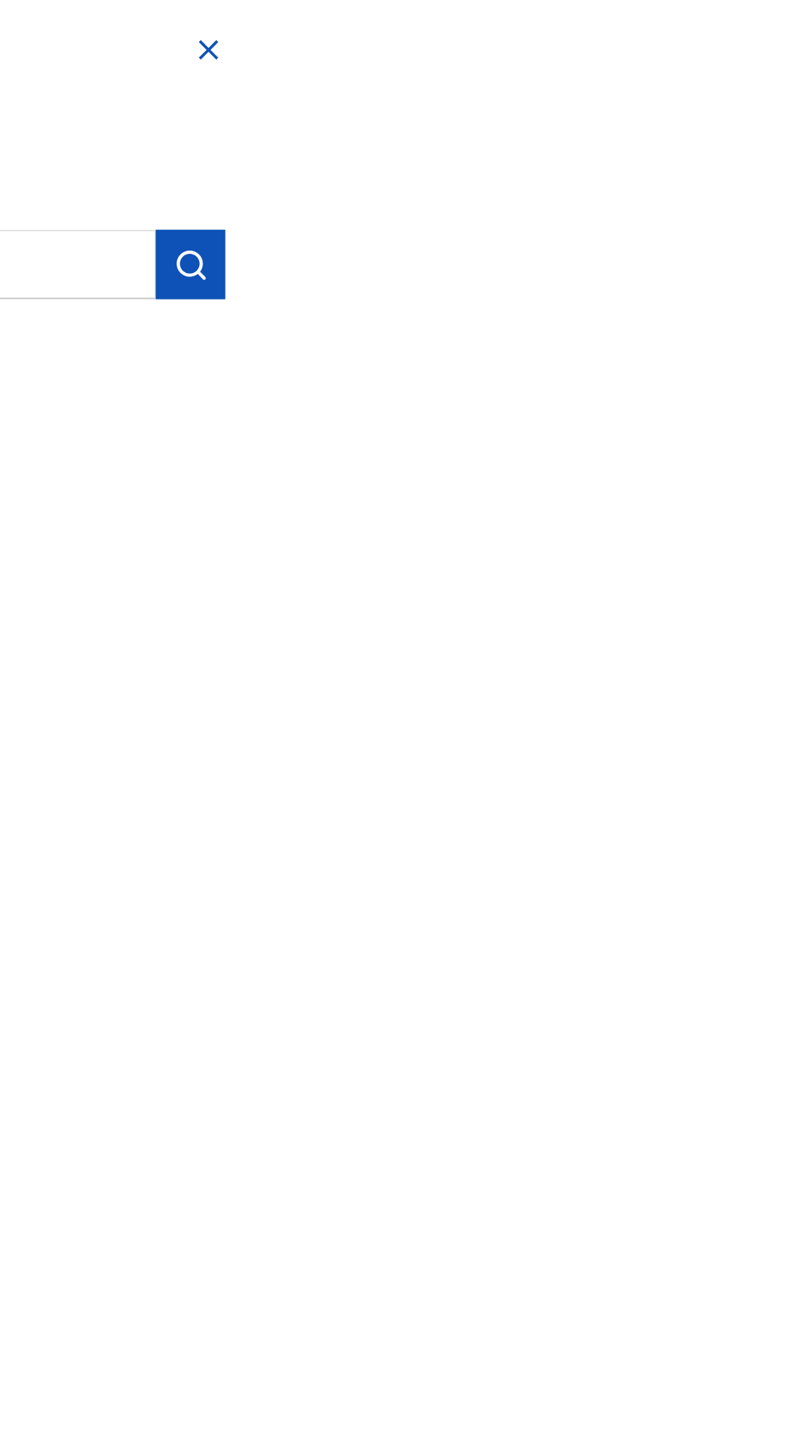
click at [415, 209] on input "Create a writer" at bounding box center [410, 211] width 10 height 10
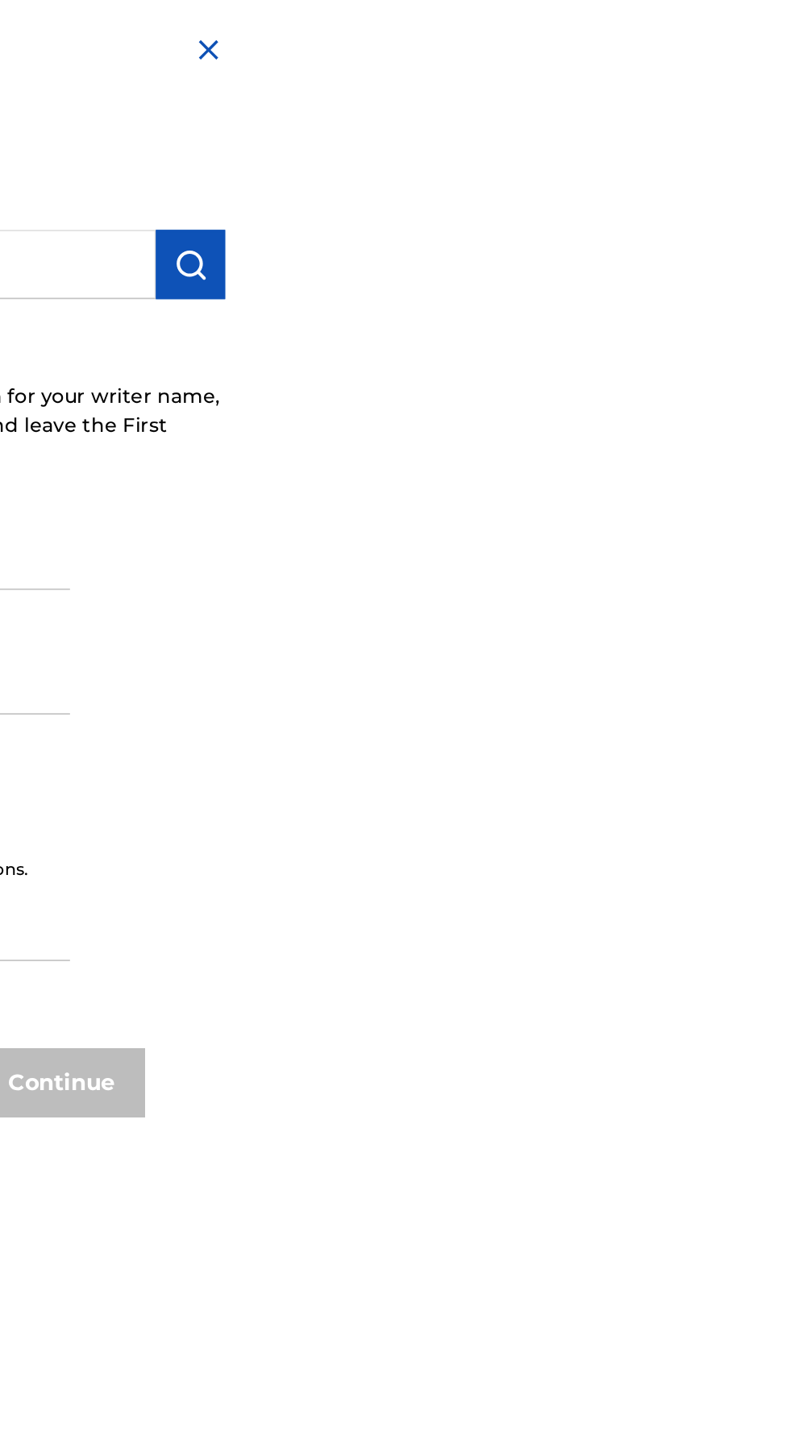
radio input "false"
radio input "true"
click at [688, 318] on input "Writer First Name" at bounding box center [547, 320] width 284 height 46
click at [738, 151] on input "text" at bounding box center [572, 154] width 334 height 40
radio input "true"
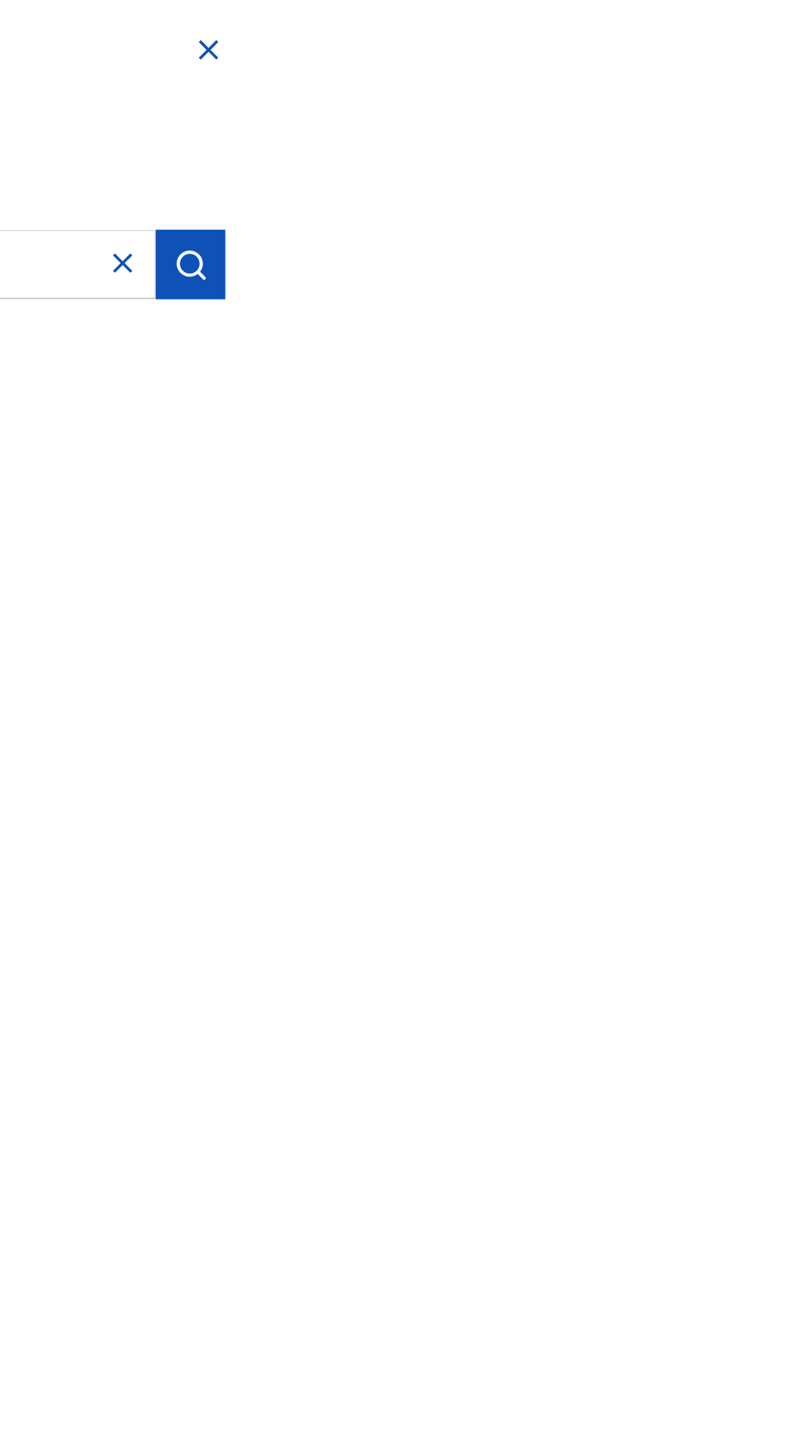
type input "01284810053"
click at [768, 153] on img "submit" at bounding box center [758, 153] width 19 height 19
click at [768, 152] on img "submit" at bounding box center [758, 153] width 19 height 19
click at [768, 147] on img "submit" at bounding box center [758, 153] width 19 height 19
click at [768, 150] on img "submit" at bounding box center [758, 153] width 19 height 19
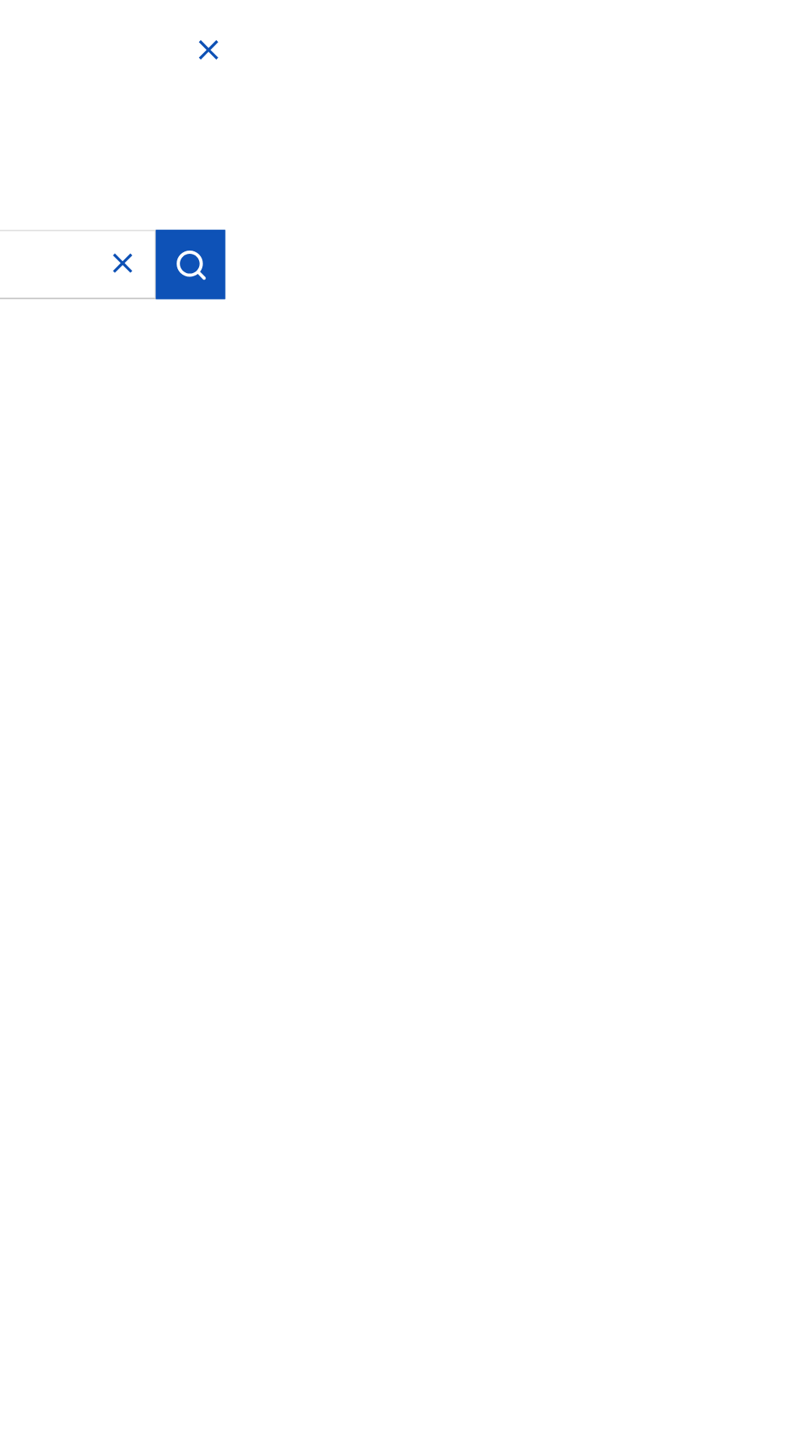
click at [779, 27] on img at bounding box center [768, 28] width 19 height 19
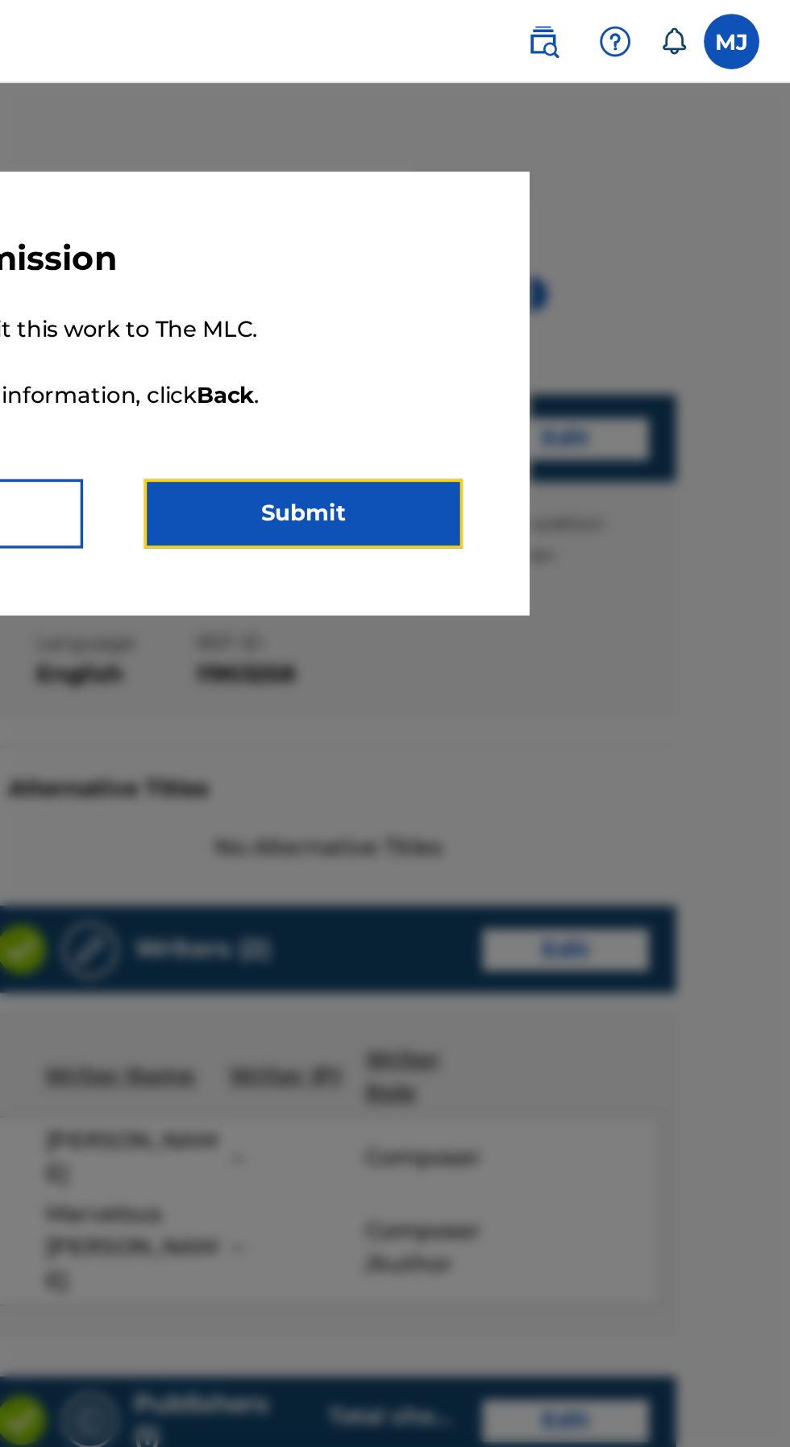
click at [598, 294] on button "Submit" at bounding box center [505, 299] width 185 height 40
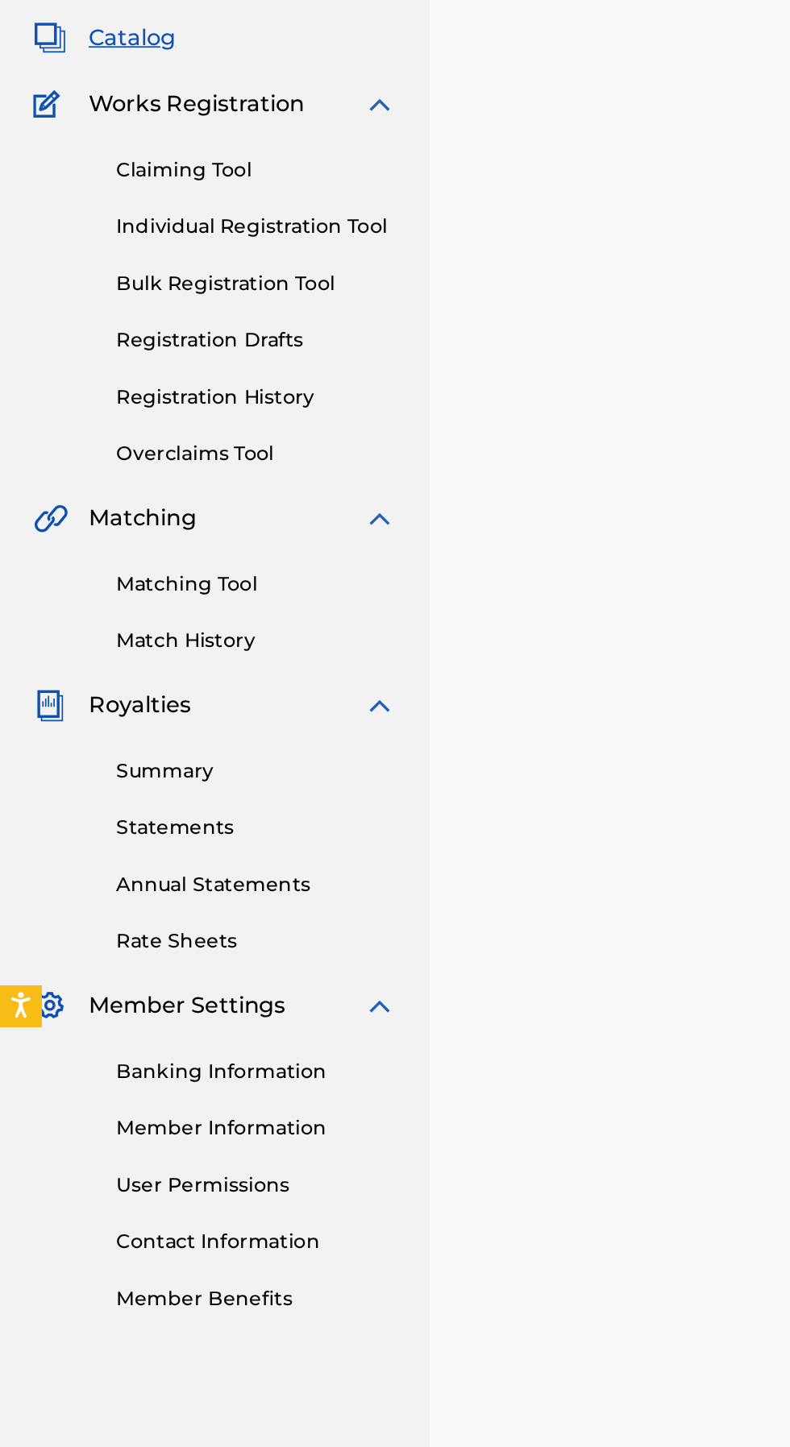
click at [95, 342] on link "Registration Drafts" at bounding box center [149, 336] width 163 height 17
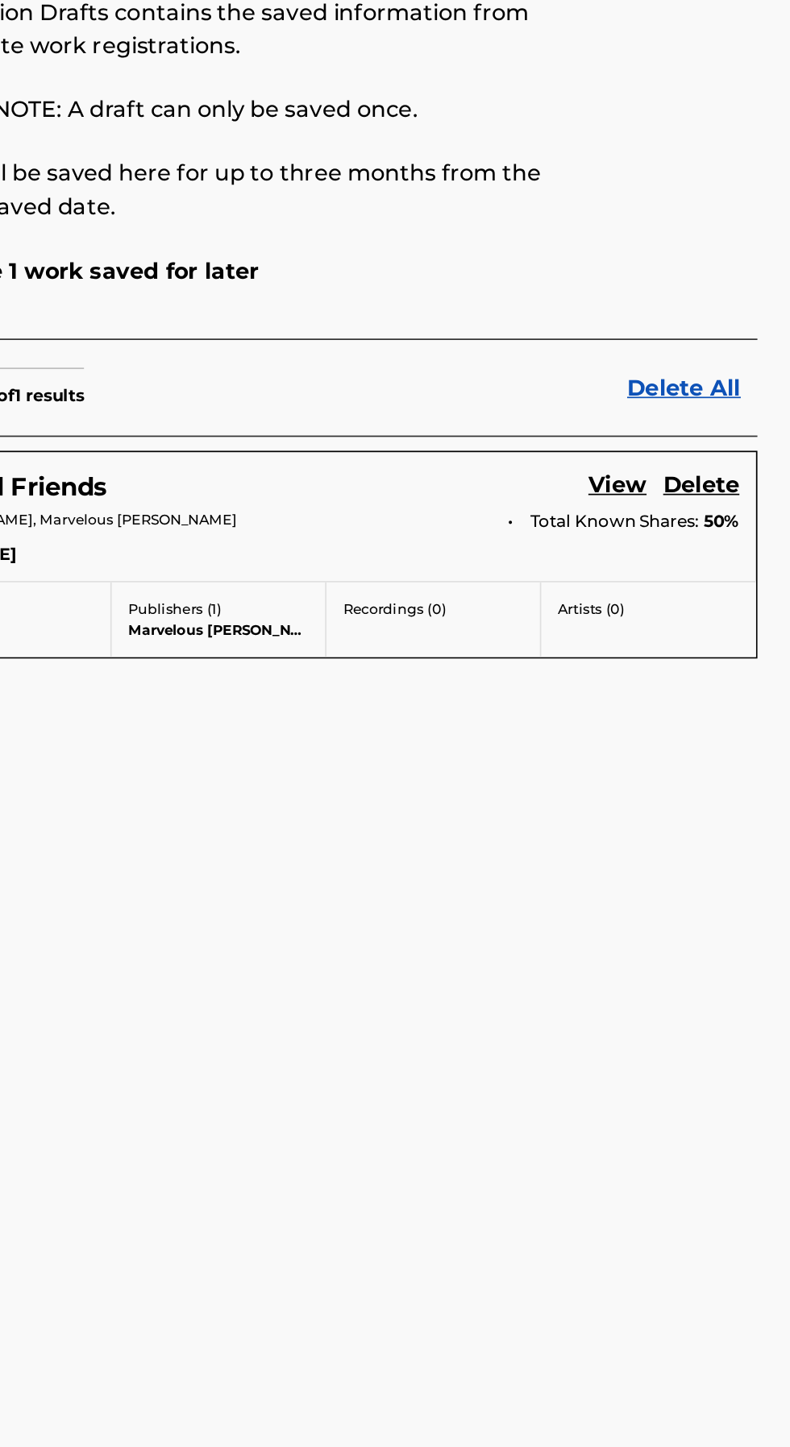
click at [747, 358] on link "Delete All" at bounding box center [733, 364] width 76 height 19
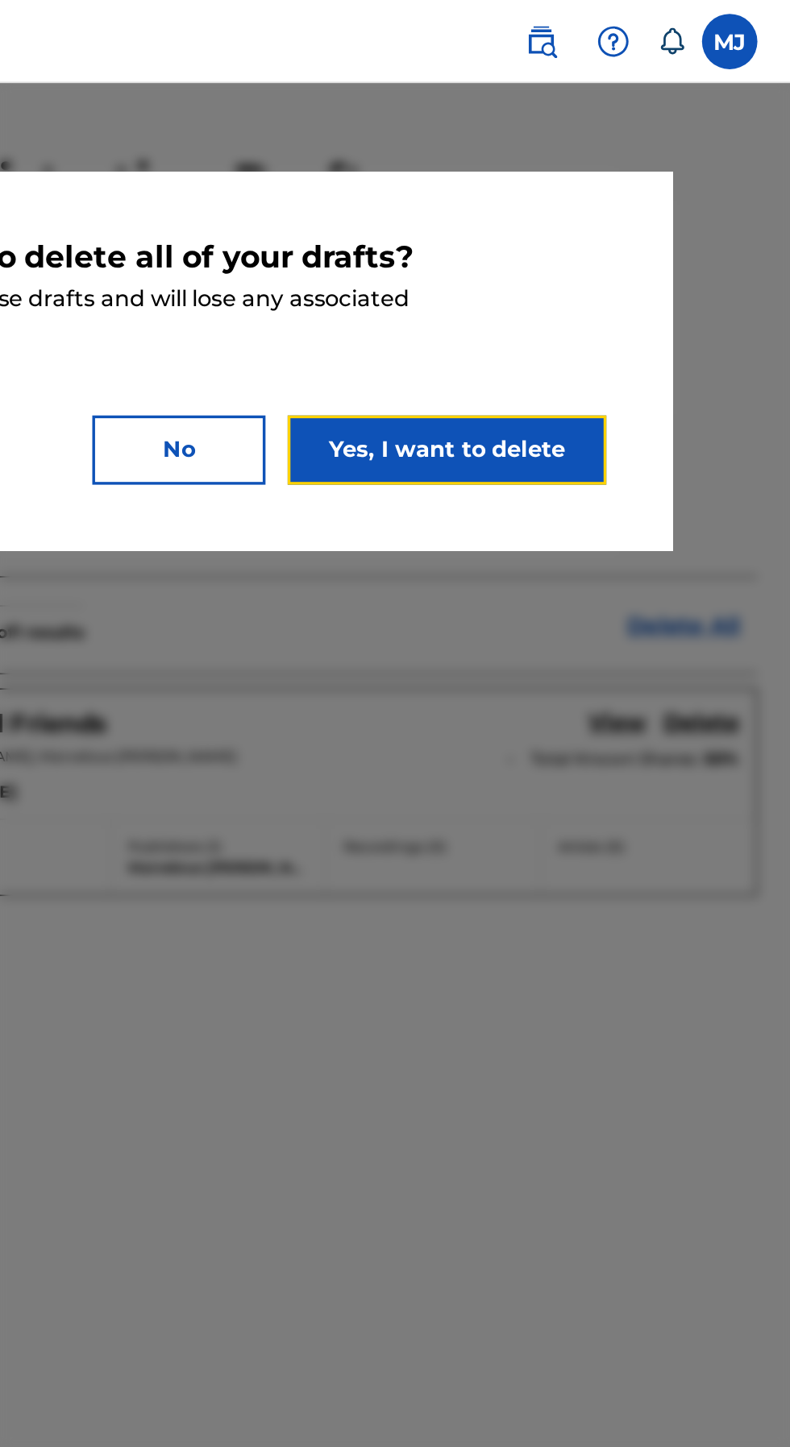
click at [643, 260] on button "Yes, I want to delete" at bounding box center [589, 262] width 185 height 40
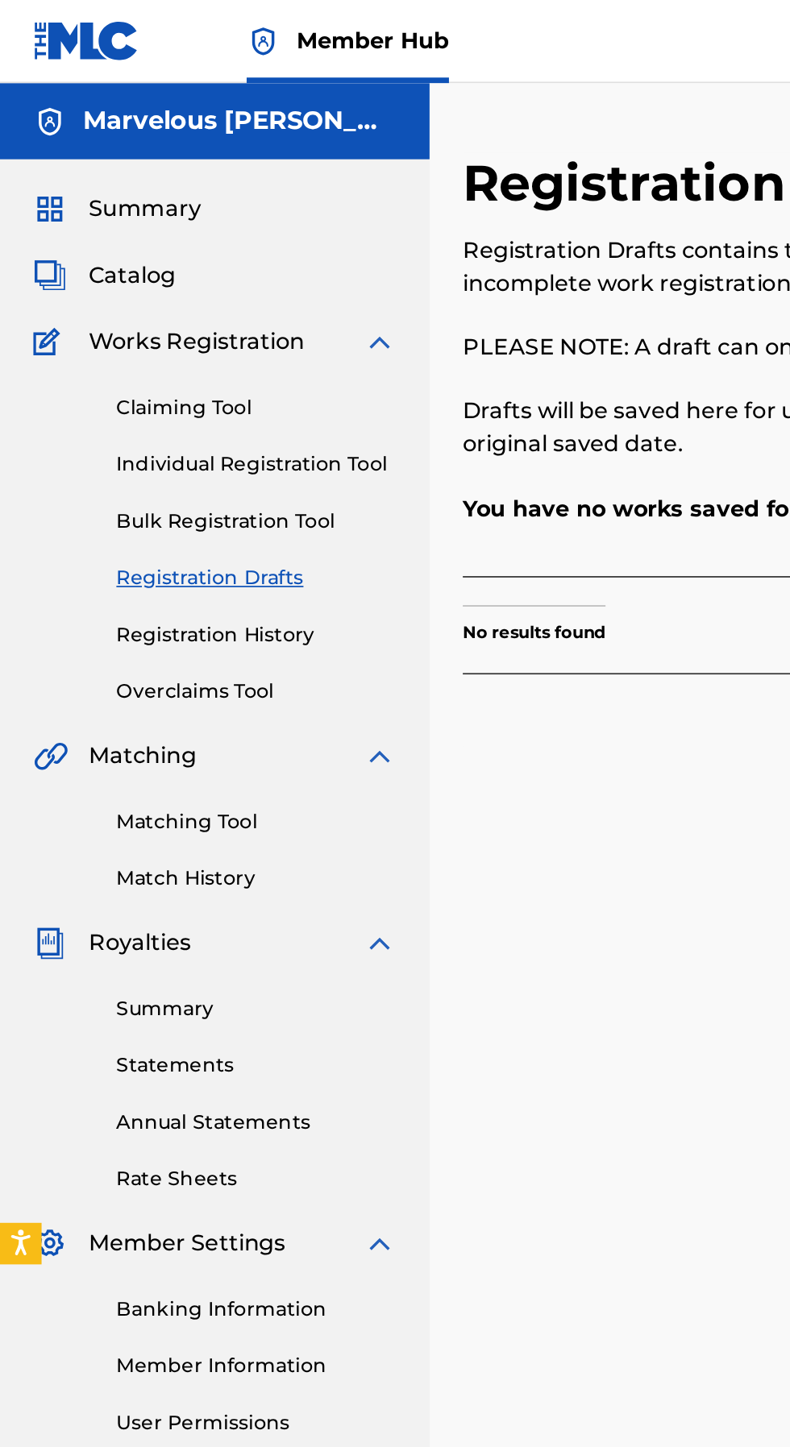
click at [198, 264] on link "Individual Registration Tool" at bounding box center [149, 270] width 163 height 17
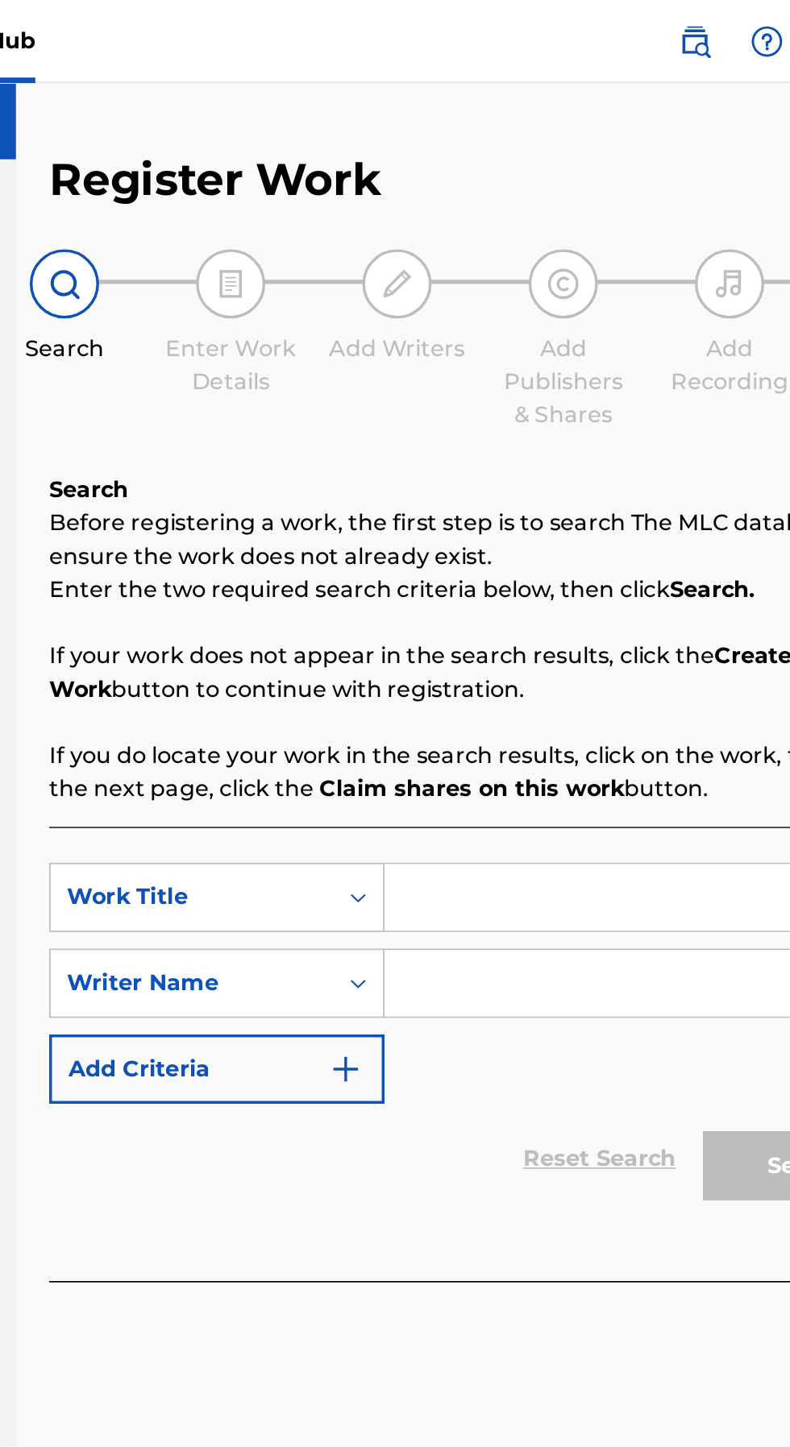
click at [566, 523] on input "Search Form" at bounding box center [616, 522] width 305 height 39
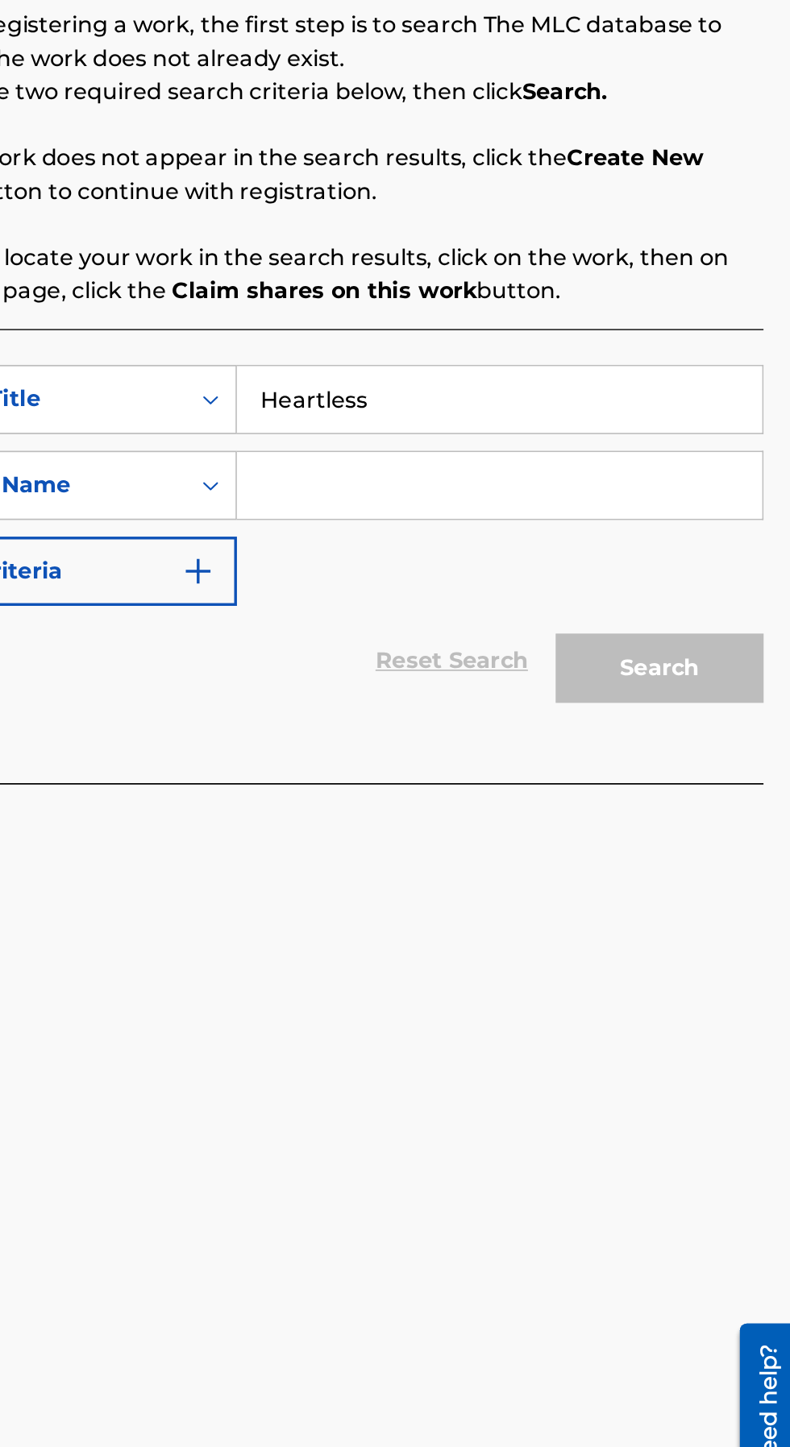
type input "Heartless"
click at [703, 579] on input "Search Form" at bounding box center [616, 572] width 305 height 39
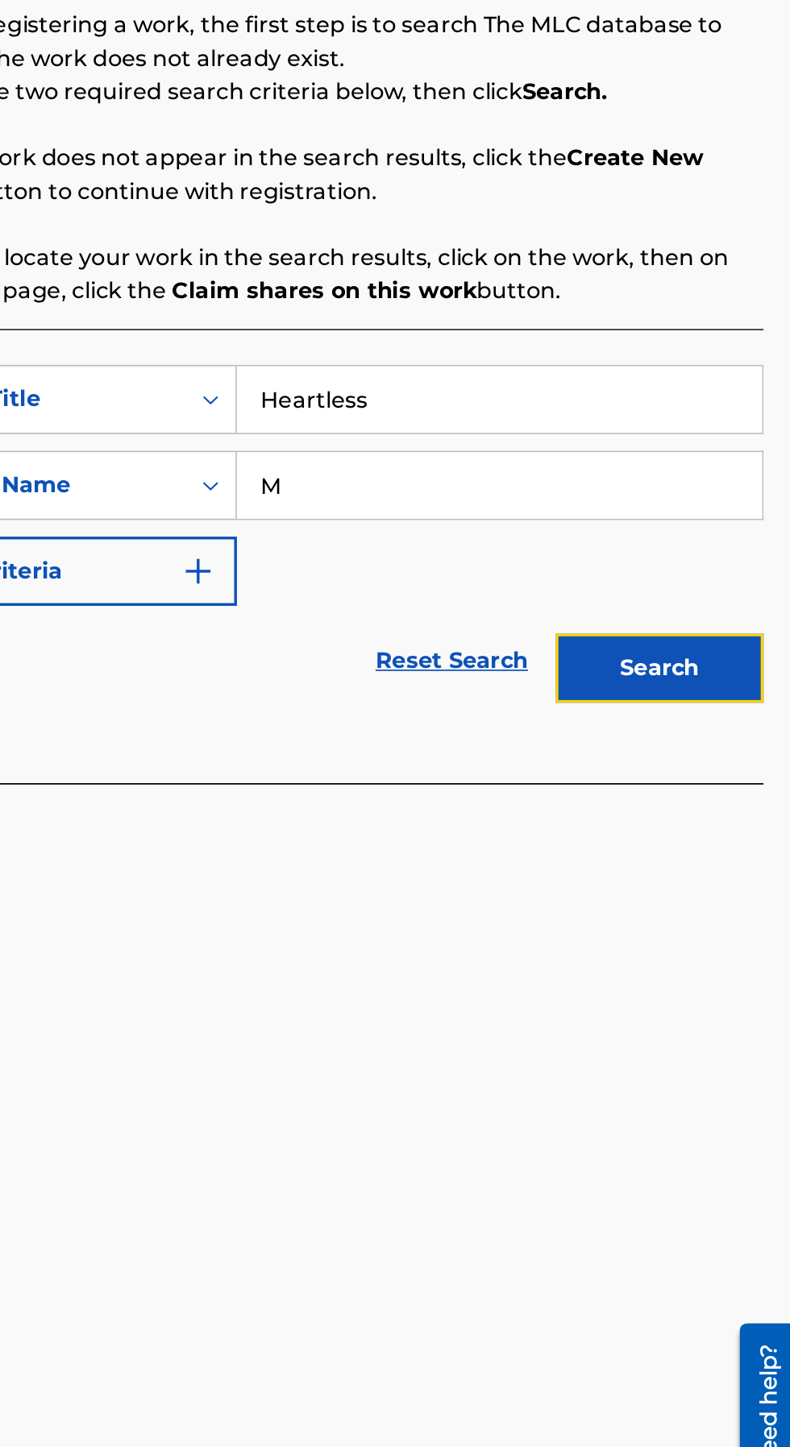
click at [733, 671] on button "Search" at bounding box center [710, 678] width 121 height 40
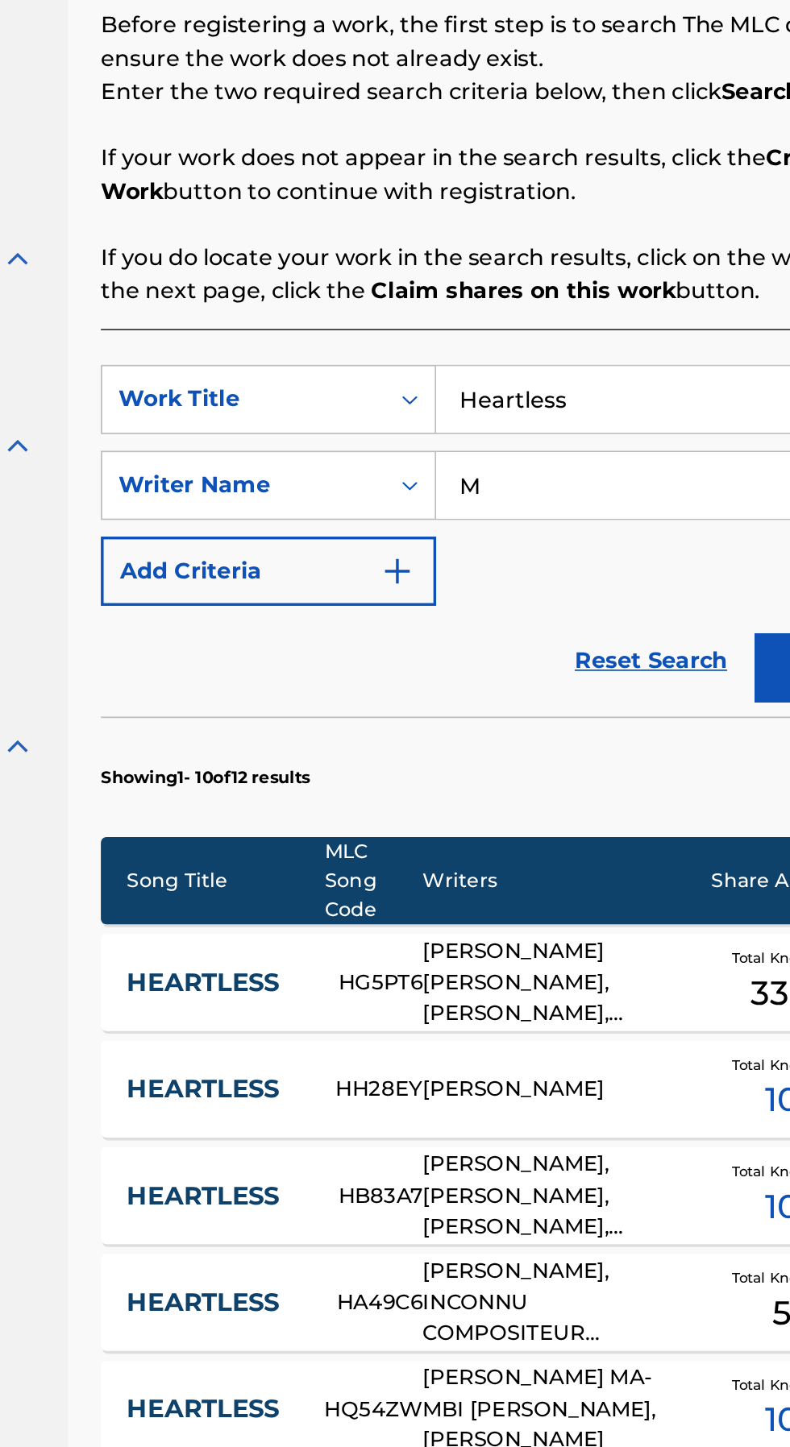
click at [564, 573] on input "M" at bounding box center [616, 572] width 305 height 39
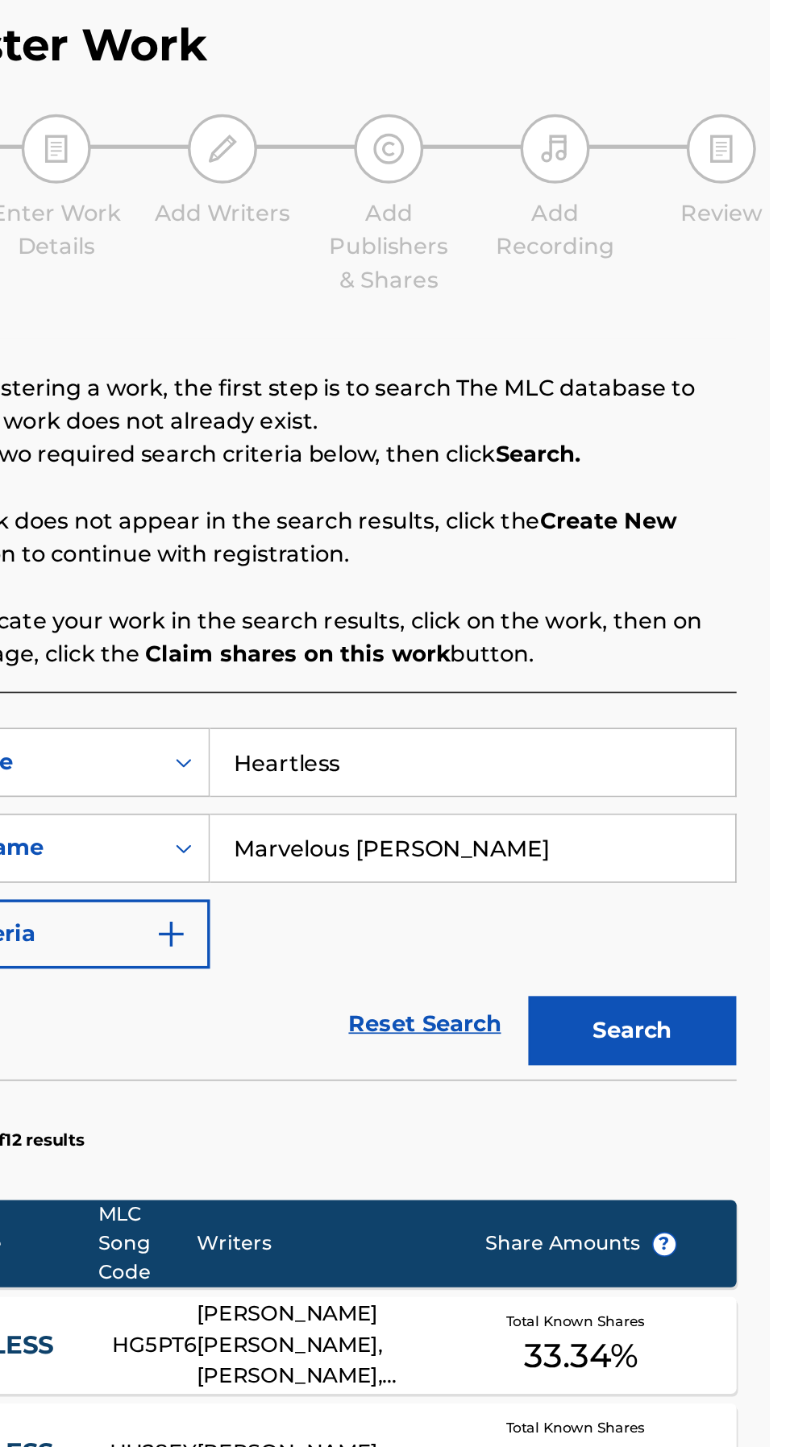
type input "Marvelous [PERSON_NAME]"
click at [728, 667] on button "Search" at bounding box center [710, 678] width 121 height 40
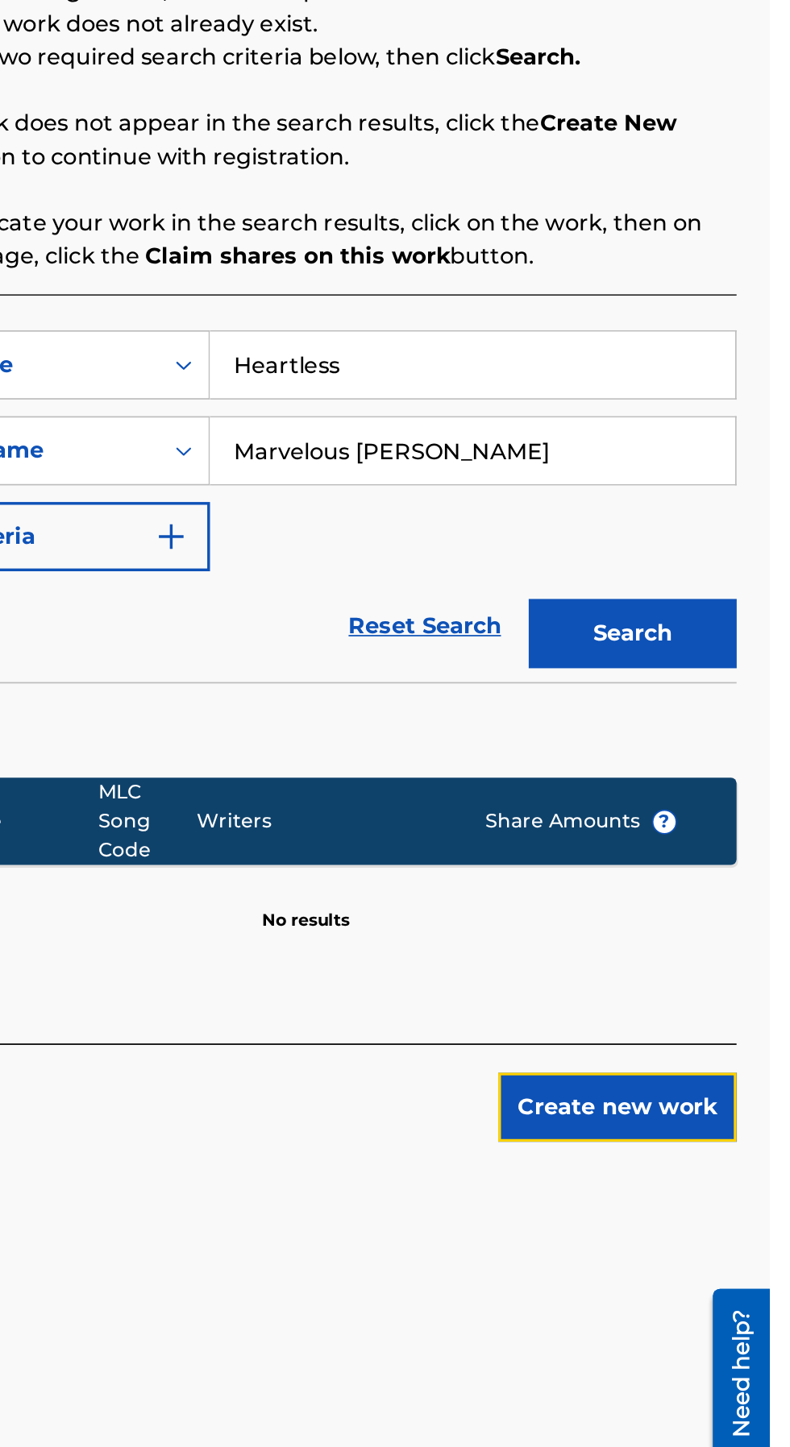
click at [699, 955] on button "Create new work" at bounding box center [701, 954] width 139 height 40
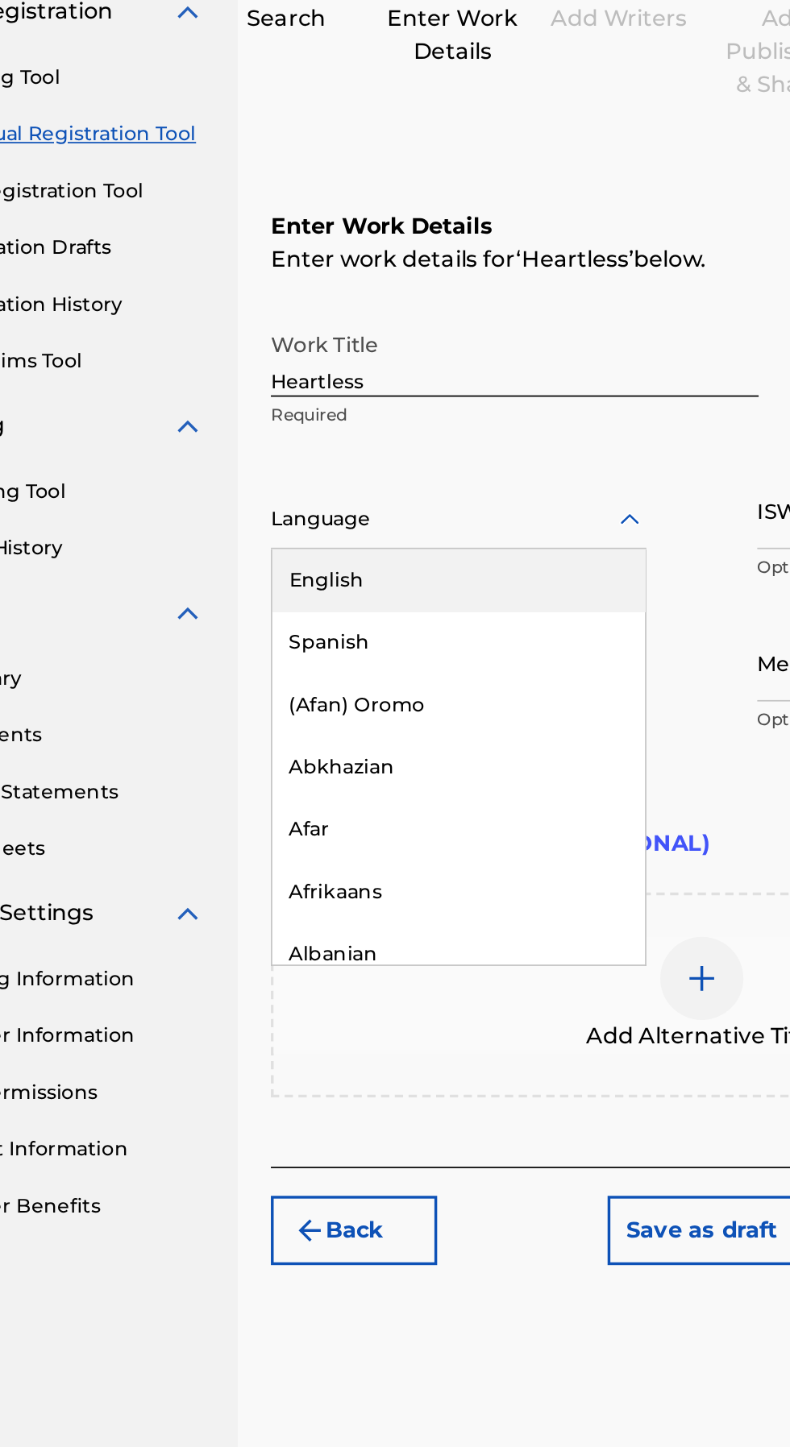
click at [414, 521] on div "English" at bounding box center [378, 530] width 217 height 36
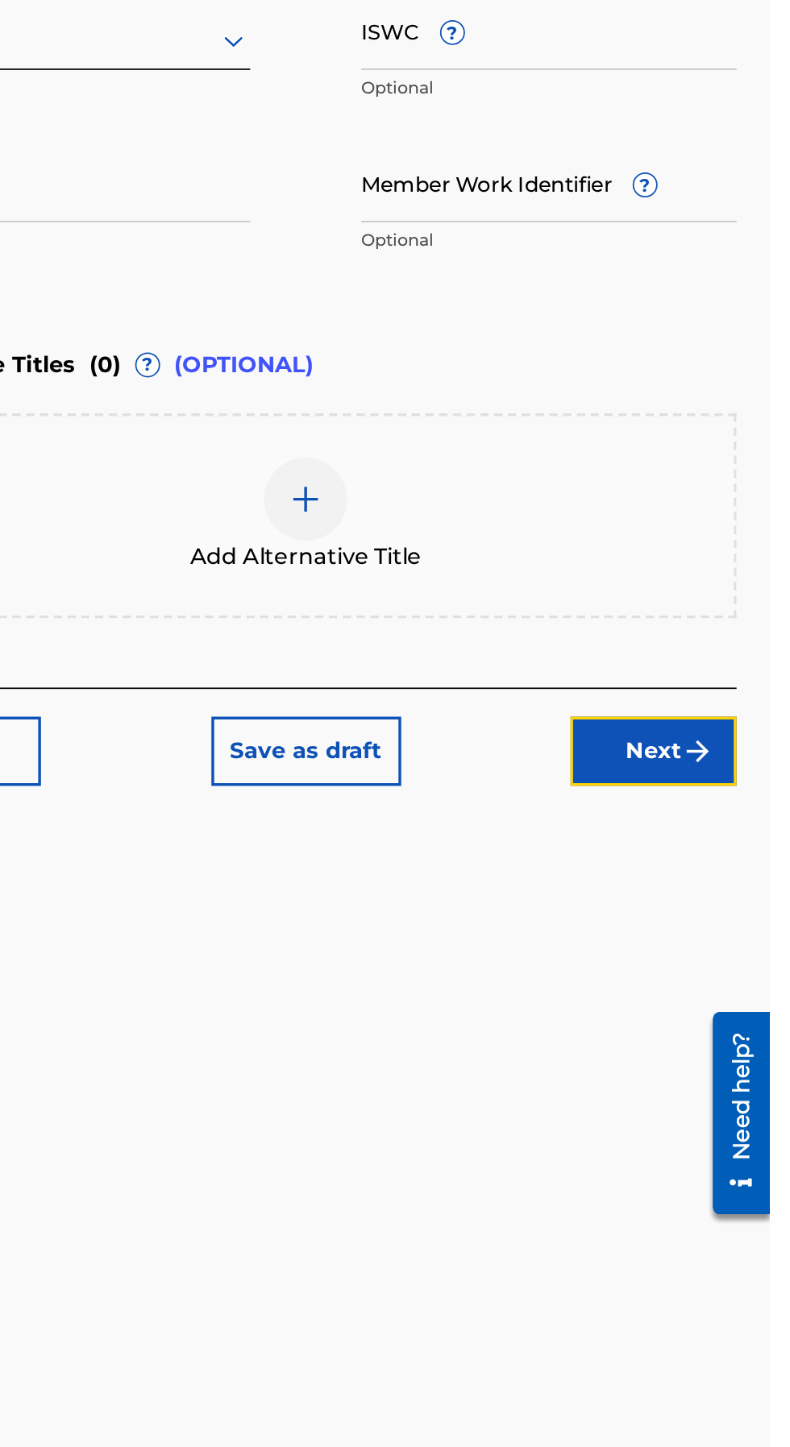
click at [723, 894] on button "Next" at bounding box center [722, 908] width 97 height 40
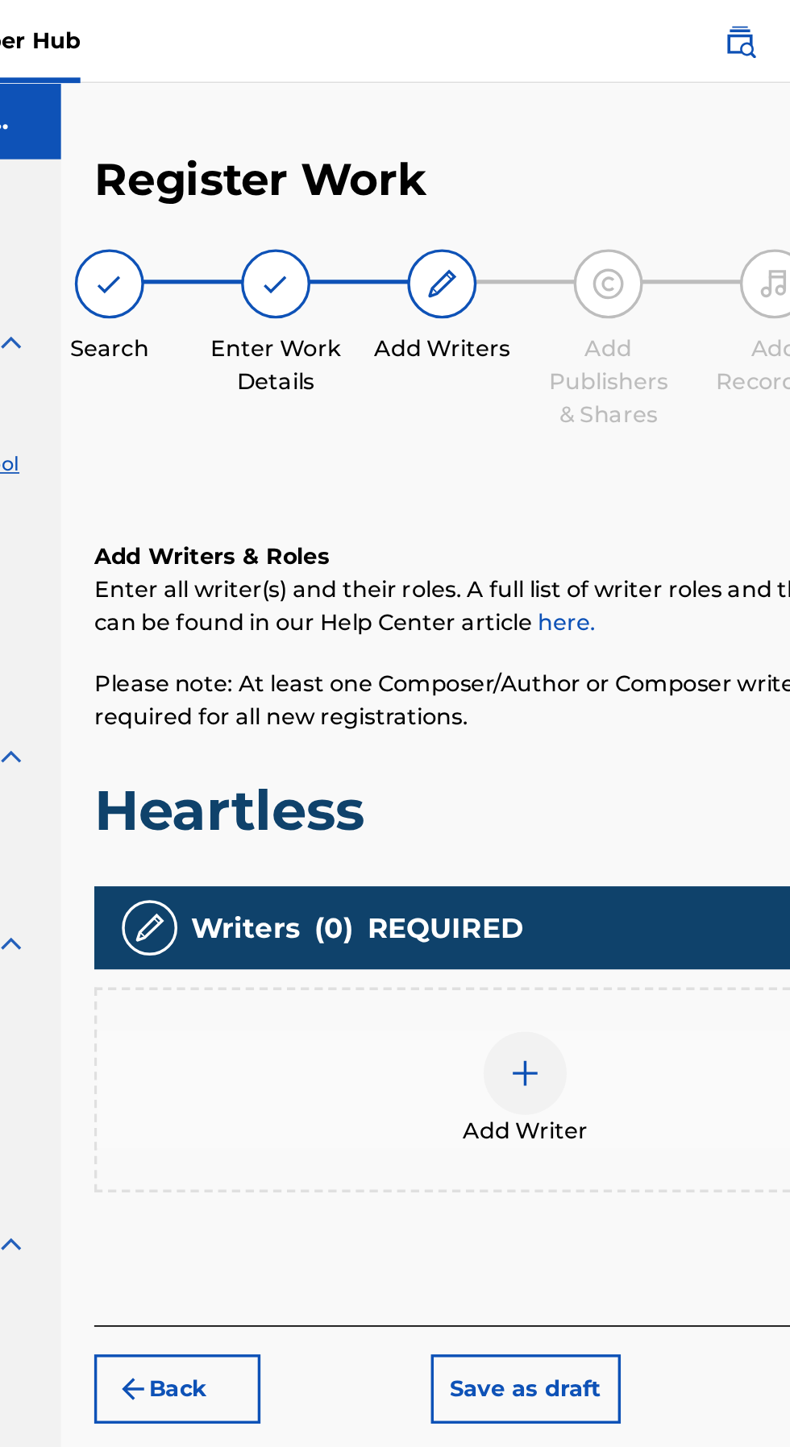
click at [517, 628] on img at bounding box center [519, 624] width 19 height 19
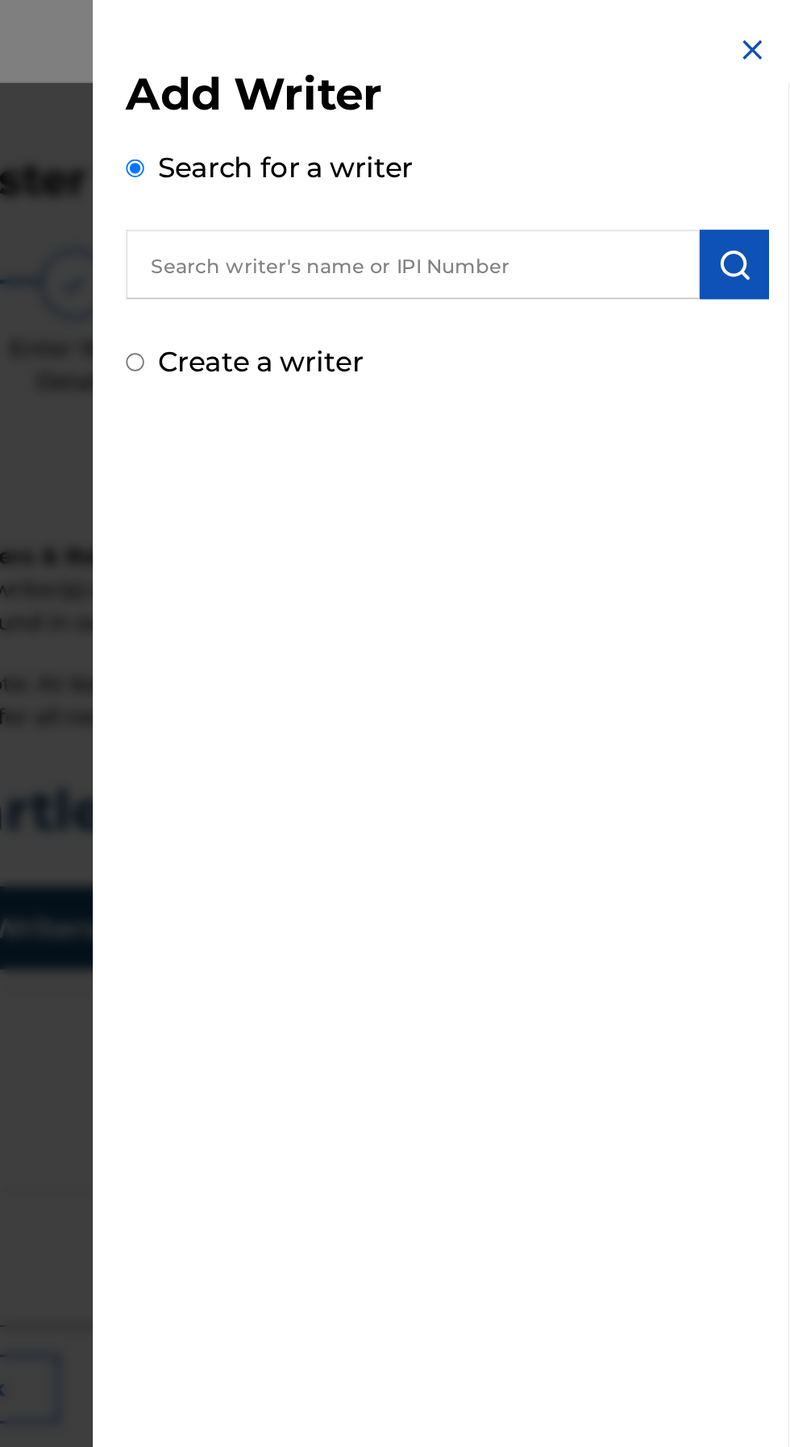
click at [438, 210] on label "Create a writer" at bounding box center [482, 210] width 119 height 19
radio input "true"
click at [415, 210] on input "Create a writer" at bounding box center [410, 211] width 10 height 10
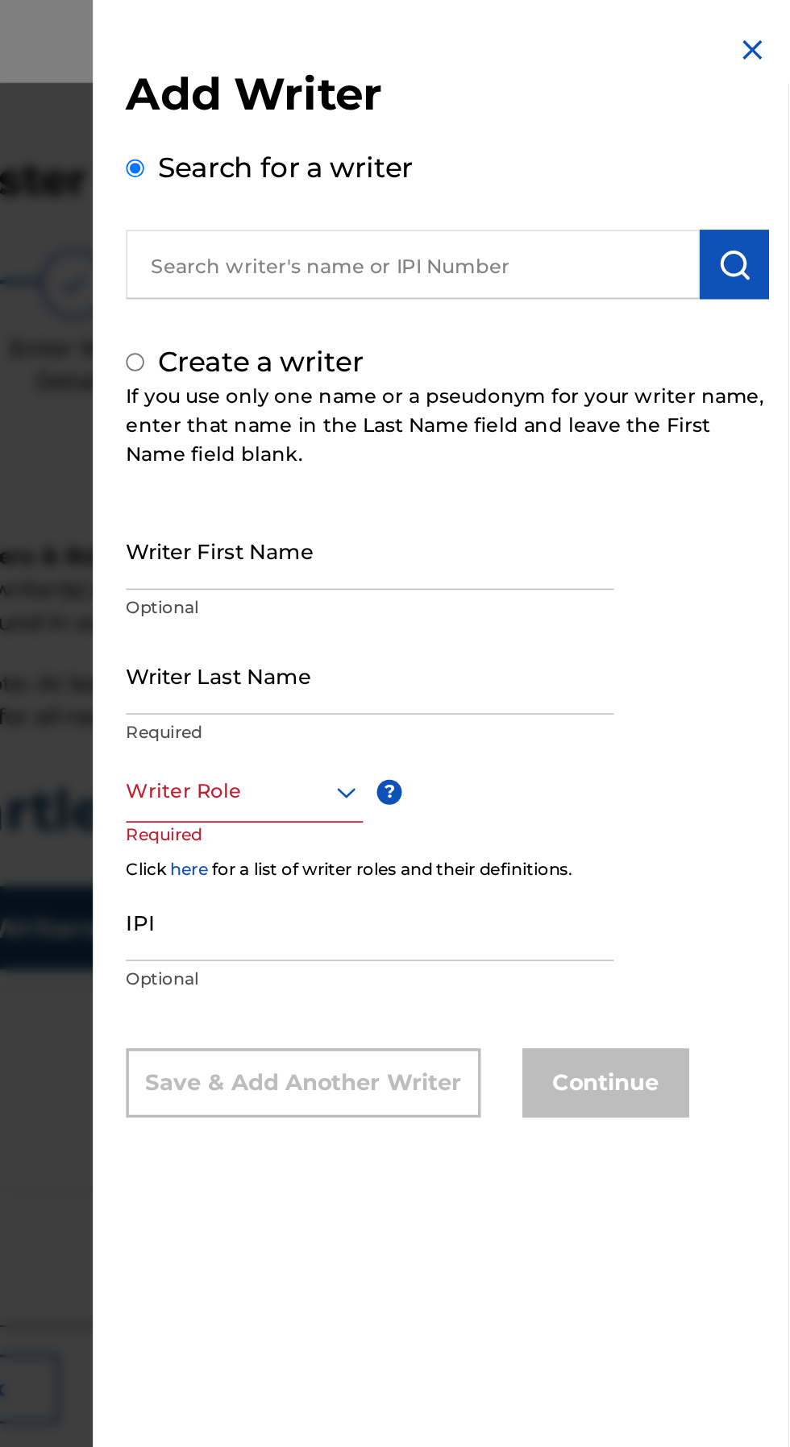
radio input "false"
radio input "true"
click at [613, 316] on input "Writer First Name" at bounding box center [547, 320] width 284 height 46
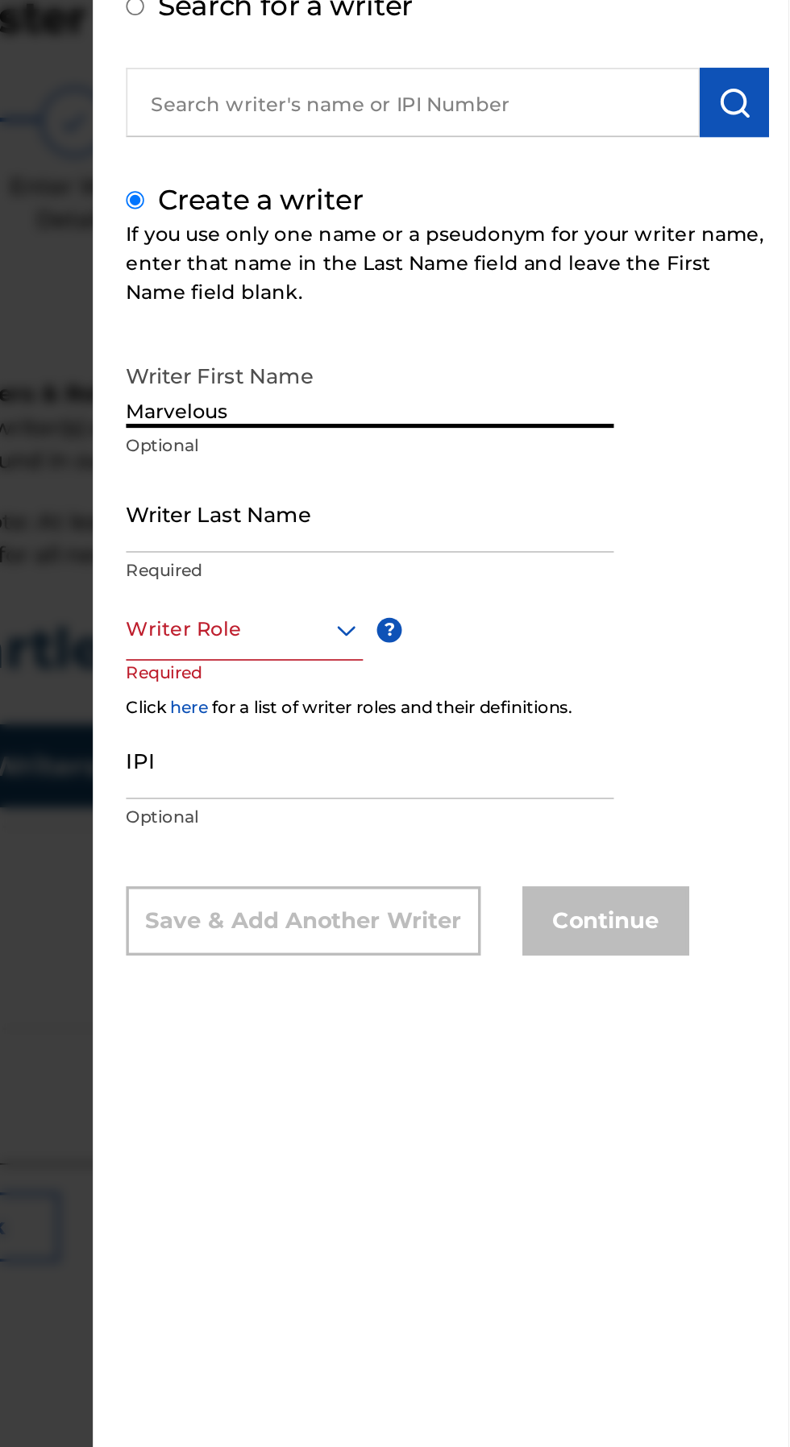
type input "Marvelous"
click at [606, 407] on input "Writer Last Name" at bounding box center [547, 393] width 284 height 46
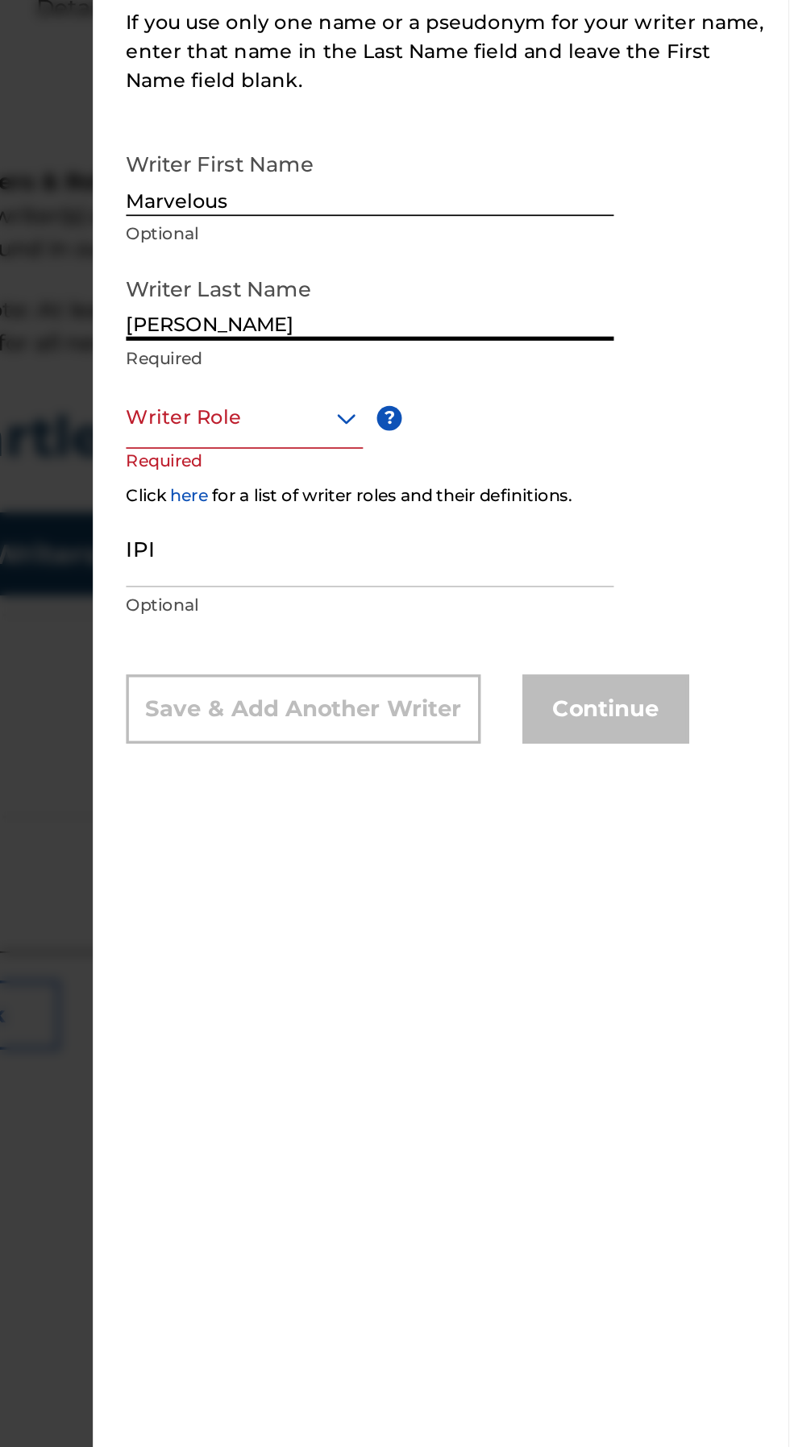
type input "[PERSON_NAME]"
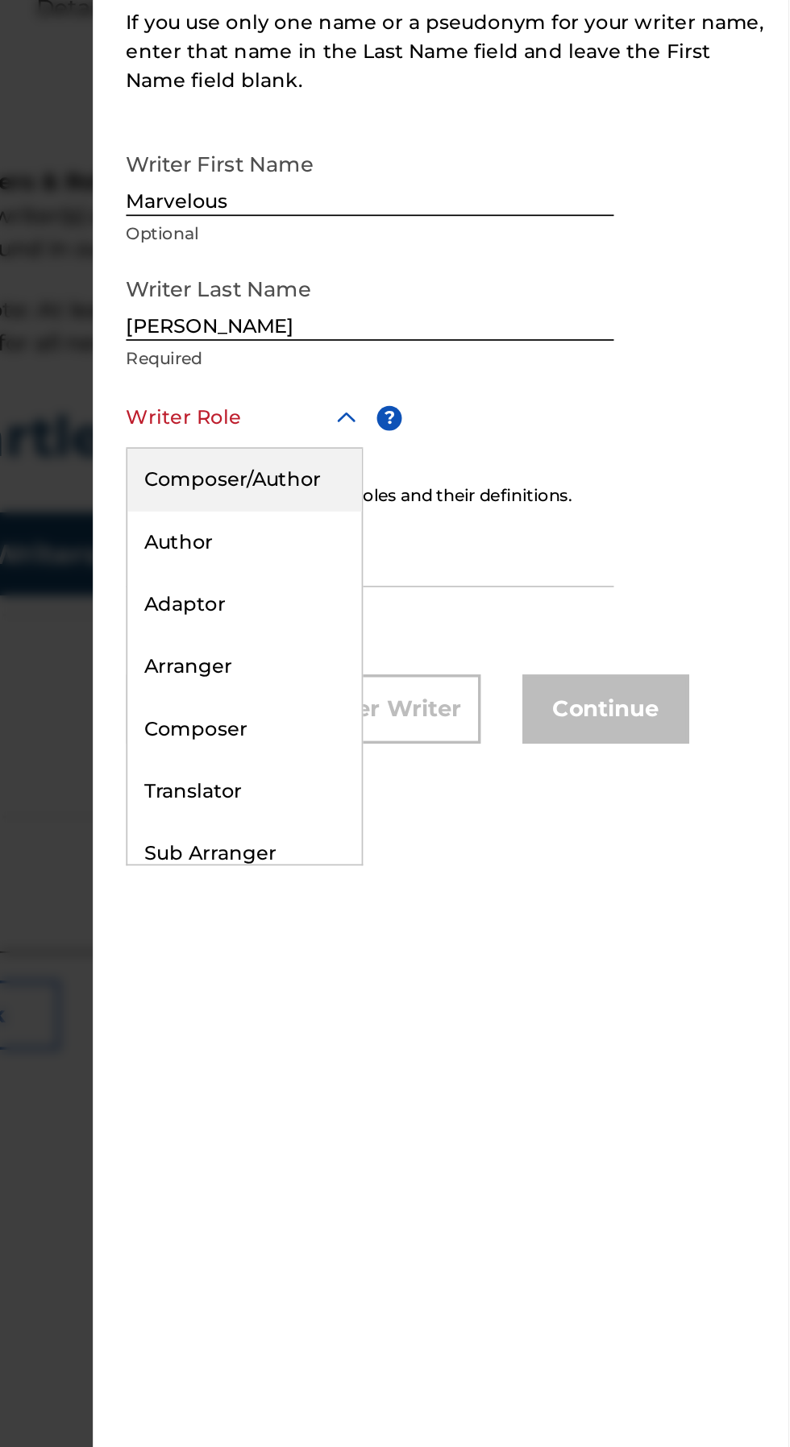
click at [509, 509] on div "Composer/Author" at bounding box center [473, 497] width 136 height 36
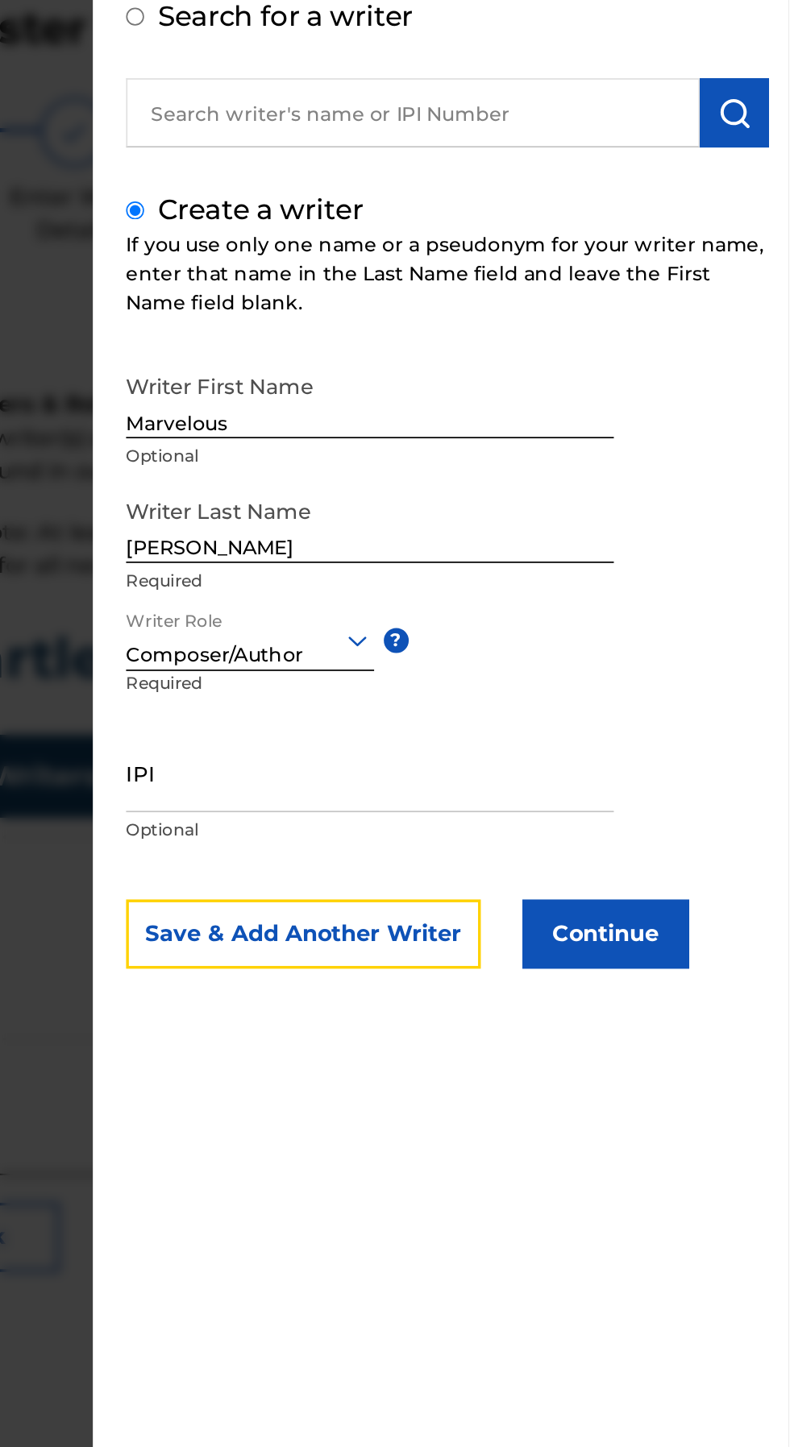
click at [474, 639] on button "Save & Add Another Writer" at bounding box center [508, 632] width 206 height 40
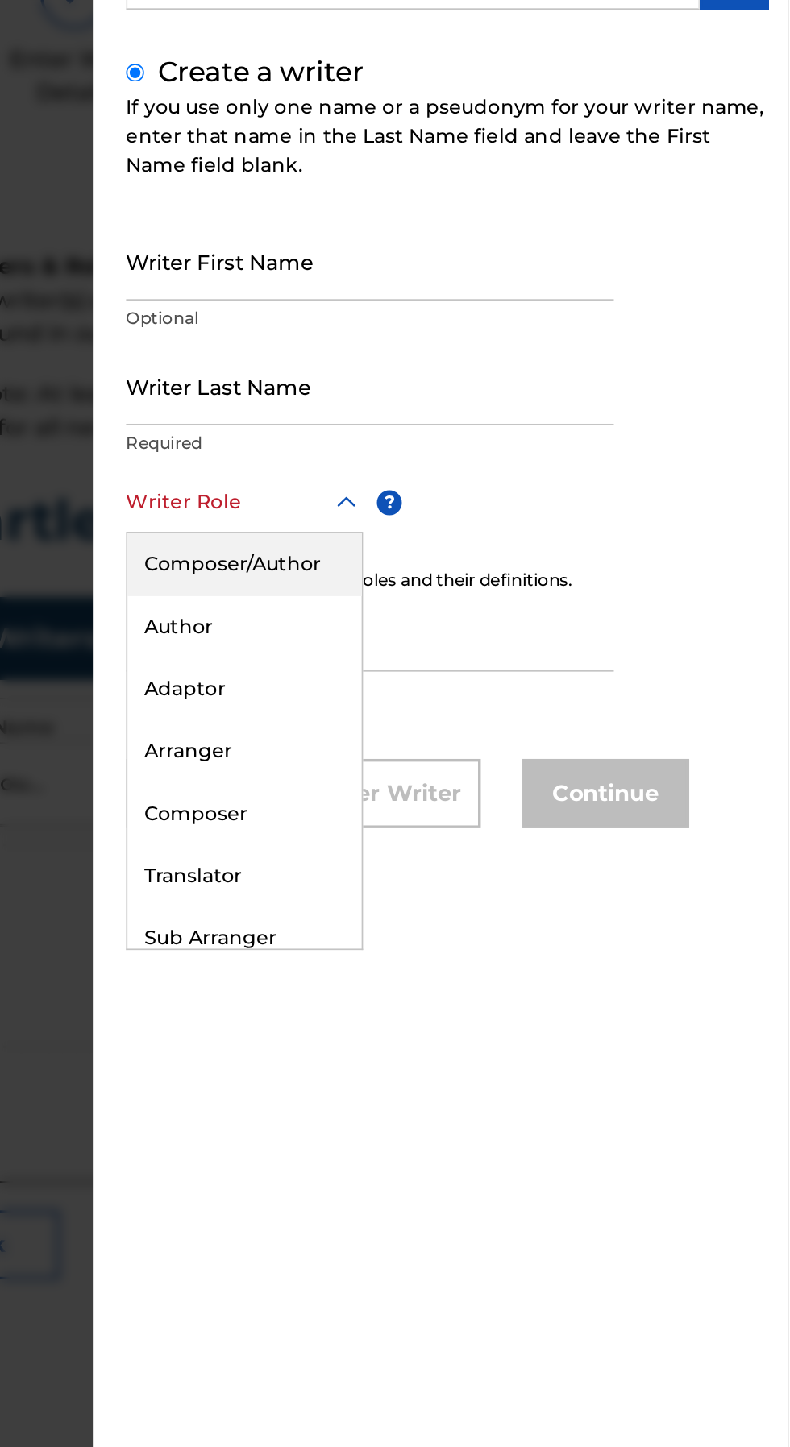
click at [521, 499] on div "Composer/Author" at bounding box center [473, 497] width 136 height 36
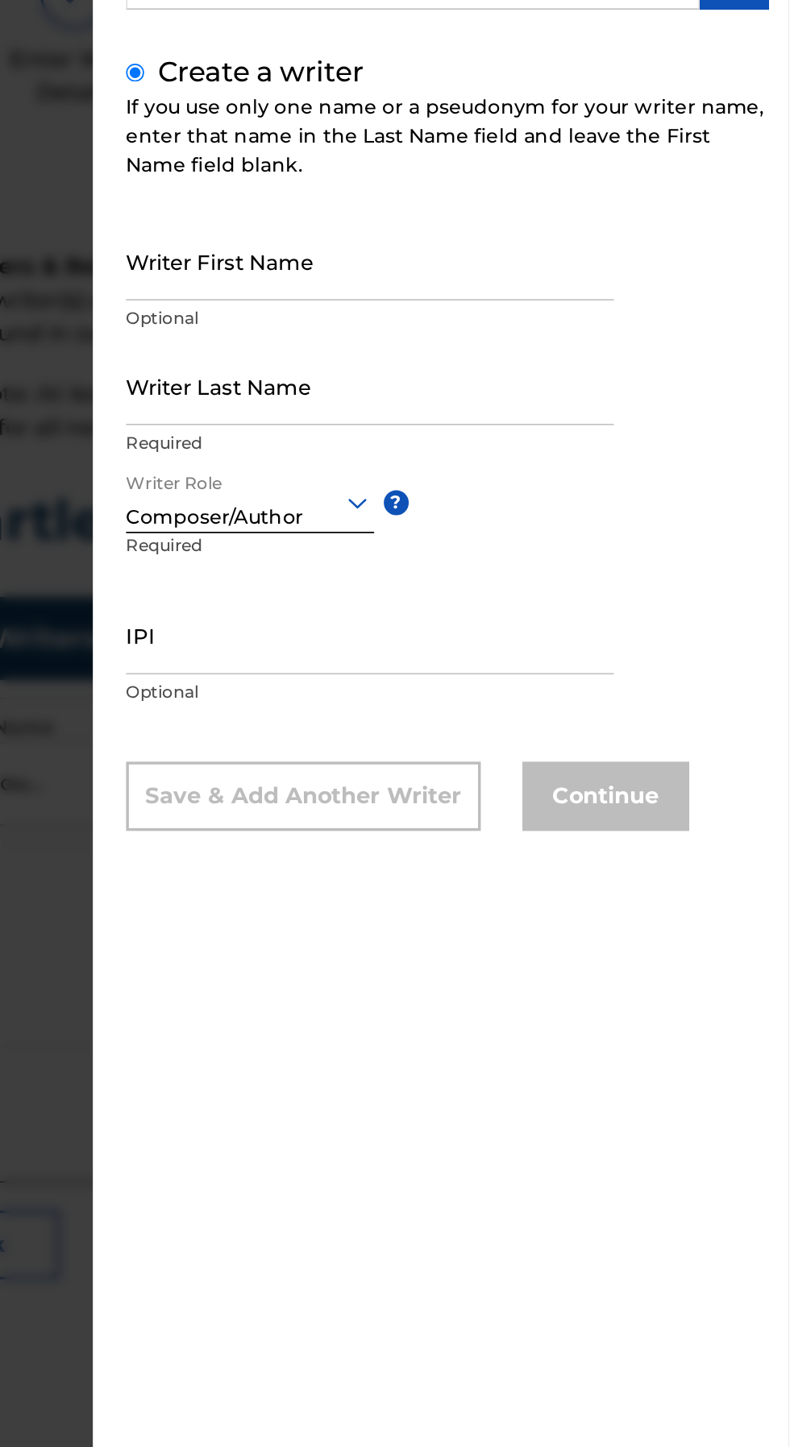
click at [580, 628] on div "Save & Add Another Writer" at bounding box center [508, 632] width 206 height 40
click at [625, 554] on input "IPI" at bounding box center [547, 538] width 284 height 46
type input "I"
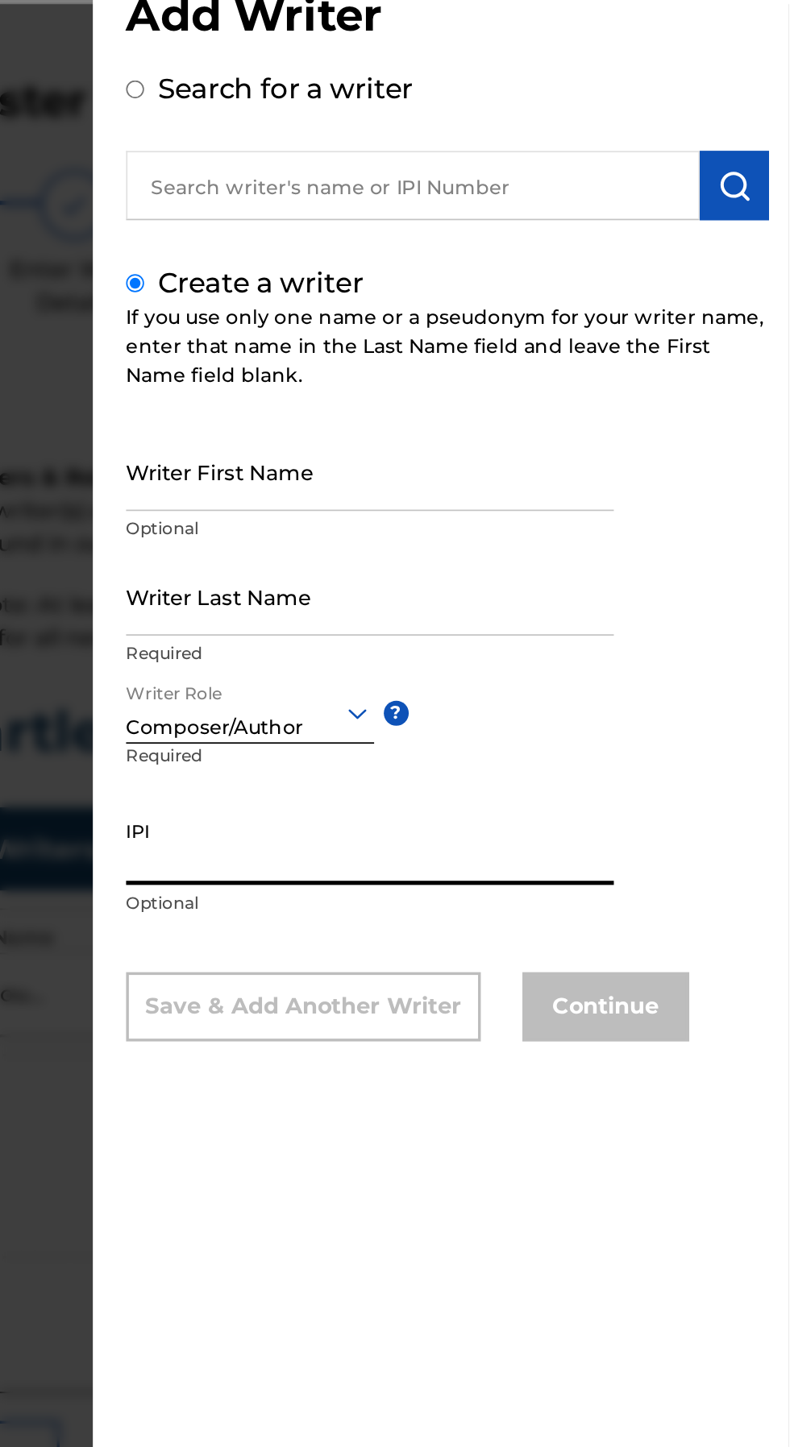
click at [441, 336] on input "Writer First Name" at bounding box center [547, 320] width 284 height 46
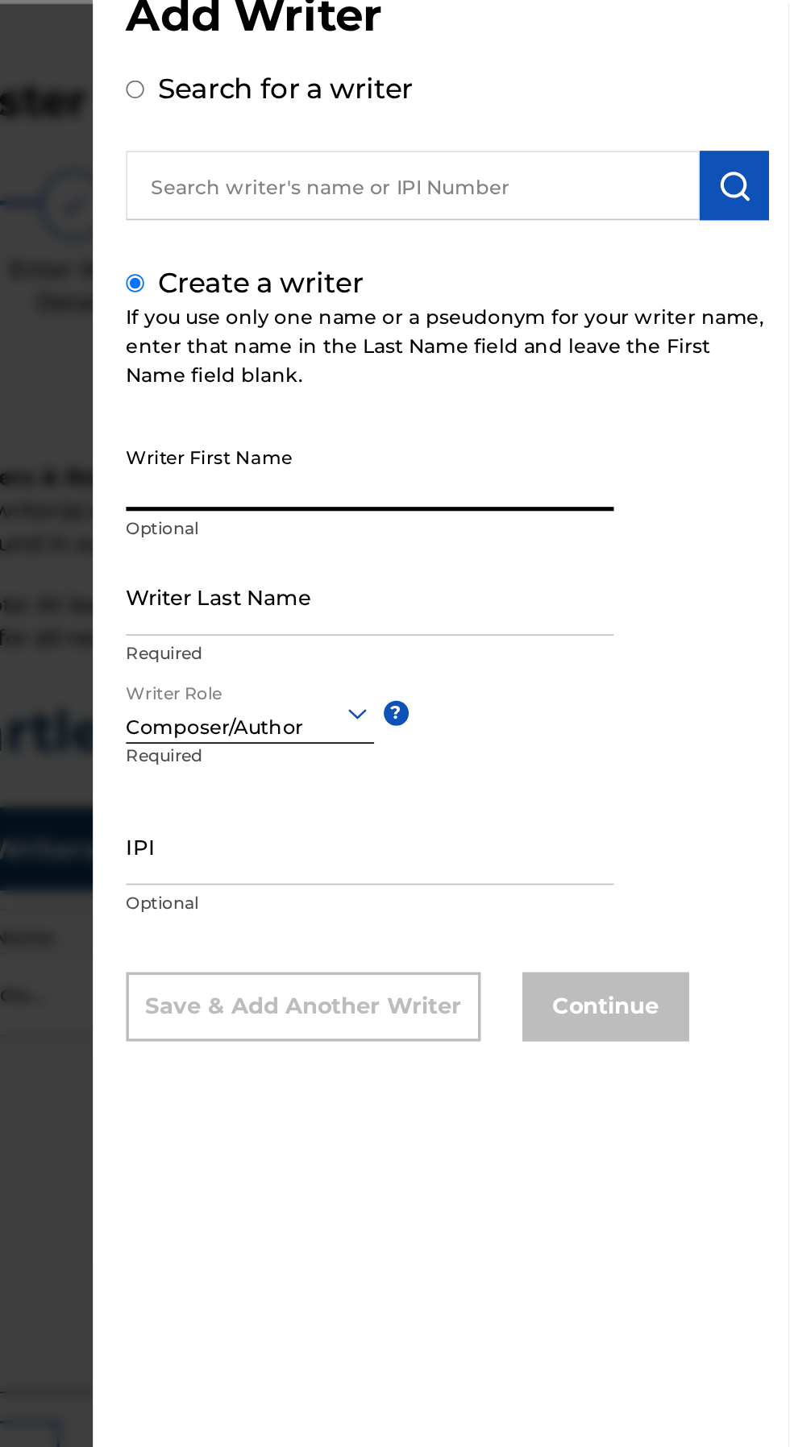
type input "Marvelous"
type input "[PERSON_NAME]"
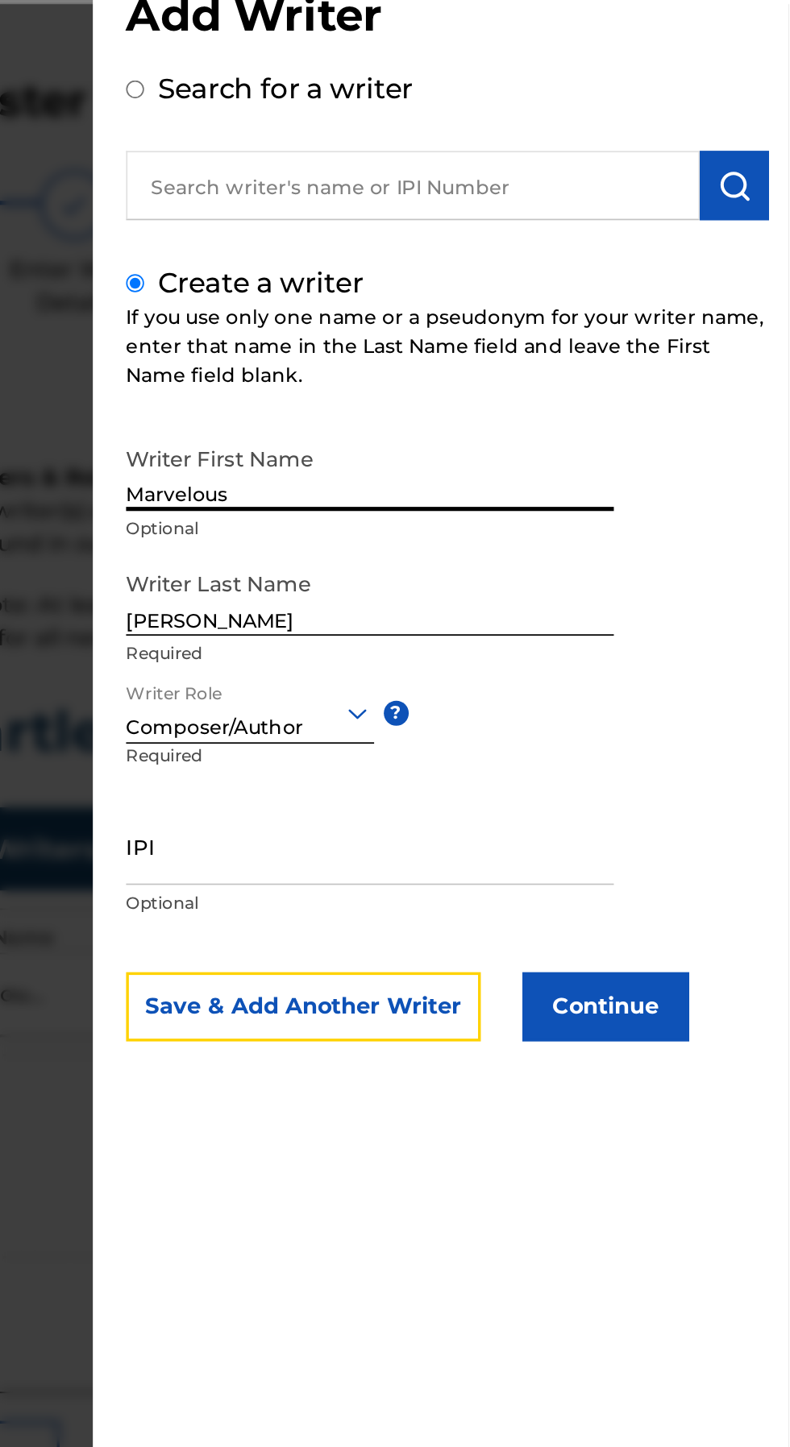
click at [560, 641] on button "Save & Add Another Writer" at bounding box center [508, 632] width 206 height 40
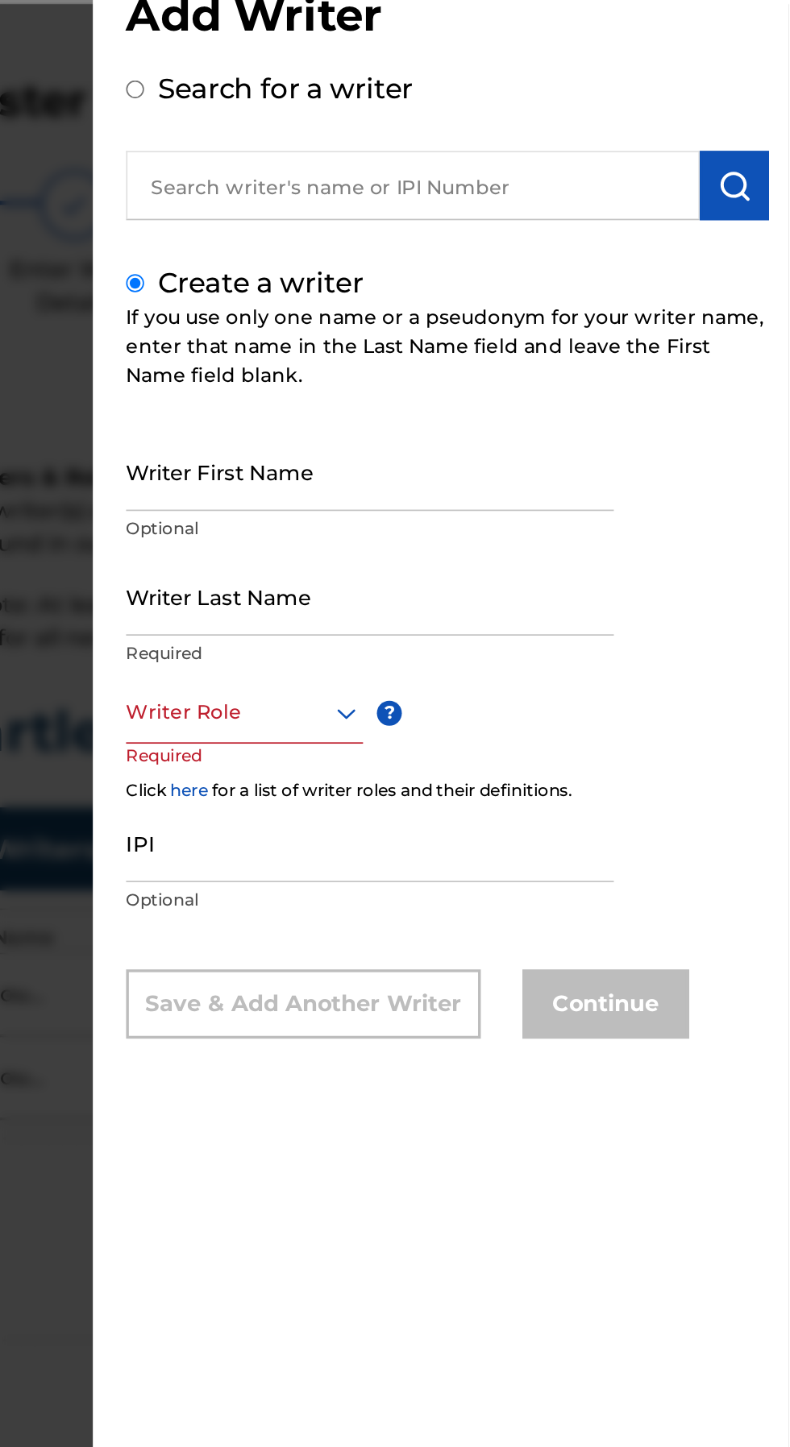
click at [446, 338] on input "Writer First Name" at bounding box center [547, 320] width 284 height 46
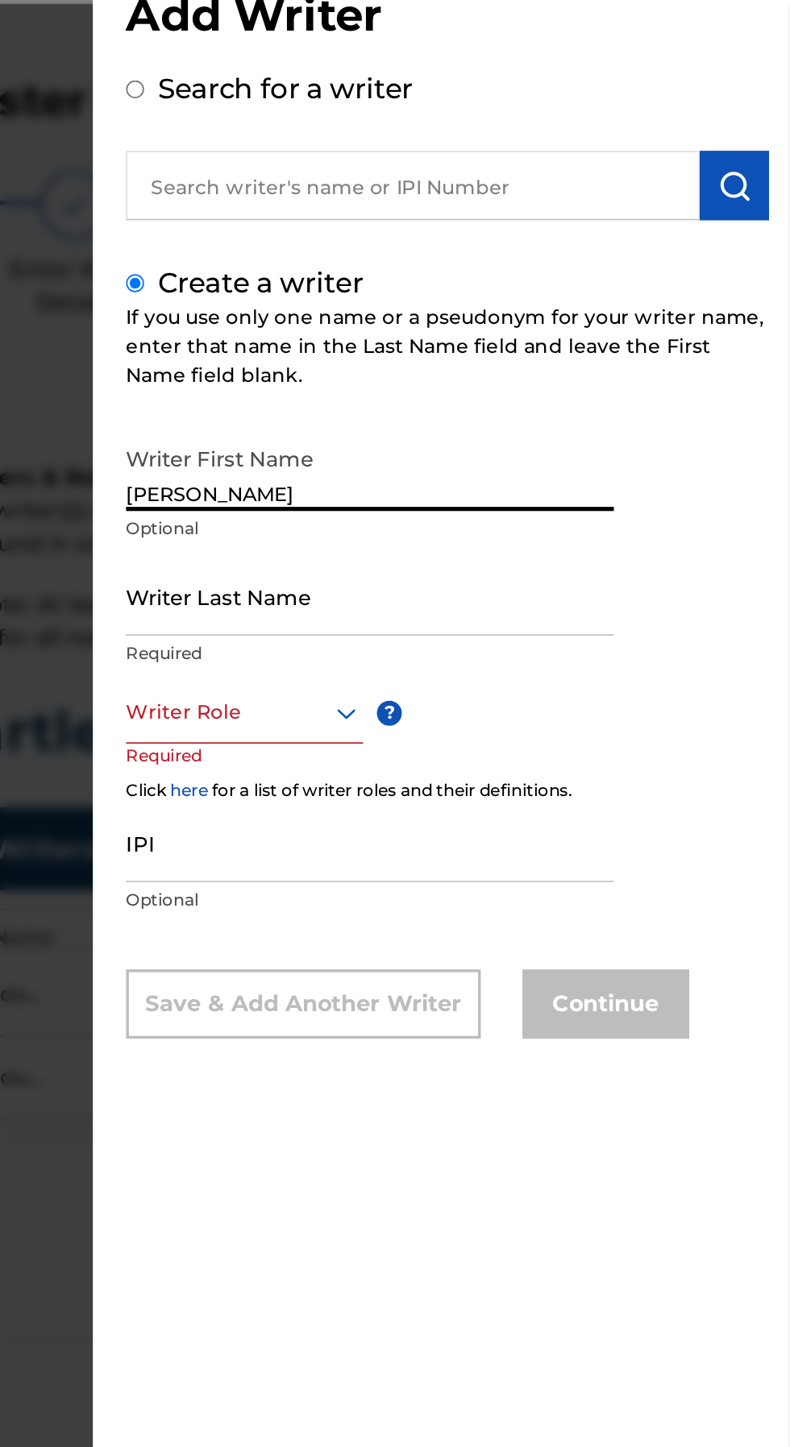
type input "[PERSON_NAME]"
click at [617, 411] on input "Writer Last Name" at bounding box center [547, 393] width 284 height 46
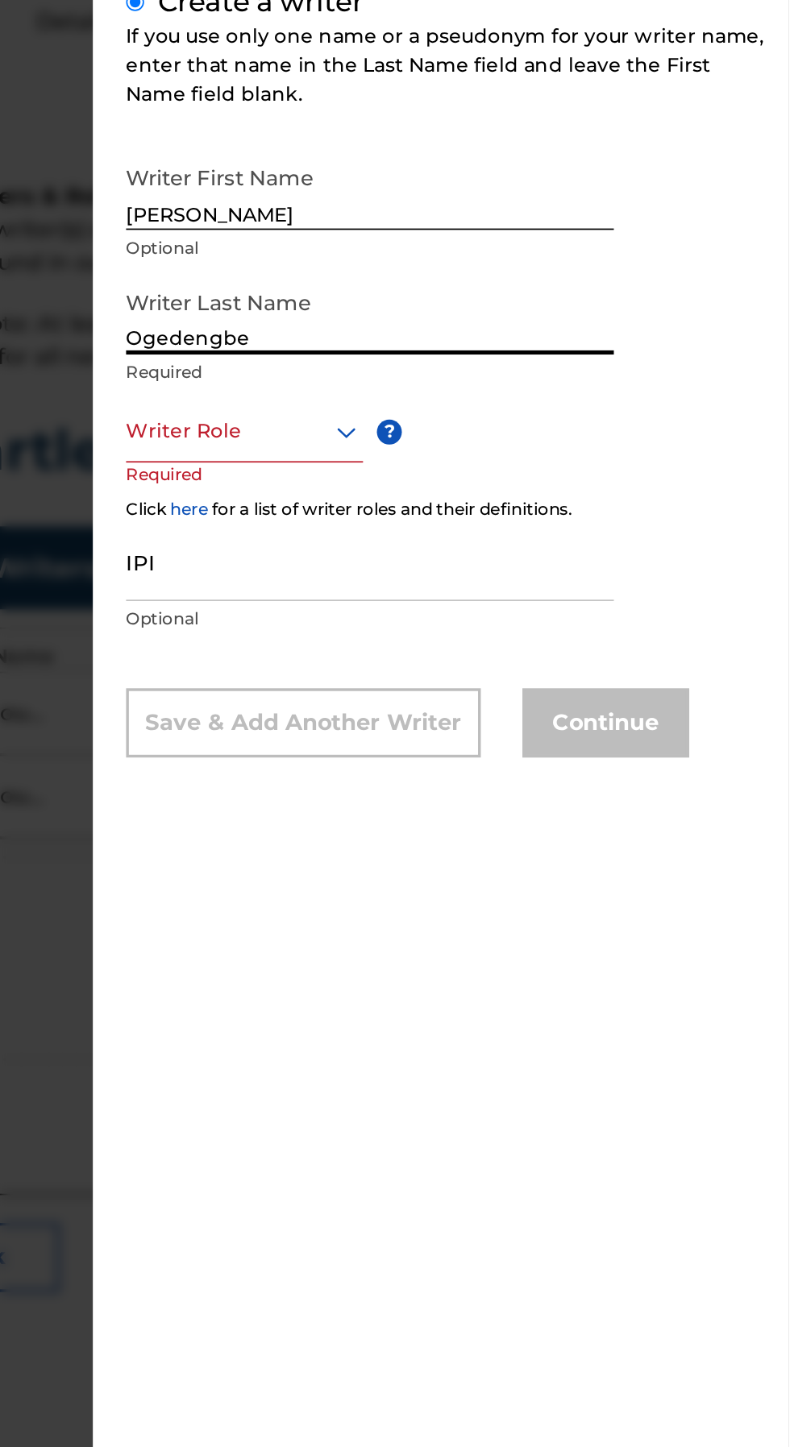
type input "Ogedengbe"
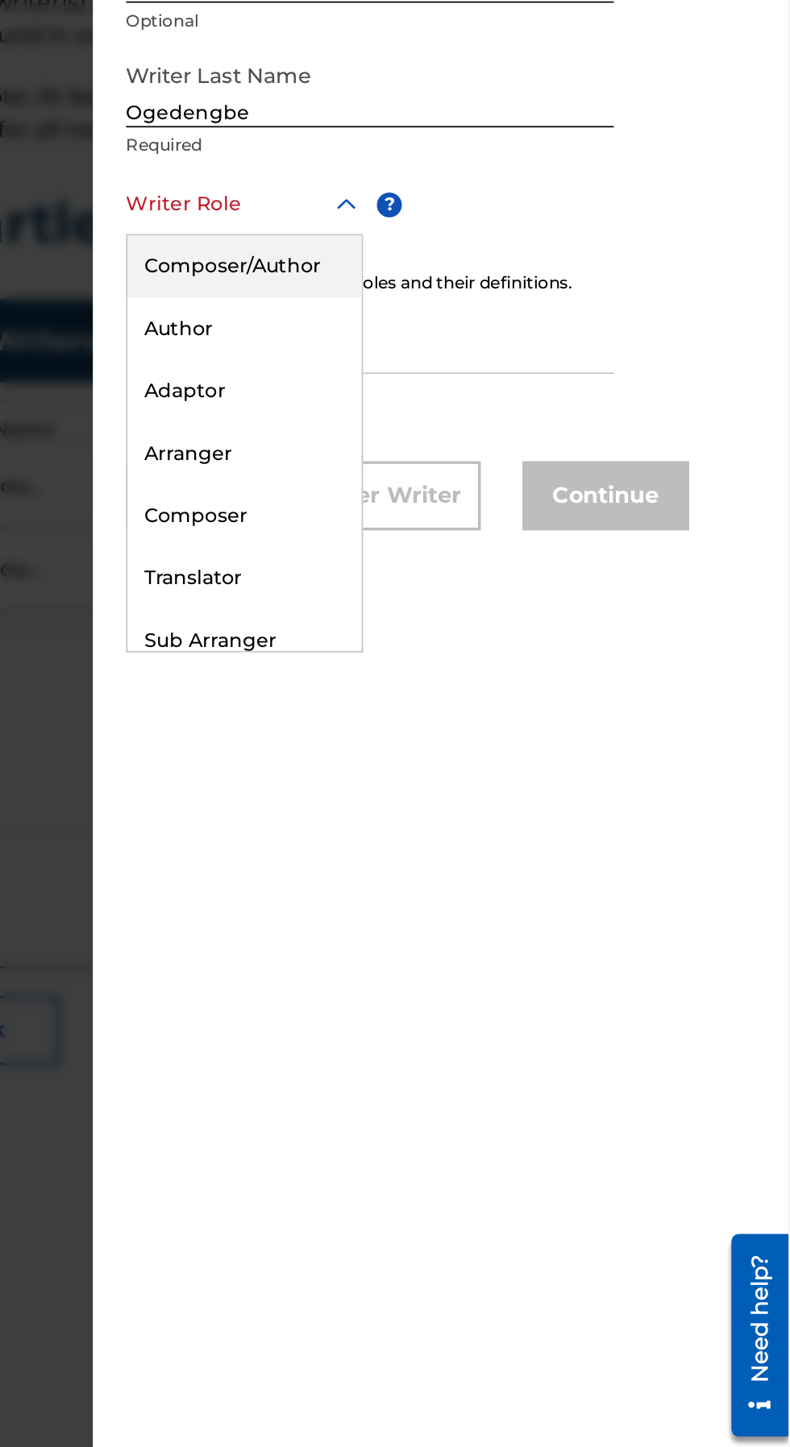
click at [524, 636] on div "Composer" at bounding box center [473, 642] width 136 height 36
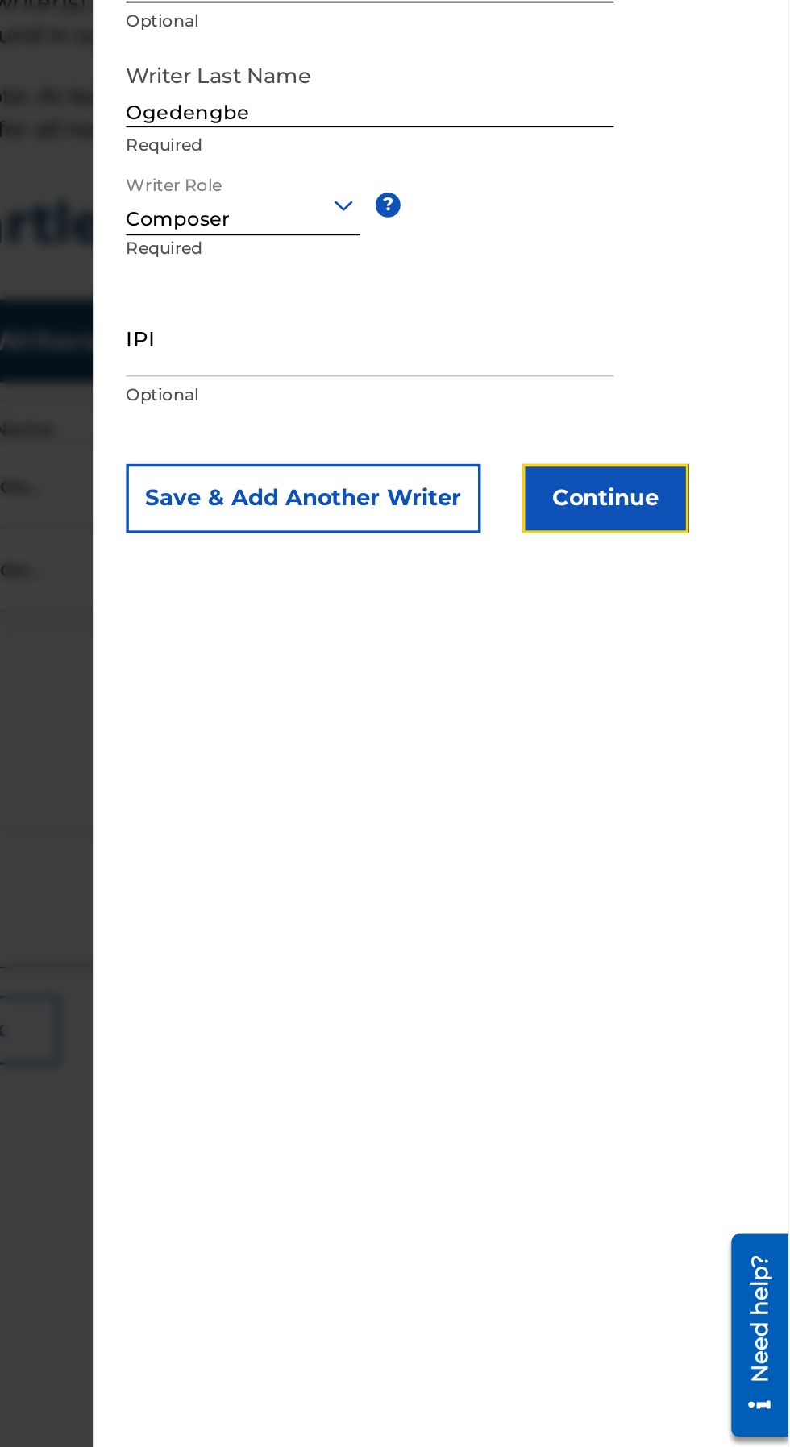
click at [712, 632] on button "Continue" at bounding box center [683, 632] width 97 height 40
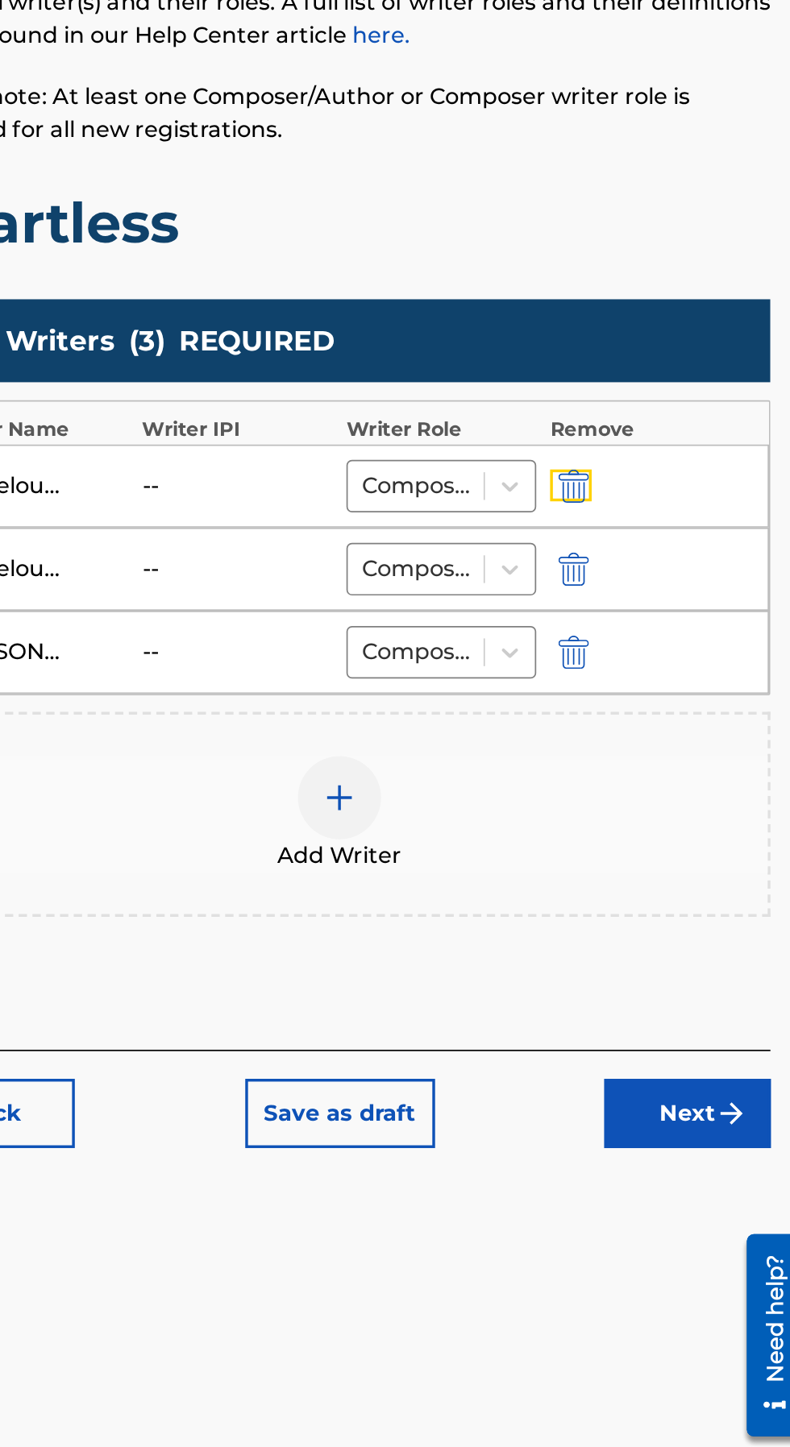
click at [654, 625] on img "submit" at bounding box center [656, 624] width 18 height 19
type input "[PERSON_NAME]"
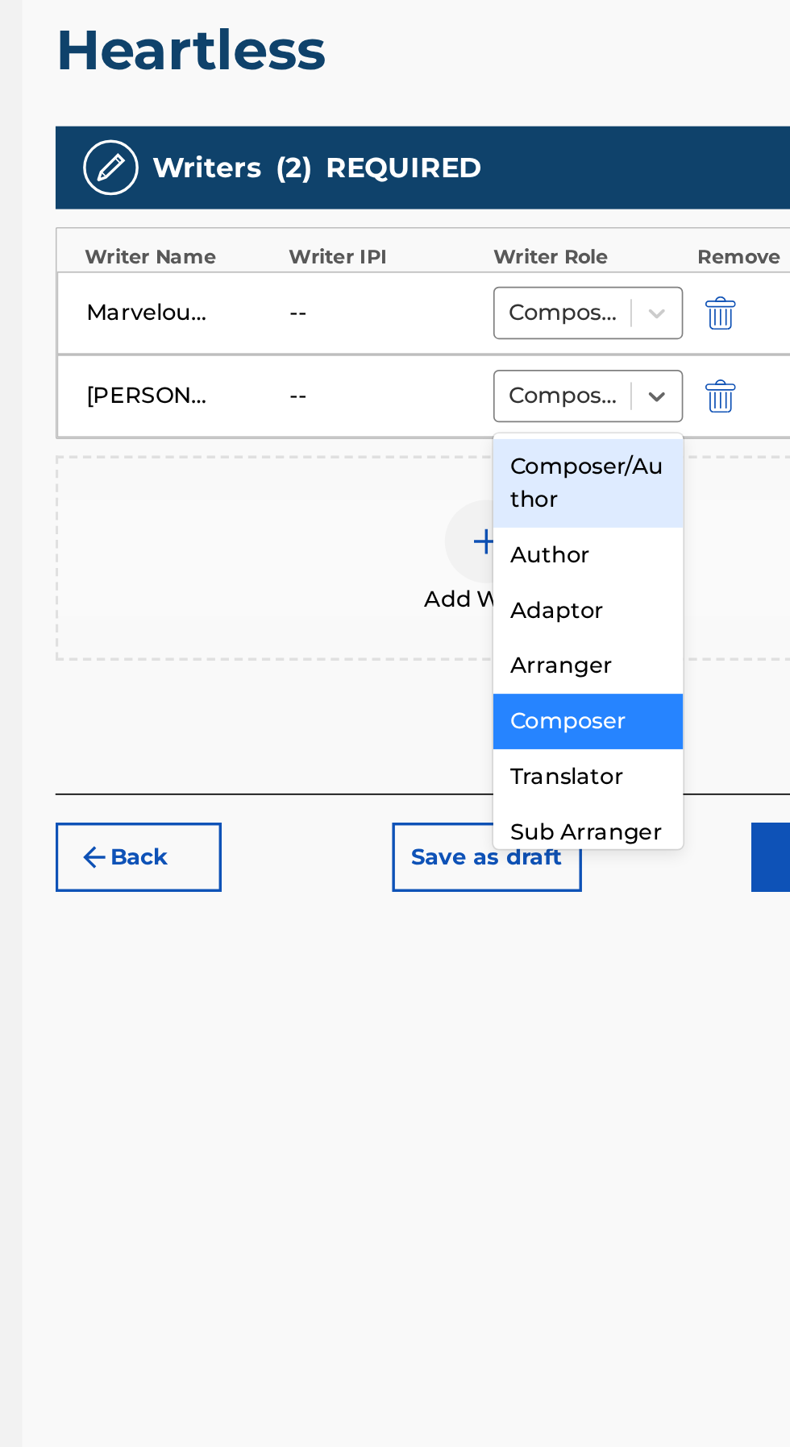
scroll to position [42, 0]
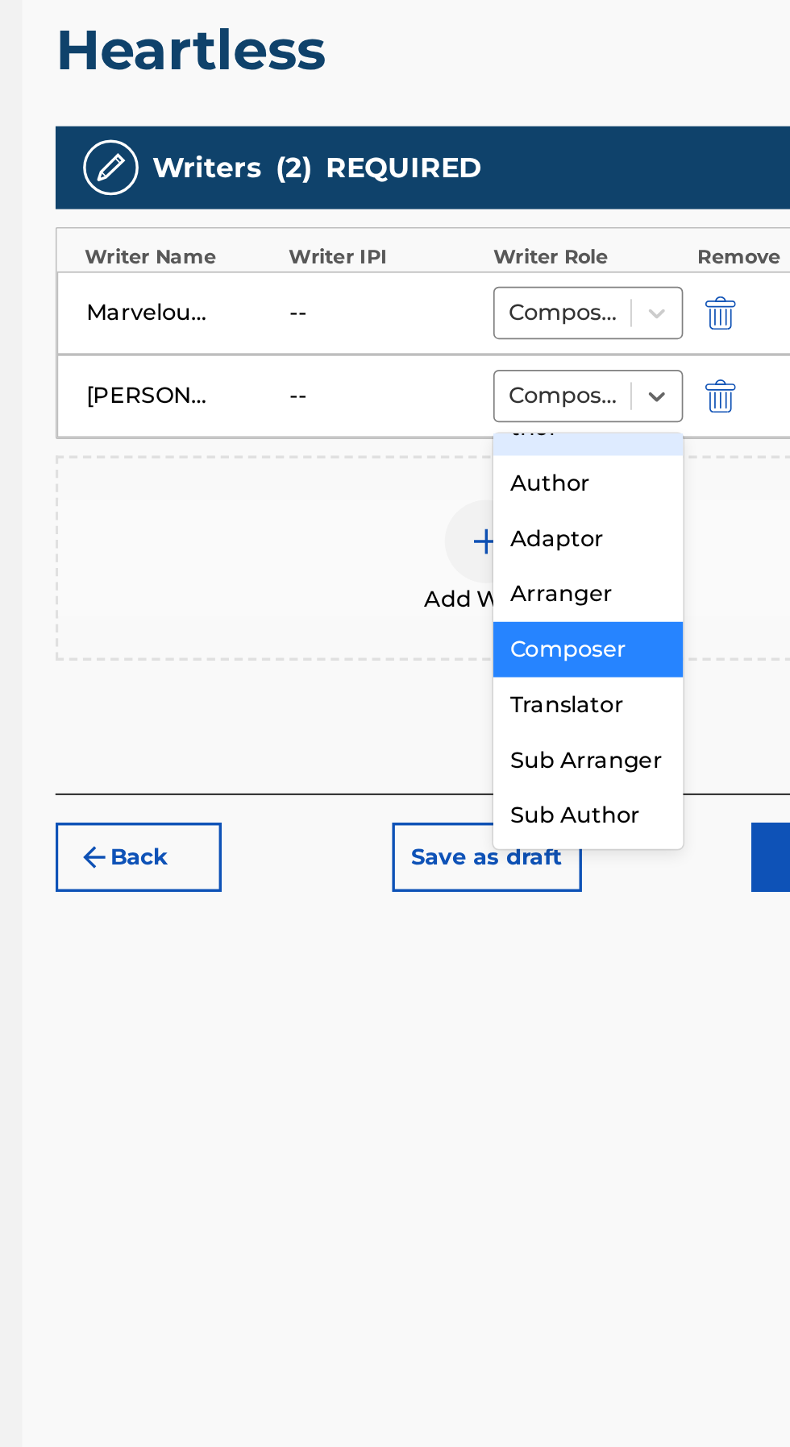
click at [594, 819] on div "Composer" at bounding box center [579, 820] width 110 height 32
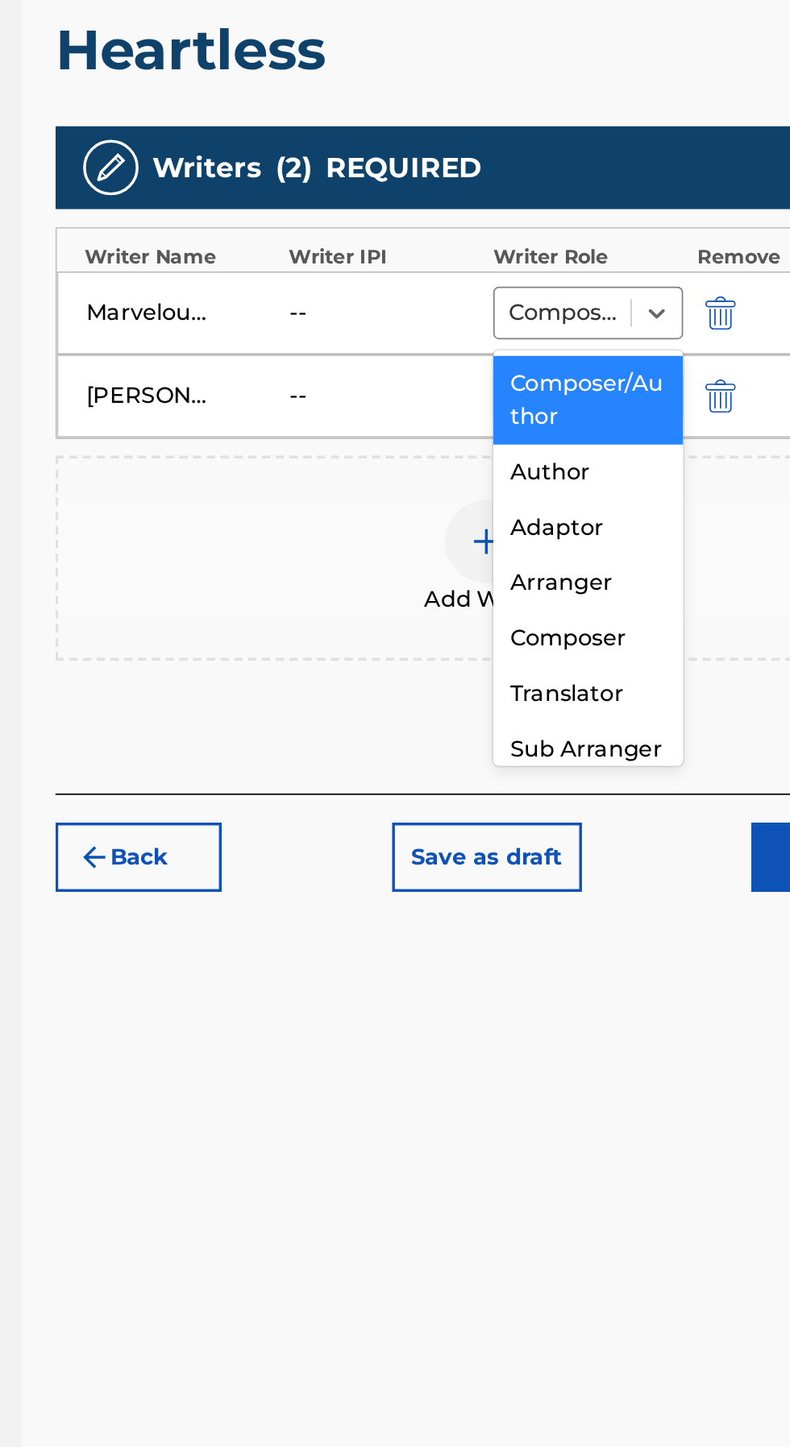
click at [584, 671] on div "Composer/Author" at bounding box center [579, 676] width 110 height 52
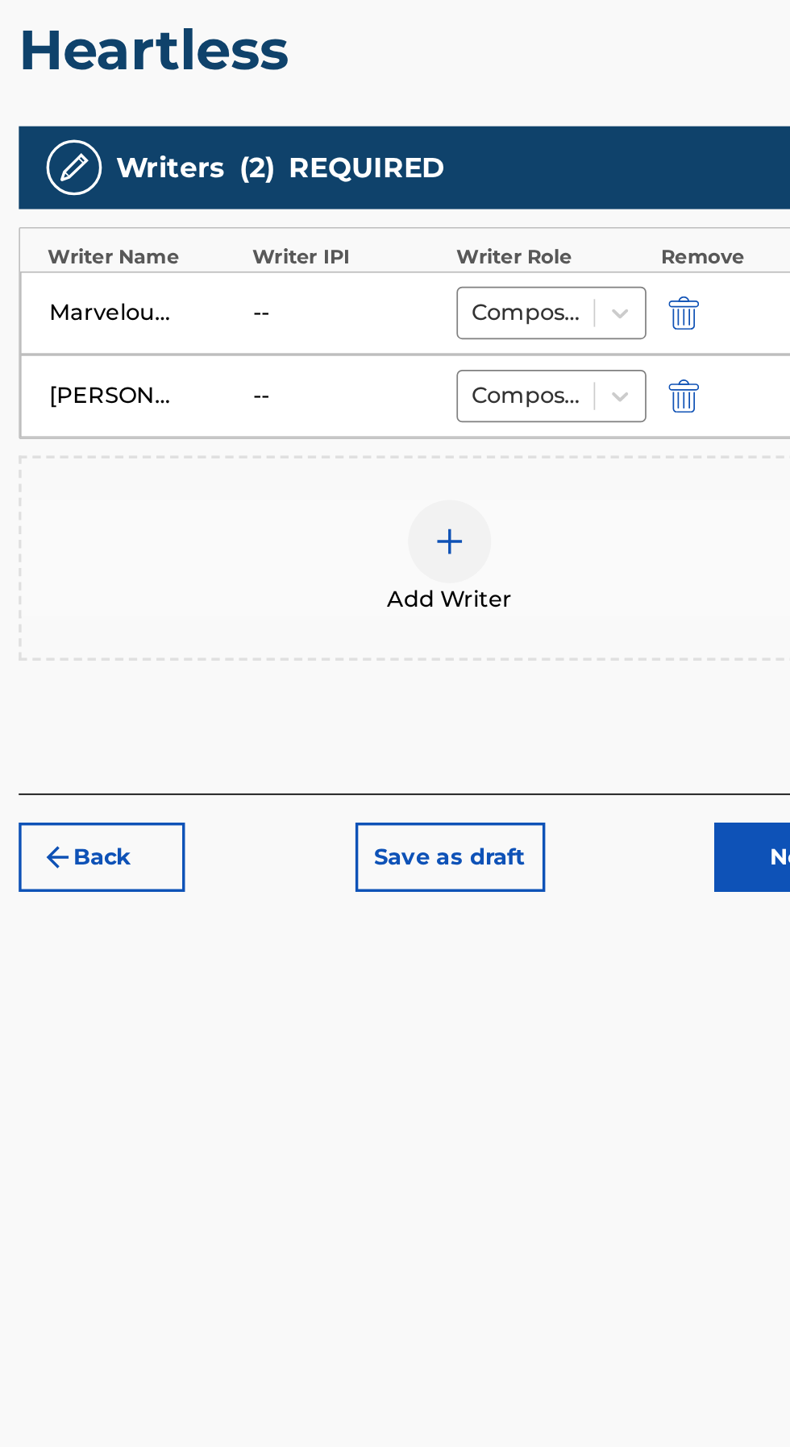
scroll to position [0, 0]
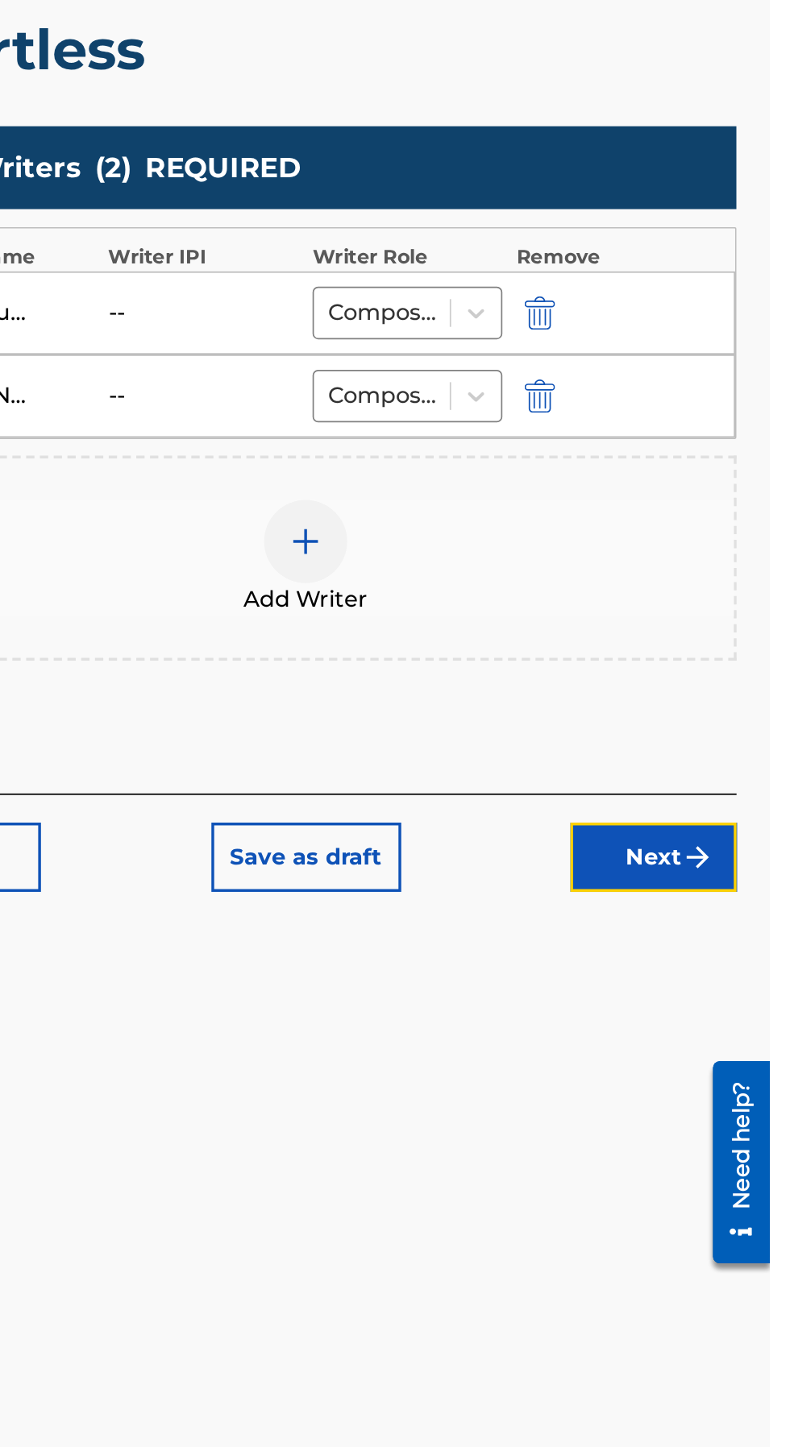
click at [725, 939] on button "Next" at bounding box center [722, 941] width 97 height 40
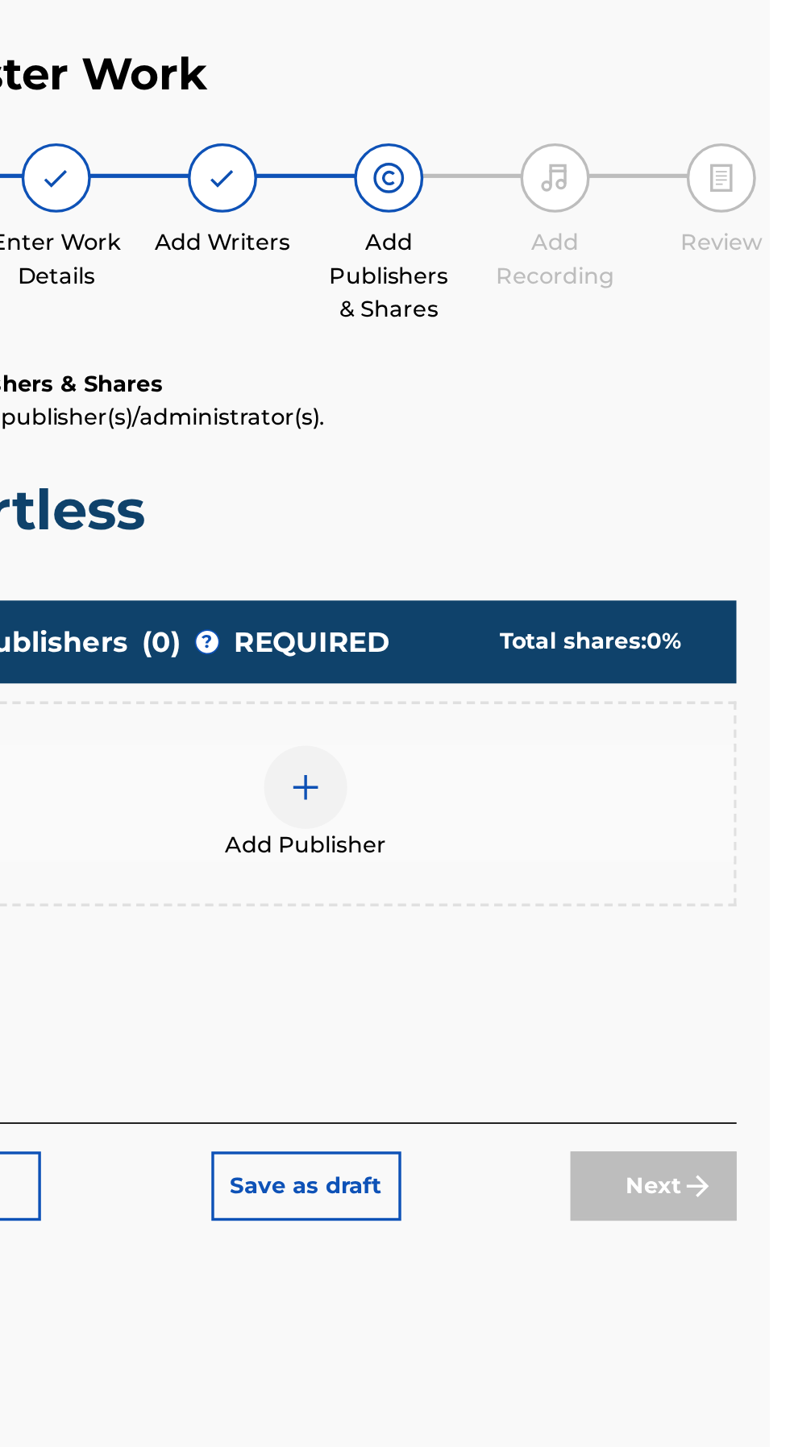
scroll to position [73, 0]
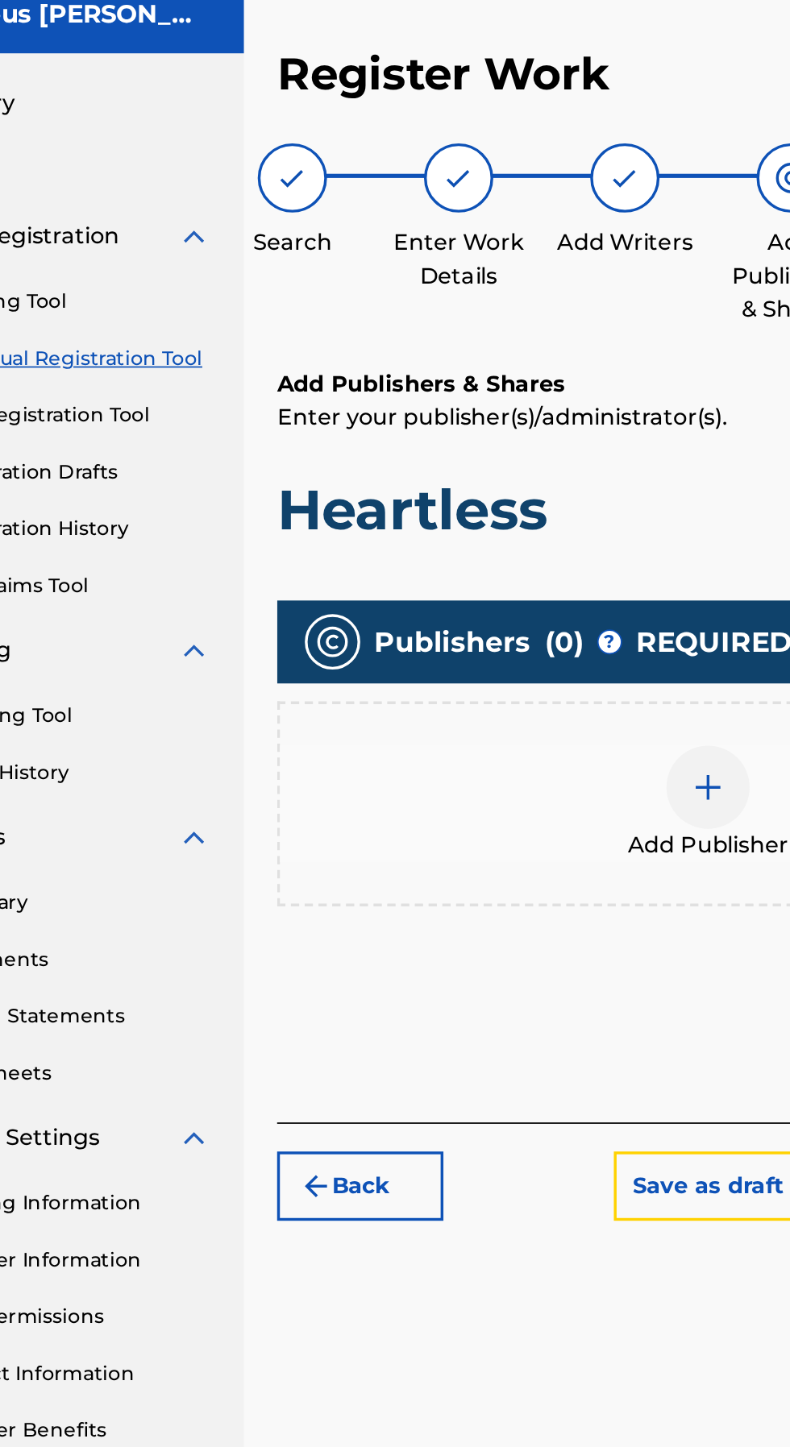
click at [506, 732] on button "Save as draft" at bounding box center [520, 752] width 110 height 40
